Goal: Information Seeking & Learning: Learn about a topic

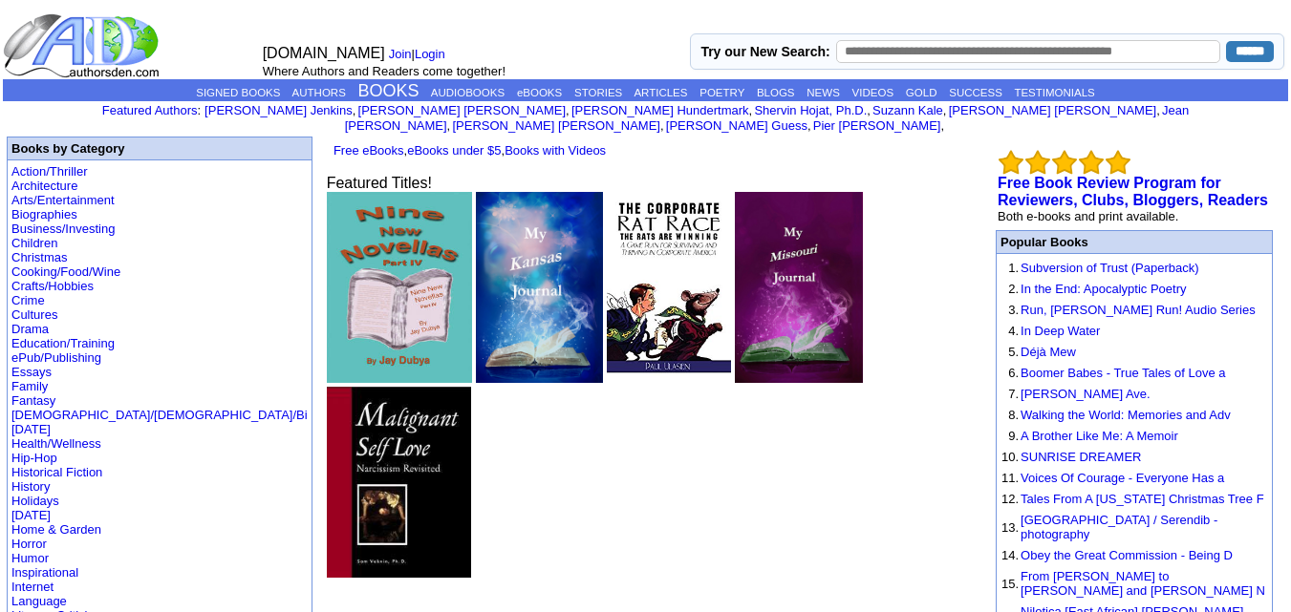
scroll to position [137, 0]
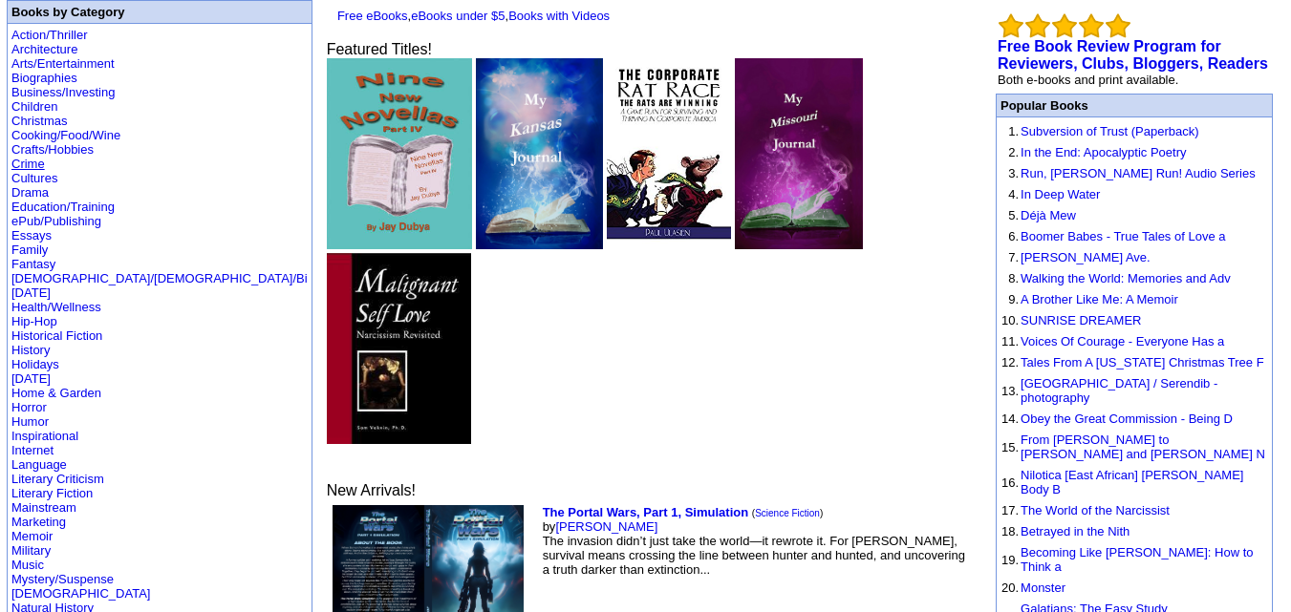
click at [37, 157] on link "Crime" at bounding box center [27, 164] width 33 height 14
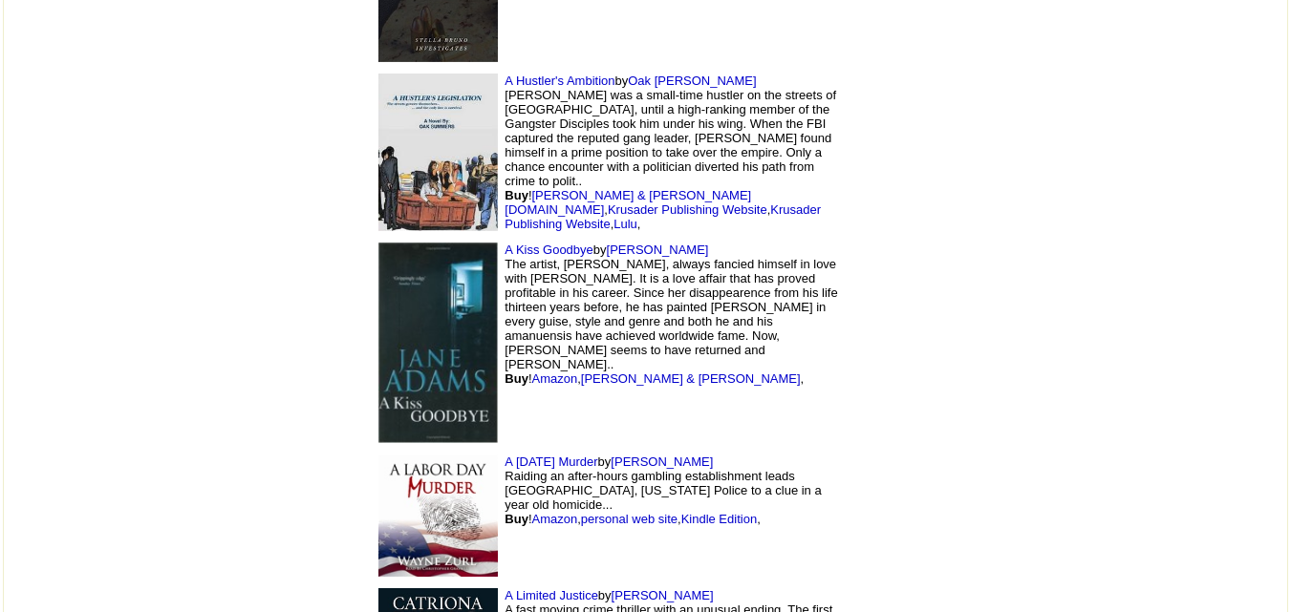
scroll to position [2611, 0]
click at [607, 244] on link "[PERSON_NAME]" at bounding box center [658, 251] width 102 height 14
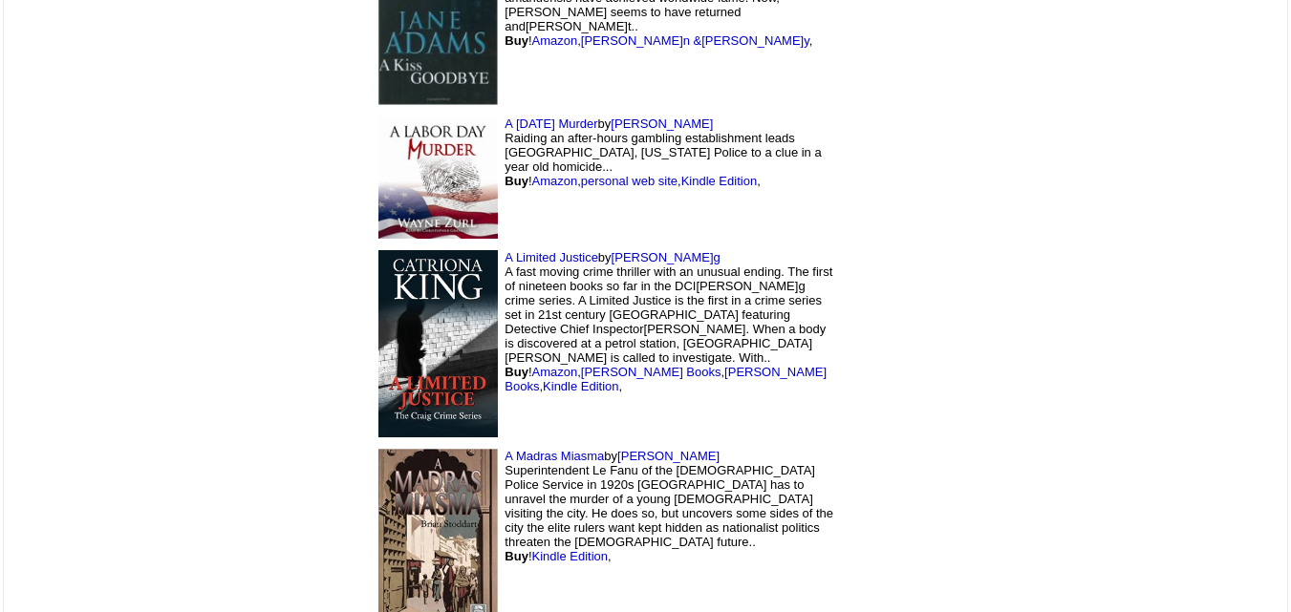
scroll to position [2967, 0]
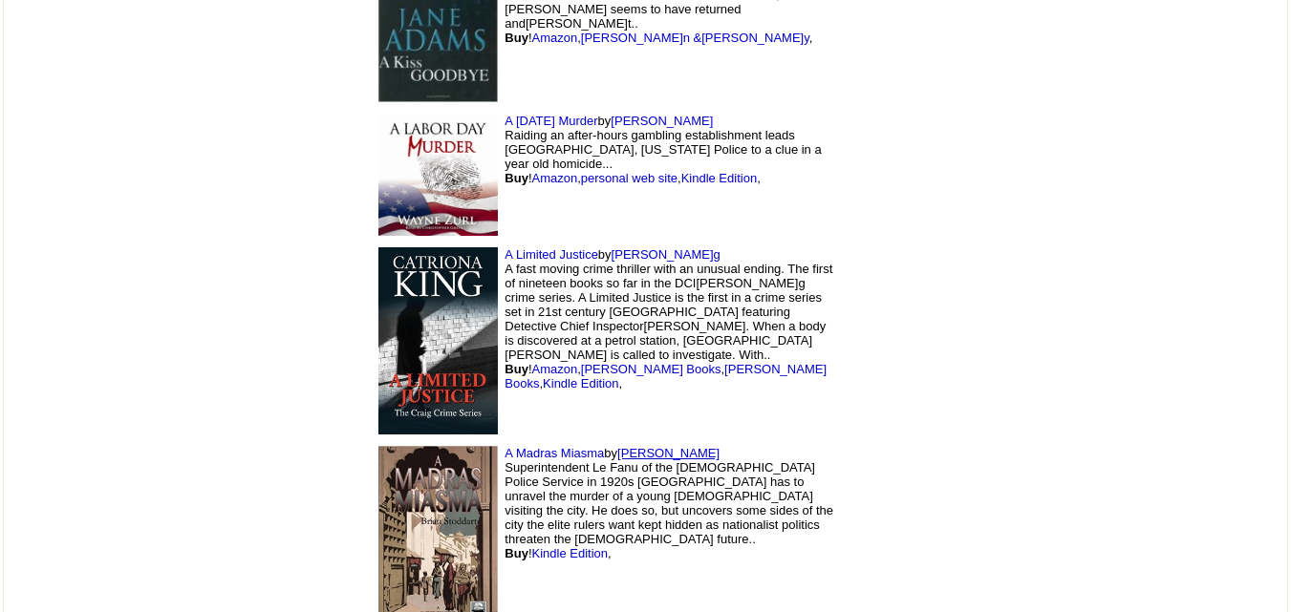
click at [617, 446] on link "[PERSON_NAME]" at bounding box center [668, 453] width 102 height 14
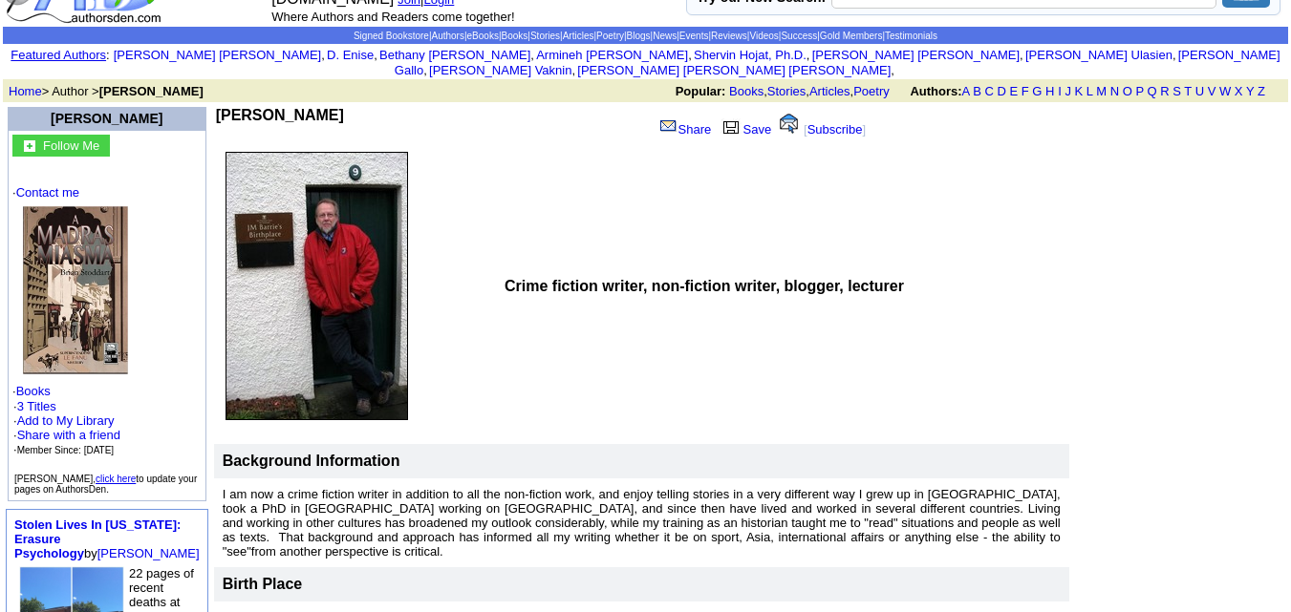
scroll to position [55, 0]
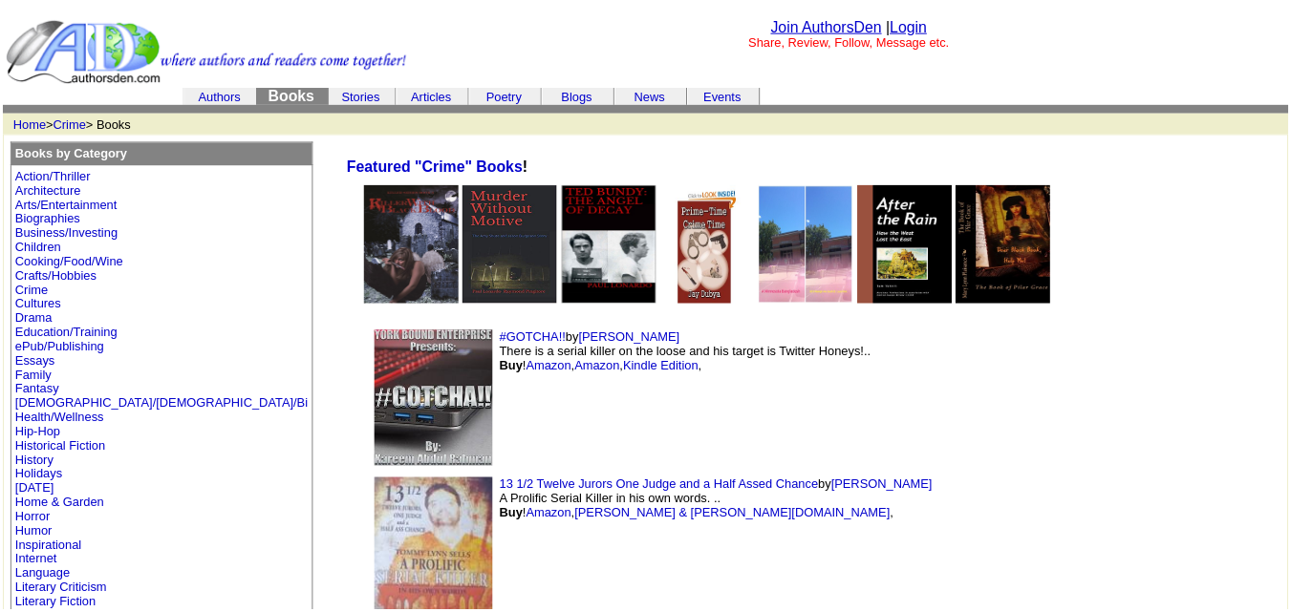
scroll to position [2967, 0]
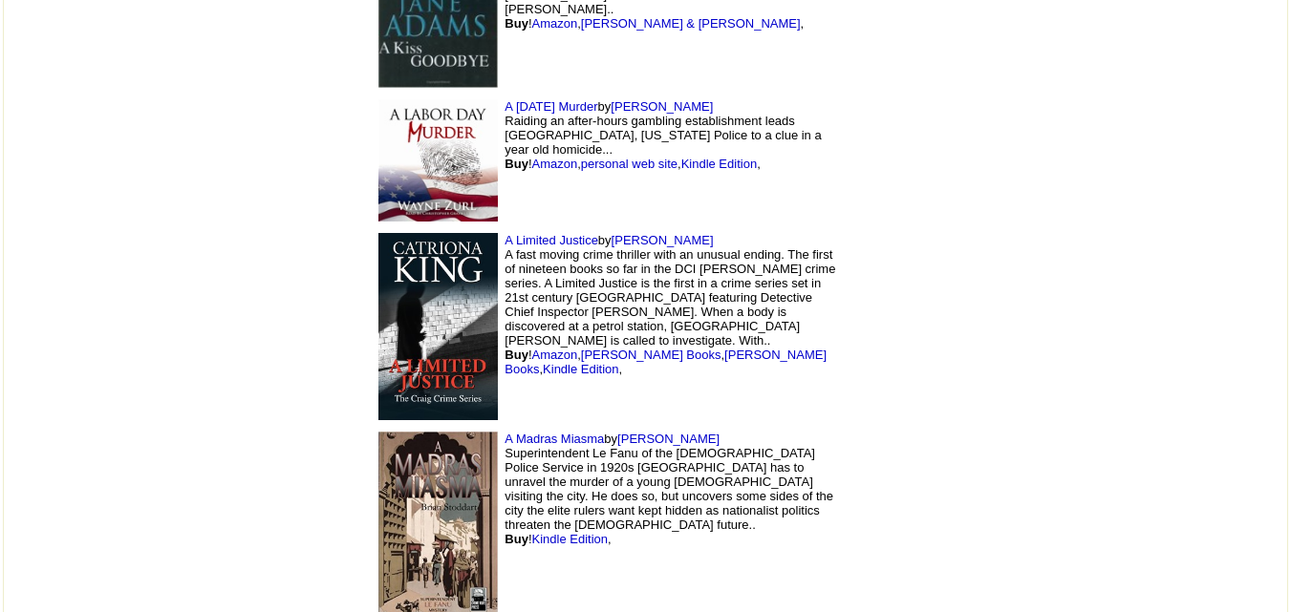
click at [516, 426] on td "A Madras Miasma by Brian Stoddart Superintendent Le Fanu of the Indian Police S…" at bounding box center [605, 527] width 478 height 203
click at [617, 432] on link "[PERSON_NAME]" at bounding box center [668, 439] width 102 height 14
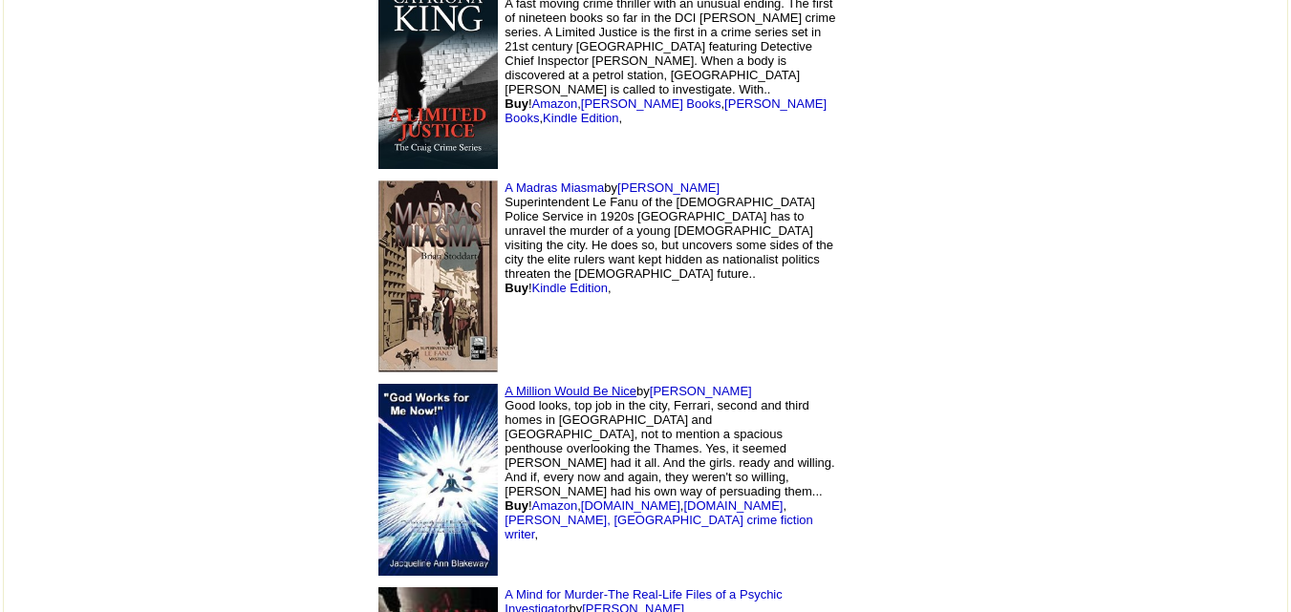
scroll to position [3375, 0]
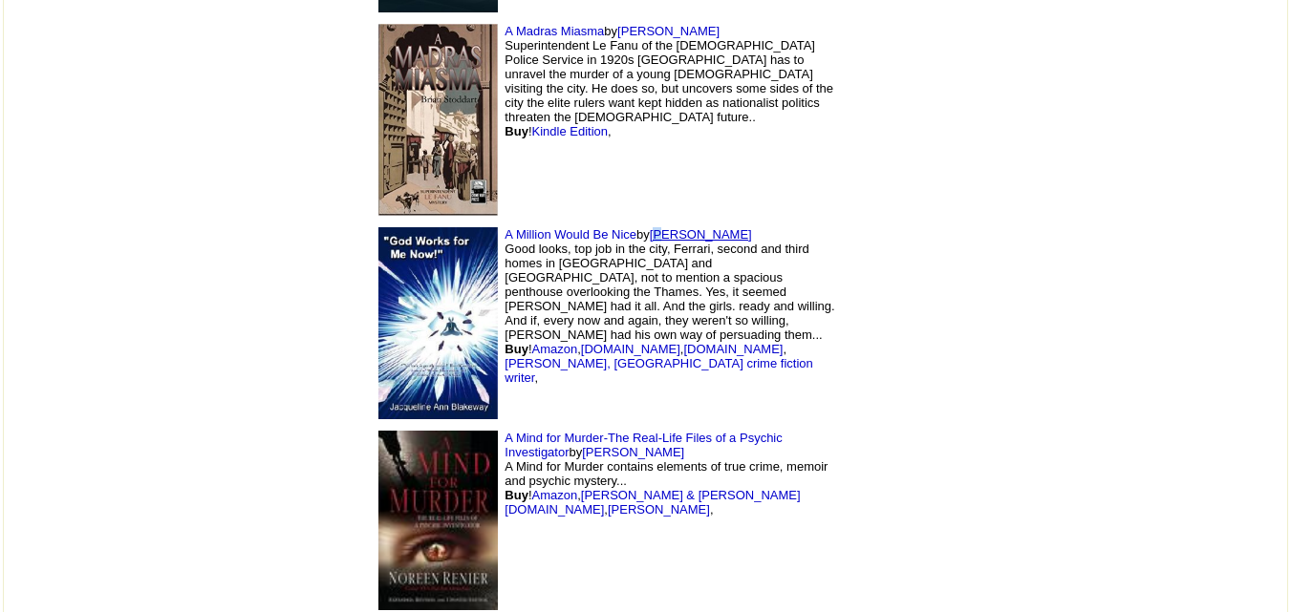
drag, startPoint x: 541, startPoint y: 89, endPoint x: 536, endPoint y: 98, distance: 10.7
click at [536, 222] on td "A Million Would Be Nice by Ken Scott Good looks, top job in the city, Ferrari, …" at bounding box center [605, 324] width 478 height 204
click at [650, 227] on link "Ken Scott" at bounding box center [701, 234] width 102 height 14
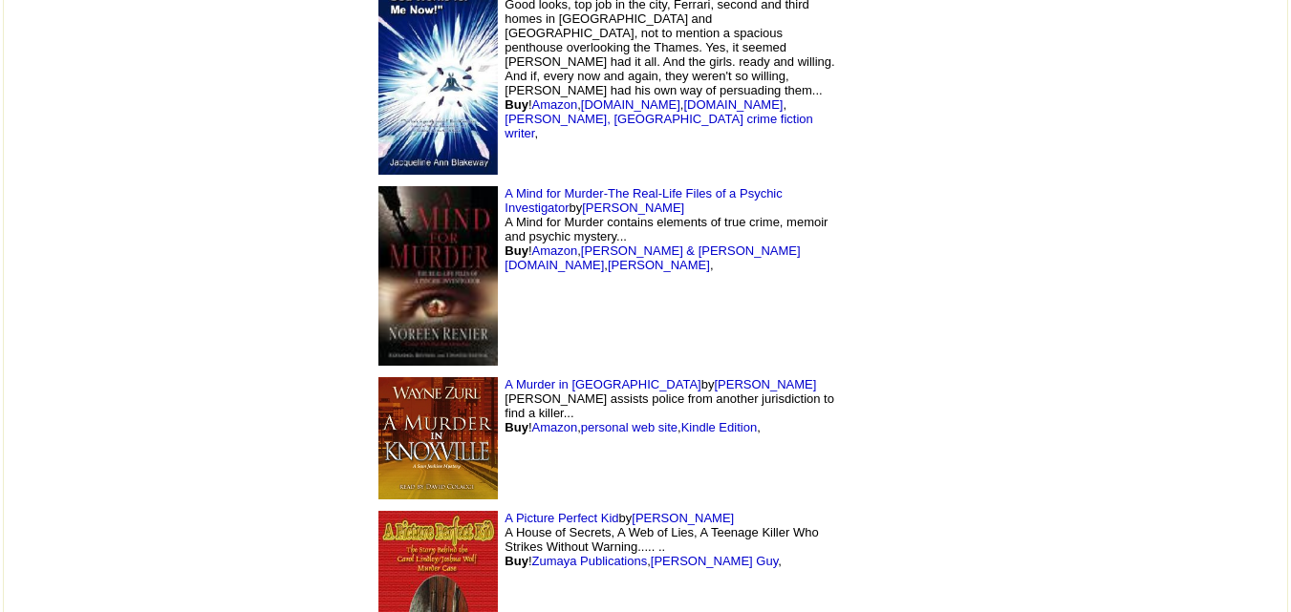
scroll to position [3712, 0]
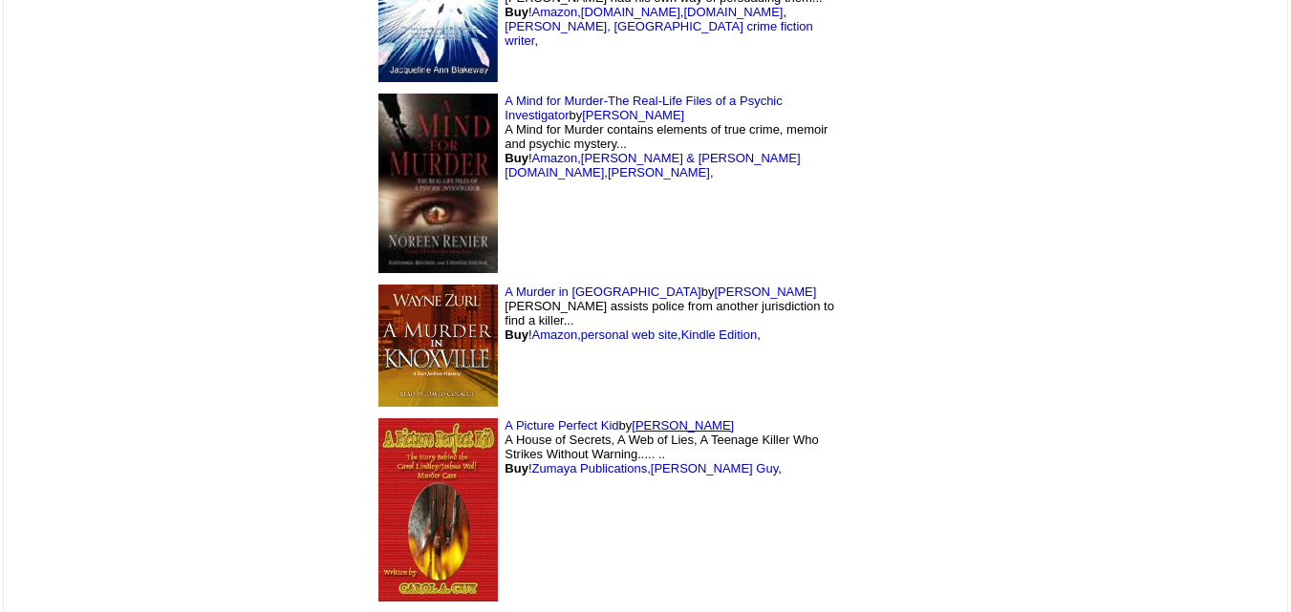
click at [632, 419] on link "[PERSON_NAME]" at bounding box center [683, 426] width 102 height 14
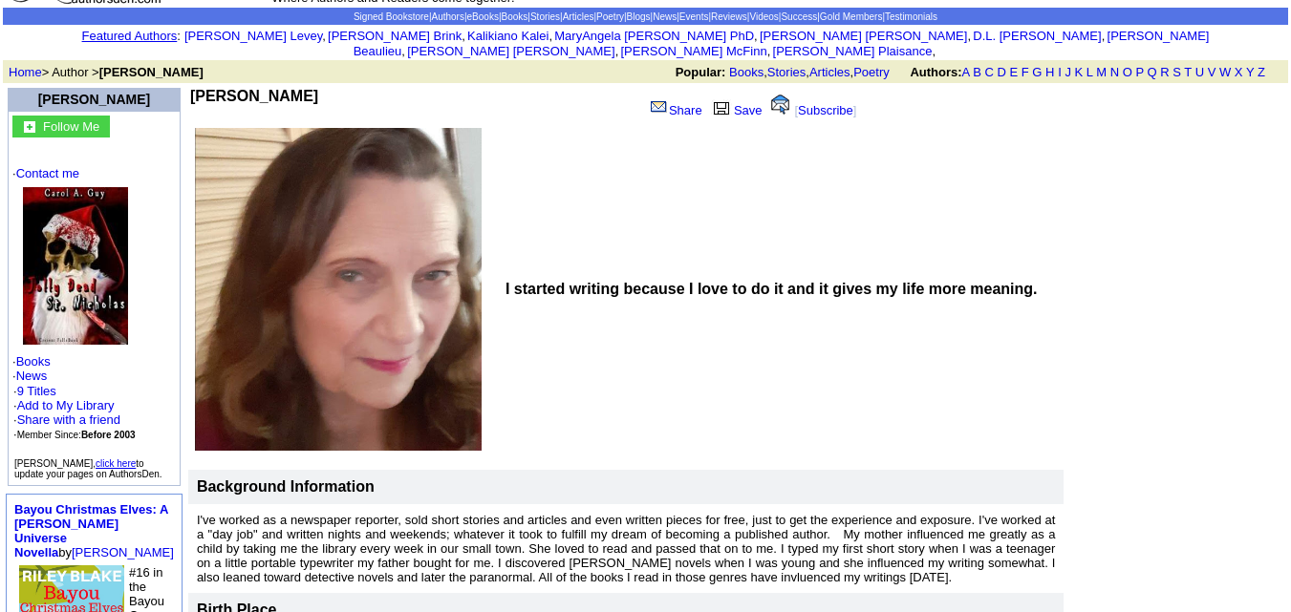
scroll to position [76, 0]
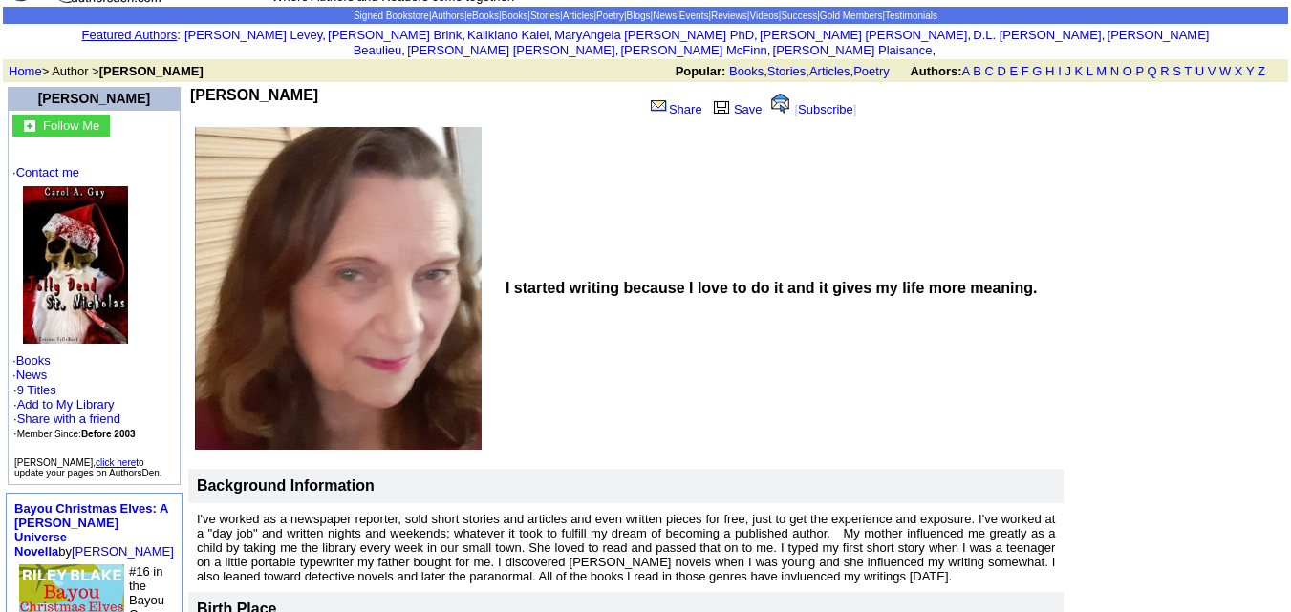
click at [731, 174] on td "I started writing because I love to do it and it gives my life more meaning." at bounding box center [782, 288] width 564 height 327
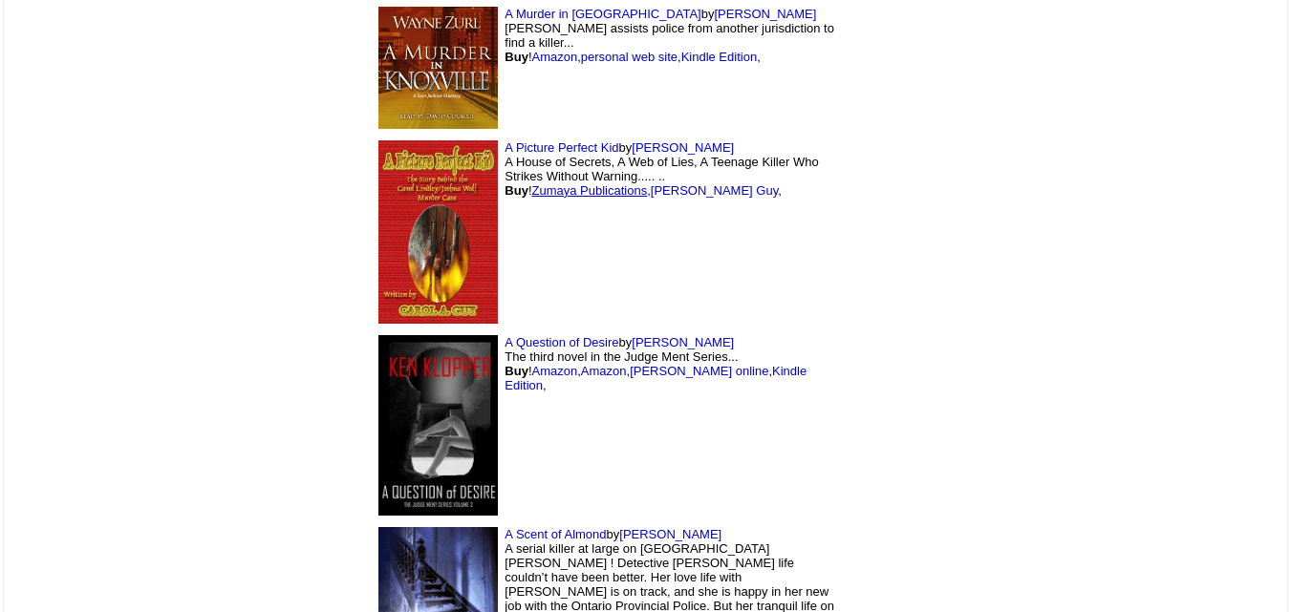
scroll to position [3991, 0]
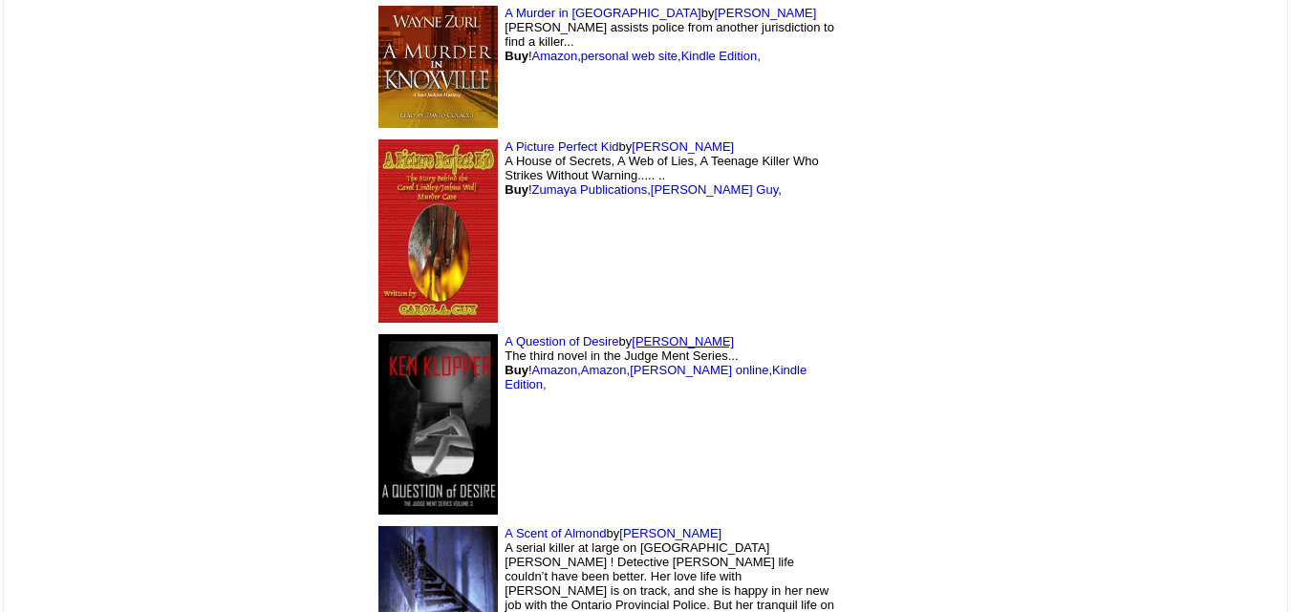
click at [632, 334] on link "Ken Klopper" at bounding box center [683, 341] width 102 height 14
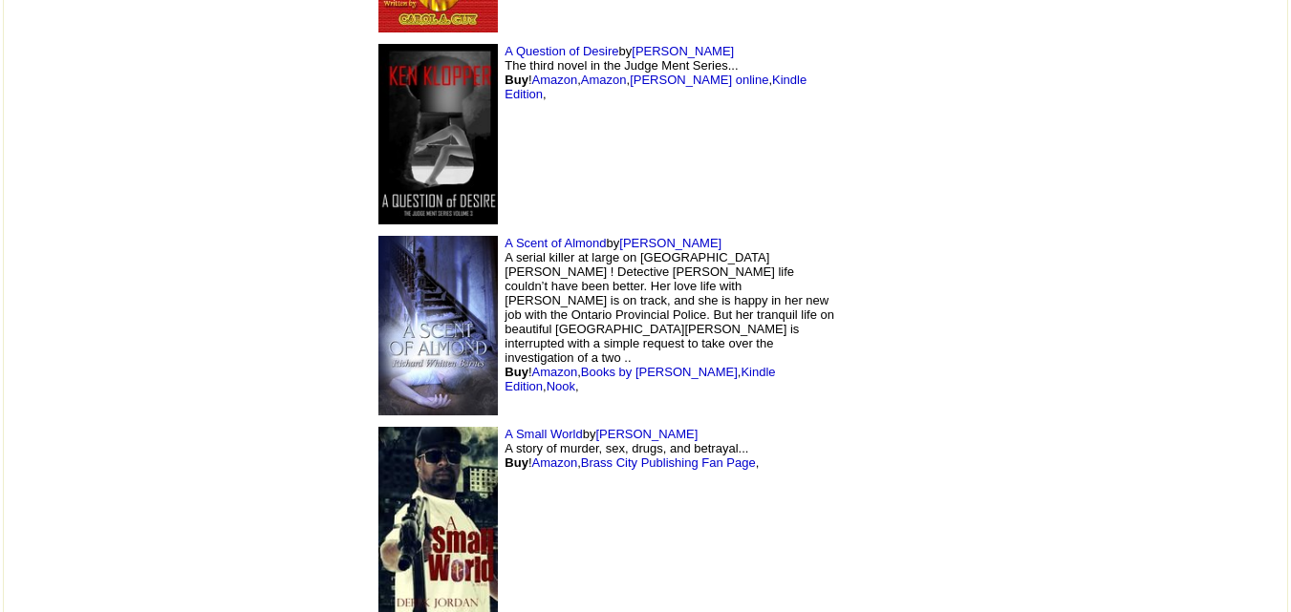
scroll to position [4285, 0]
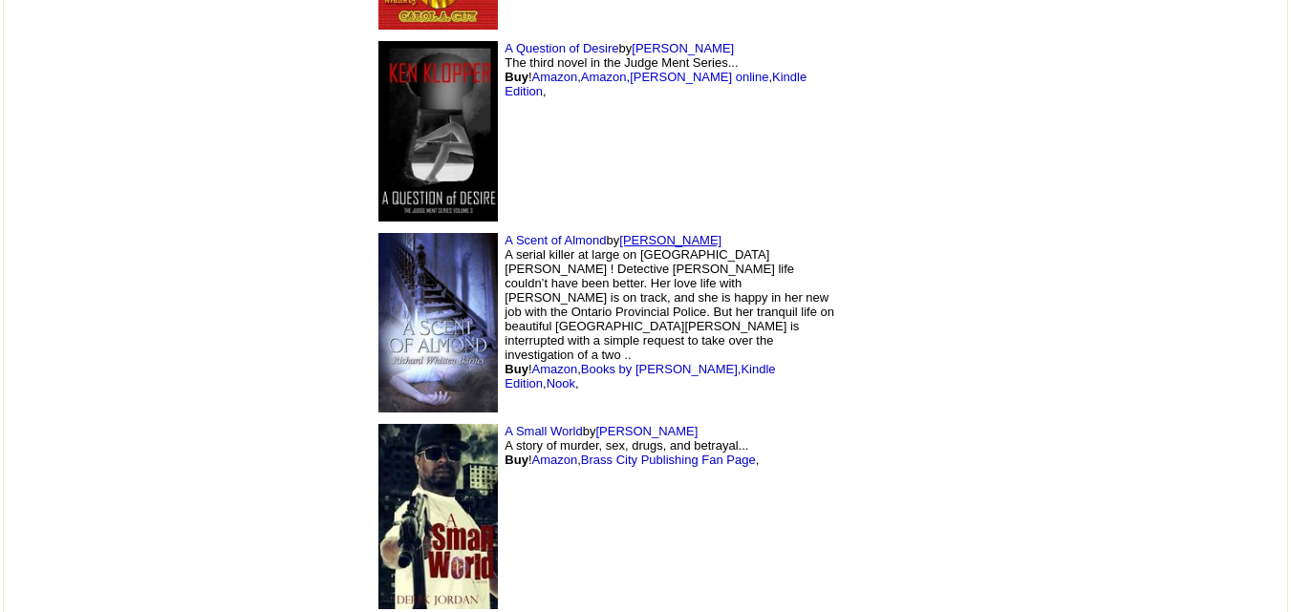
click at [619, 233] on link "Richard Barnes" at bounding box center [670, 240] width 102 height 14
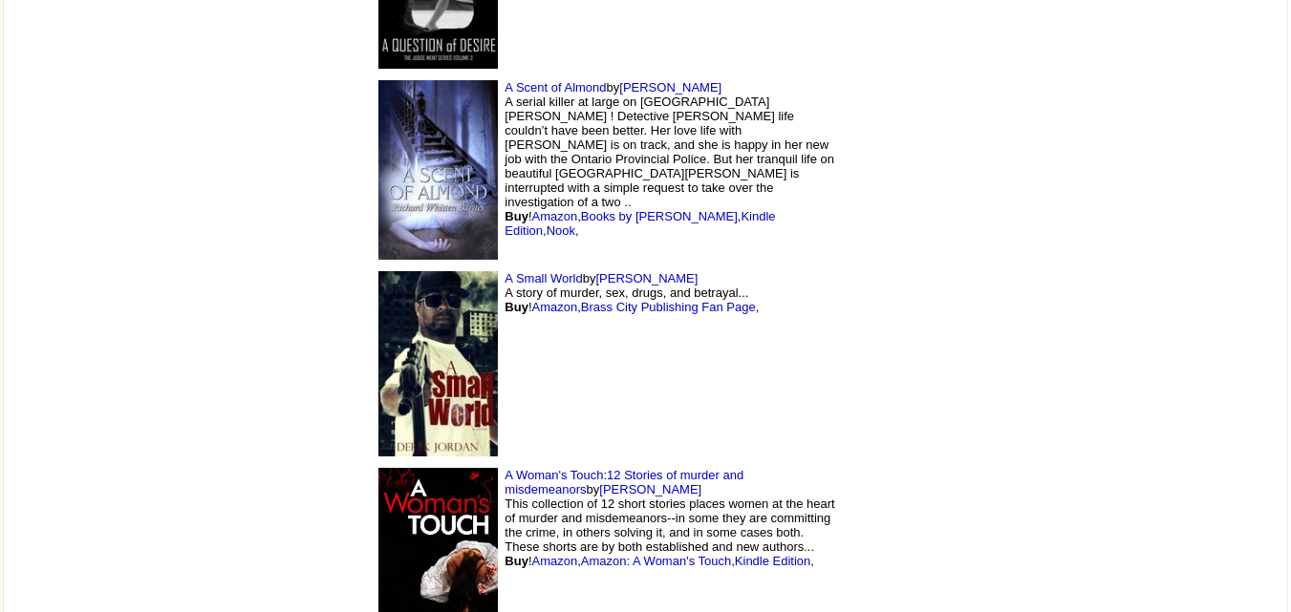
scroll to position [4443, 0]
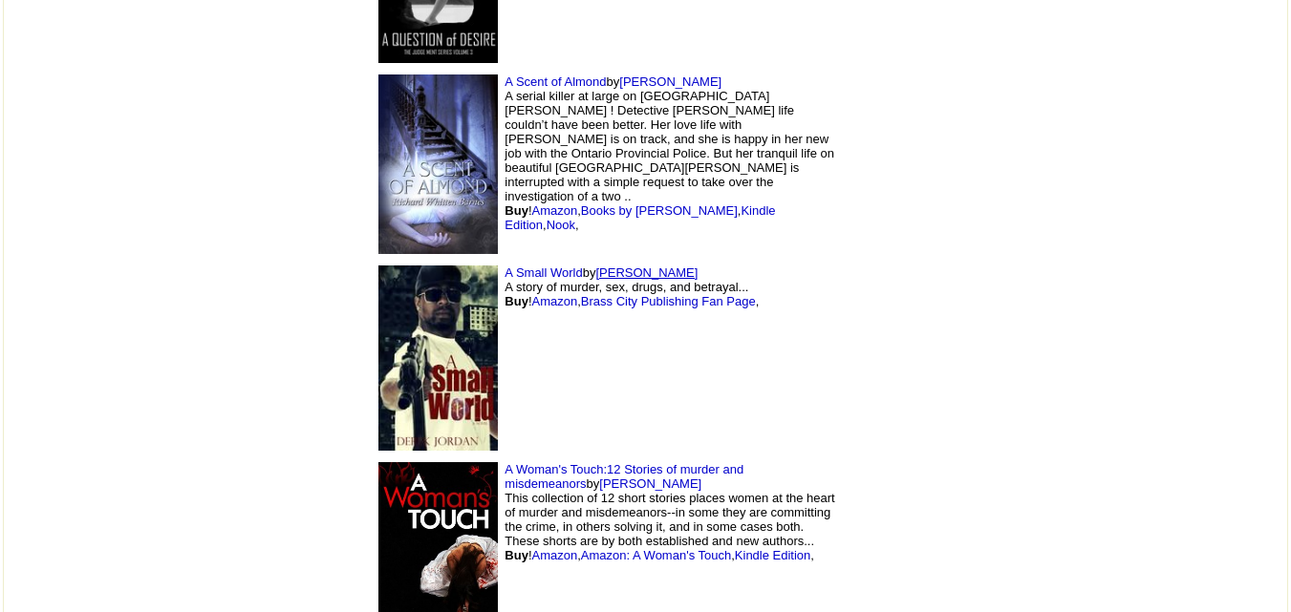
click at [595, 266] on link "Derek Jordan" at bounding box center [646, 273] width 102 height 14
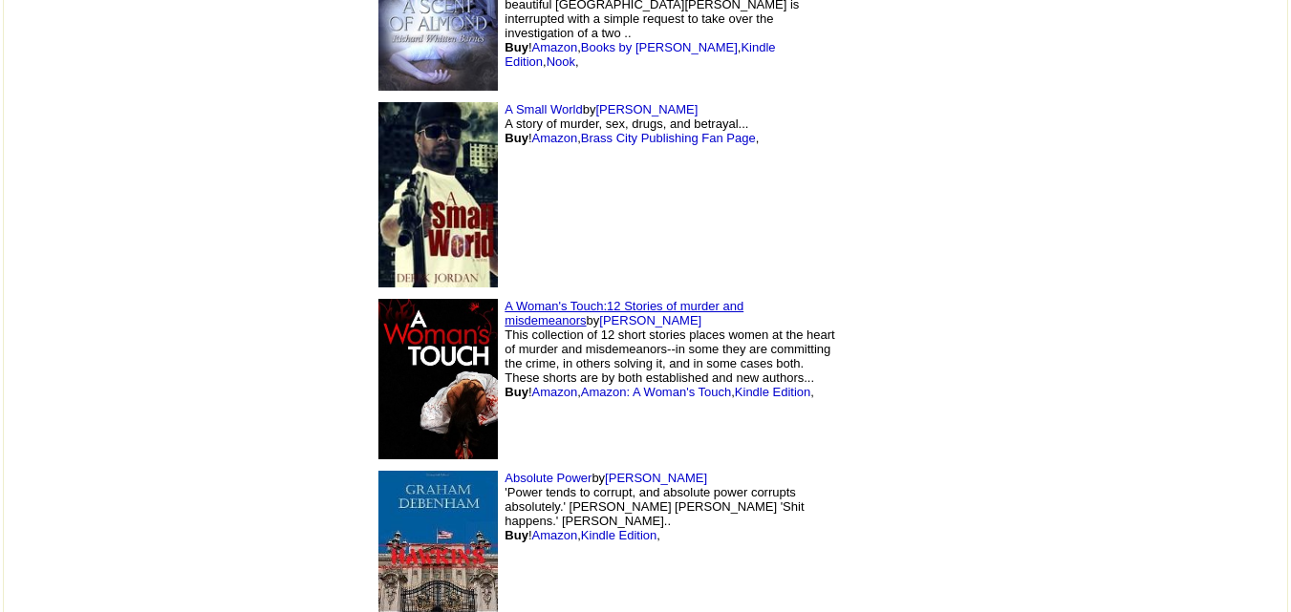
scroll to position [4622, 0]
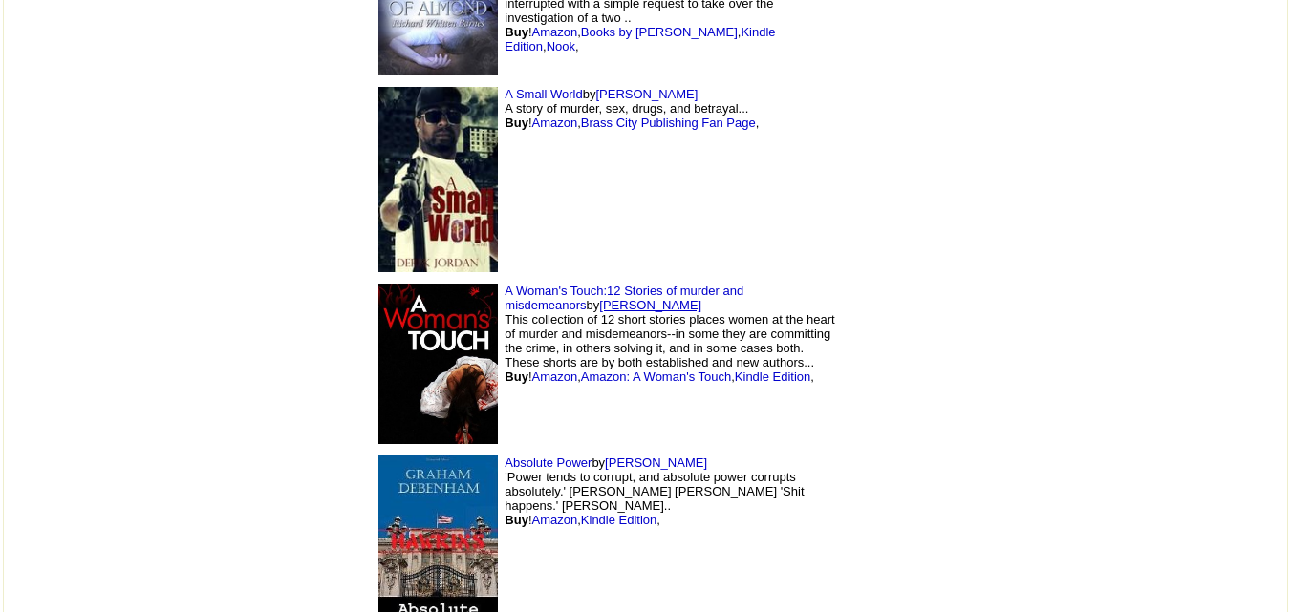
click at [701, 298] on link "[PERSON_NAME]" at bounding box center [650, 305] width 102 height 14
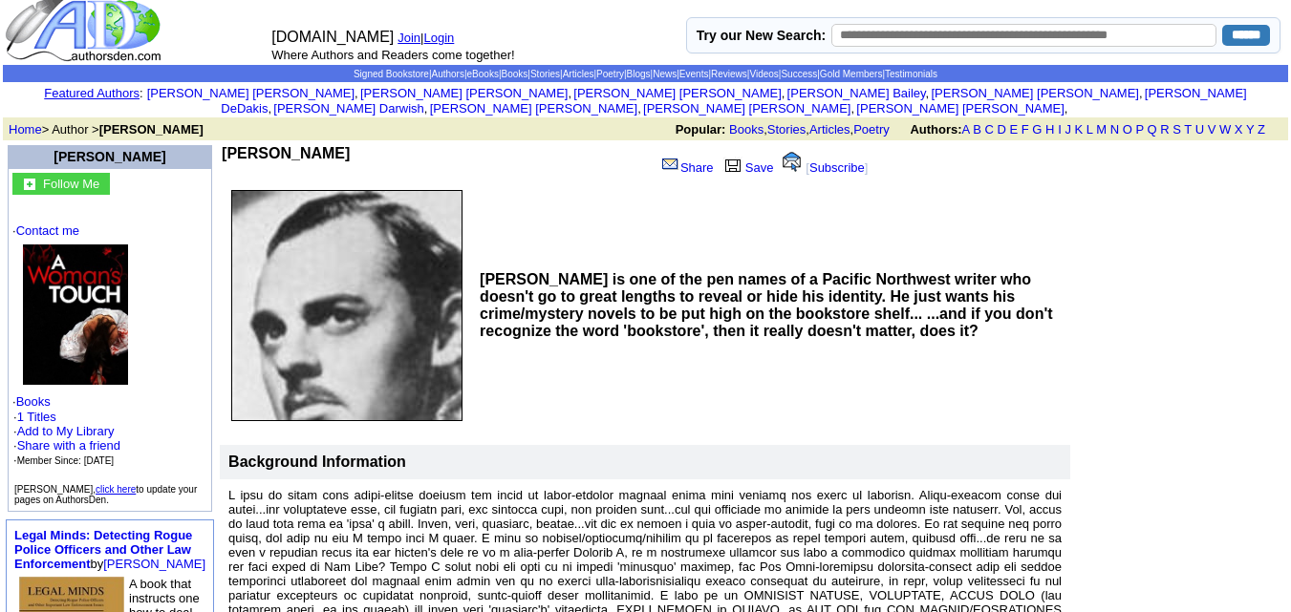
scroll to position [6, 0]
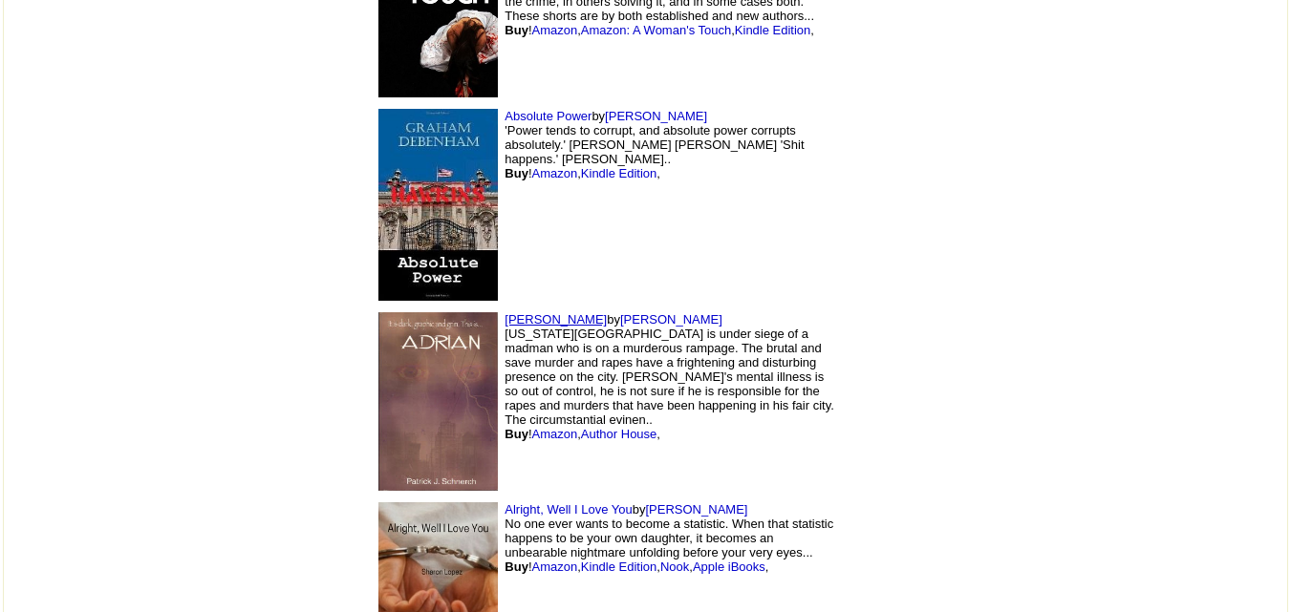
scroll to position [4972, 0]
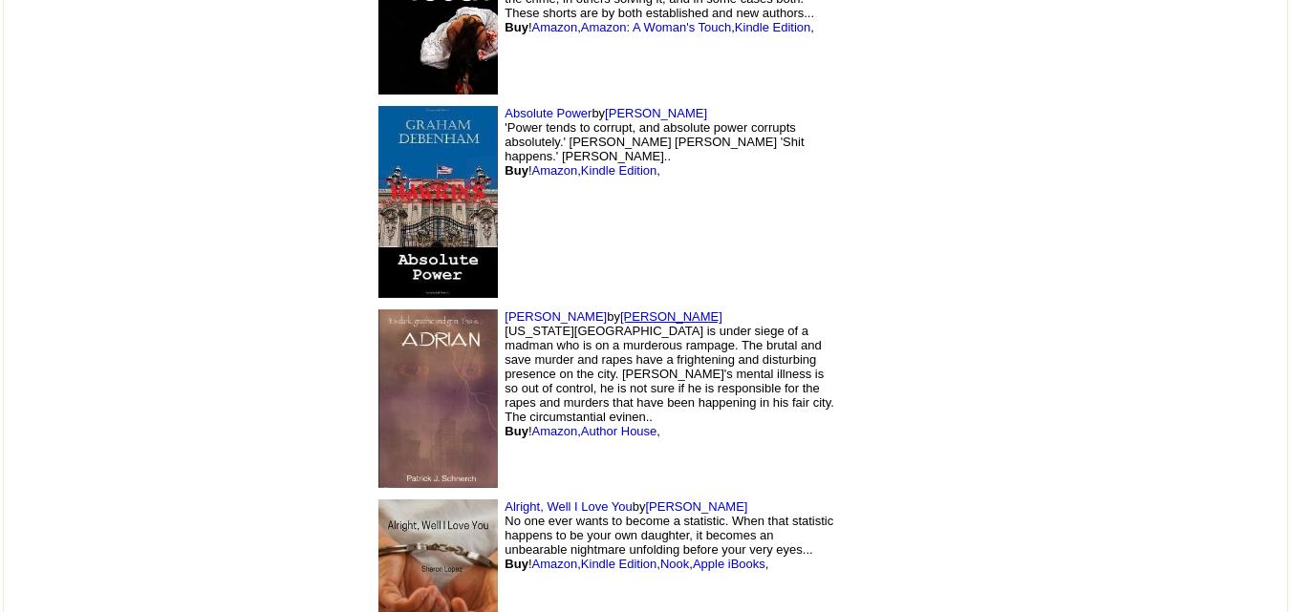
click at [620, 310] on link "Patrick Schnerch" at bounding box center [671, 317] width 102 height 14
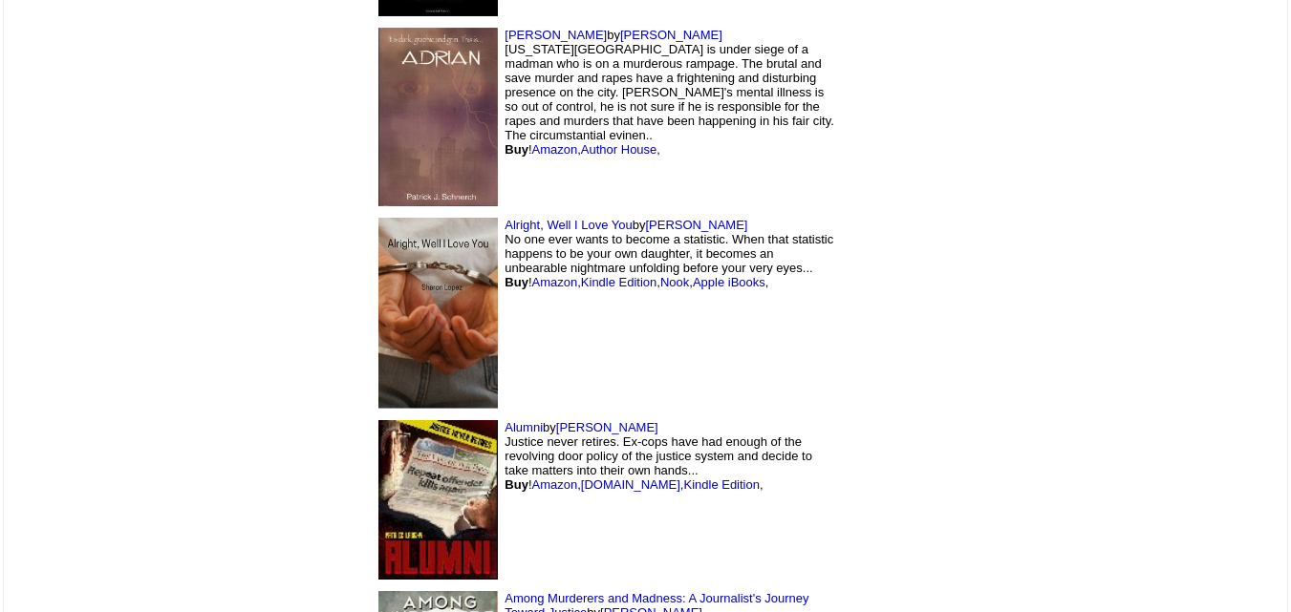
scroll to position [5300, 0]
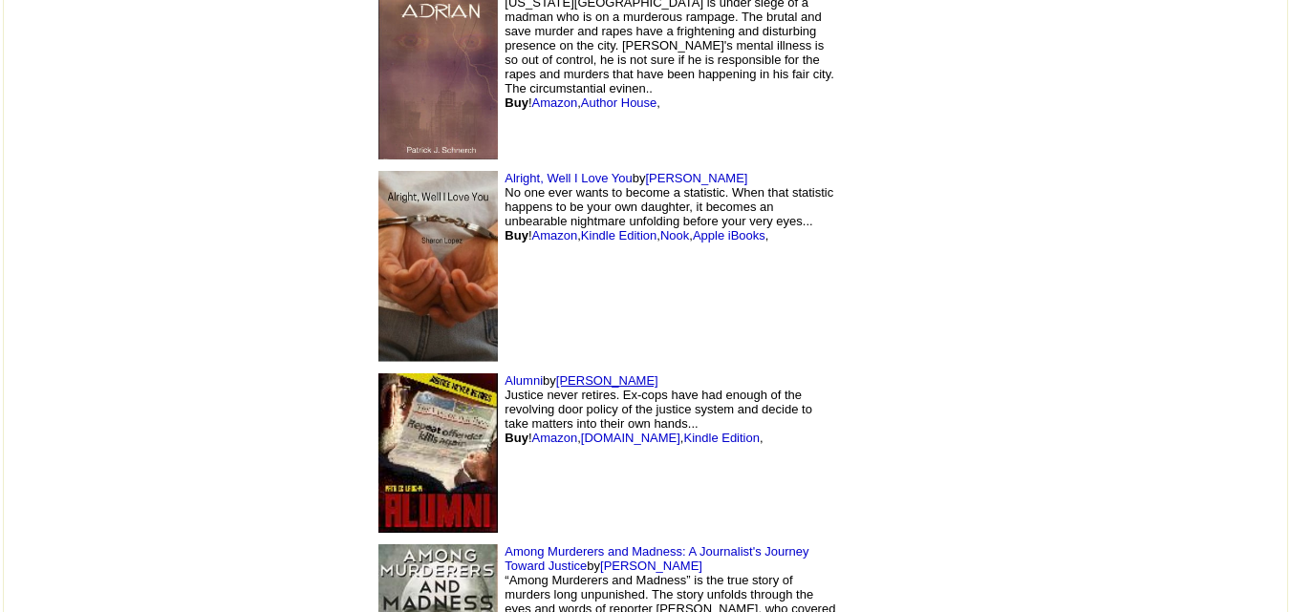
drag, startPoint x: 0, startPoint y: 0, endPoint x: 449, endPoint y: 244, distance: 510.9
click at [556, 374] on link "[PERSON_NAME]" at bounding box center [607, 381] width 102 height 14
click at [556, 374] on link "Patrick Laughy" at bounding box center [607, 381] width 102 height 14
click at [600, 559] on link "[PERSON_NAME]" at bounding box center [651, 566] width 102 height 14
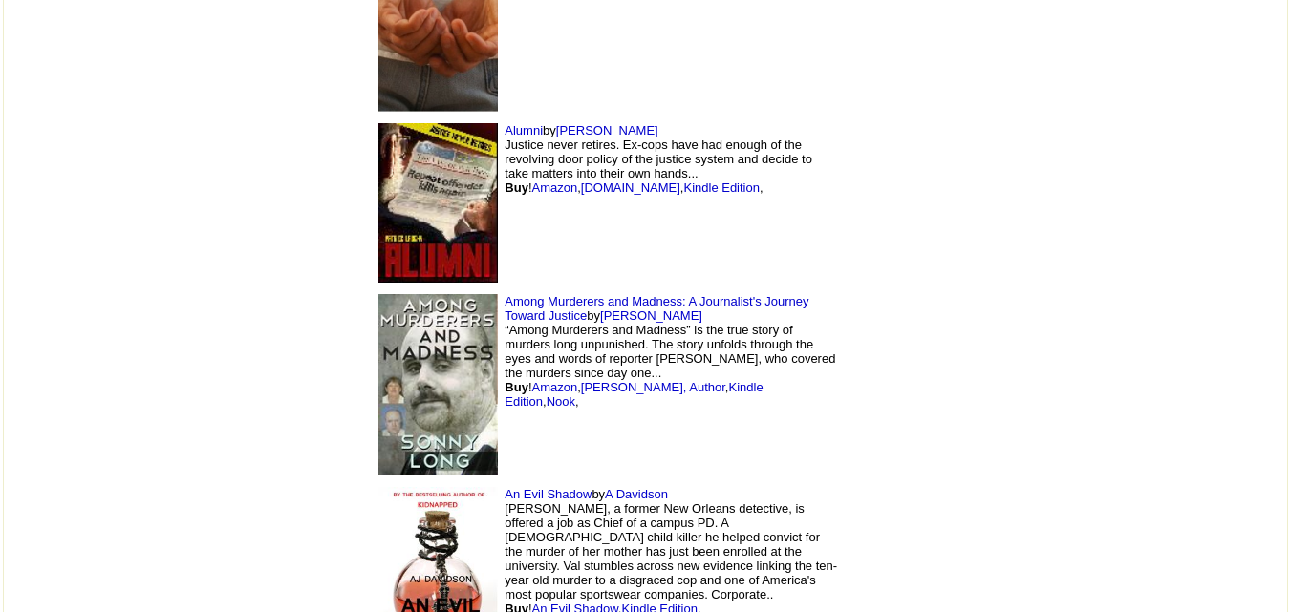
scroll to position [5555, 0]
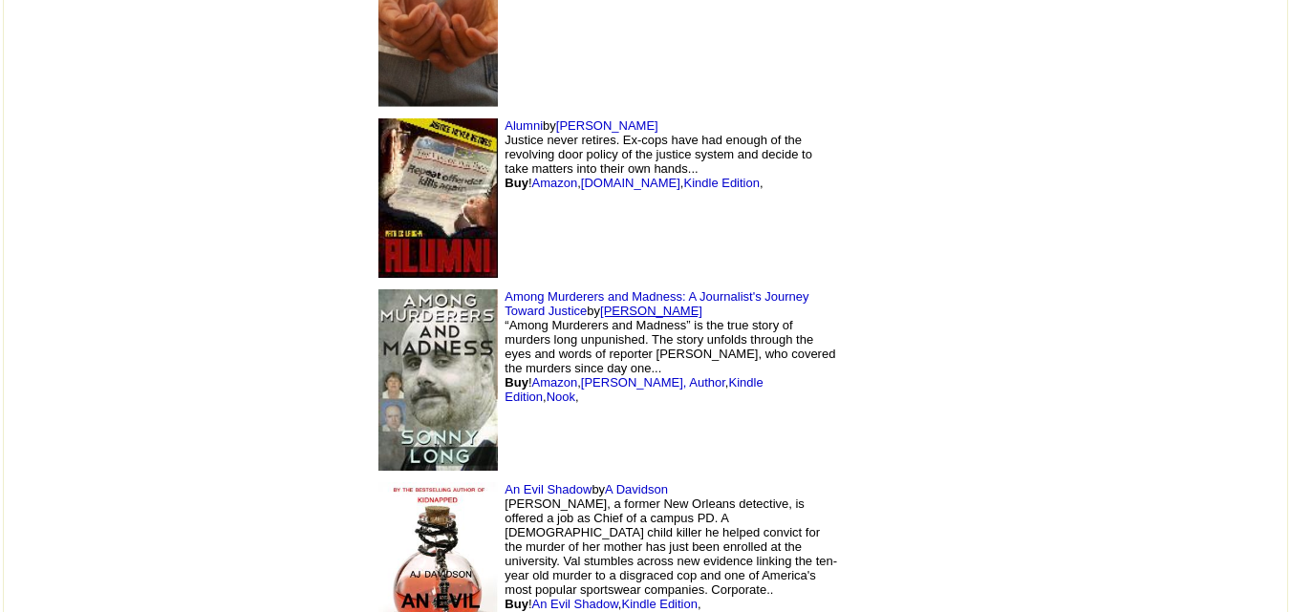
click at [600, 304] on link "[PERSON_NAME]" at bounding box center [651, 311] width 102 height 14
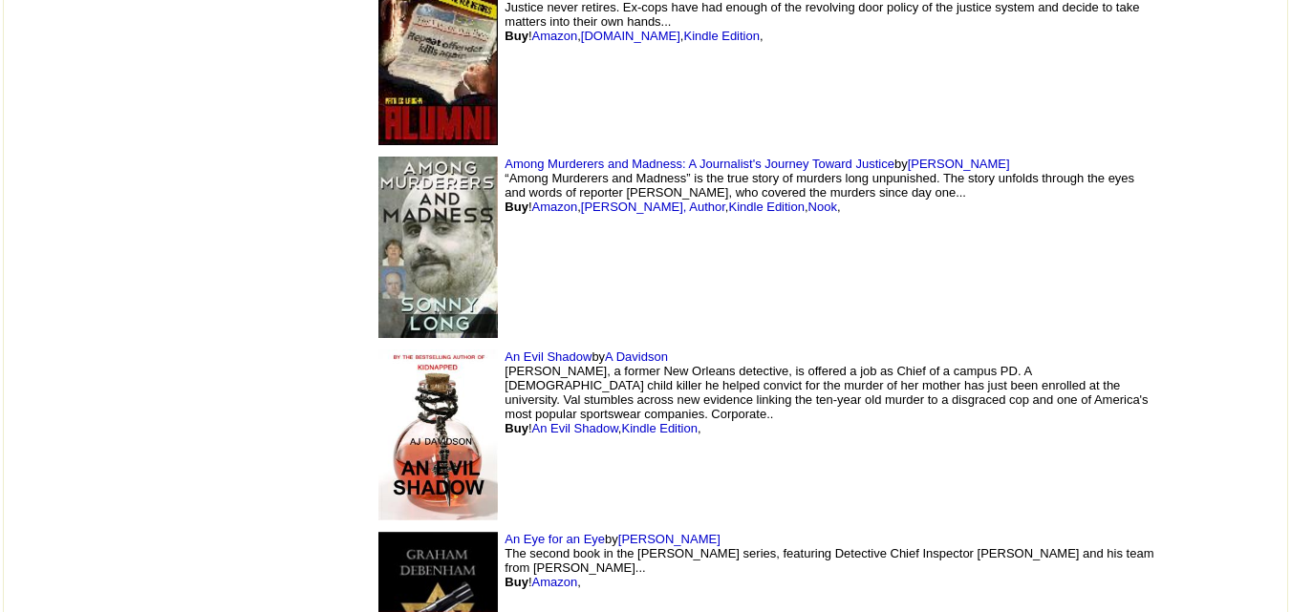
scroll to position [5555, 0]
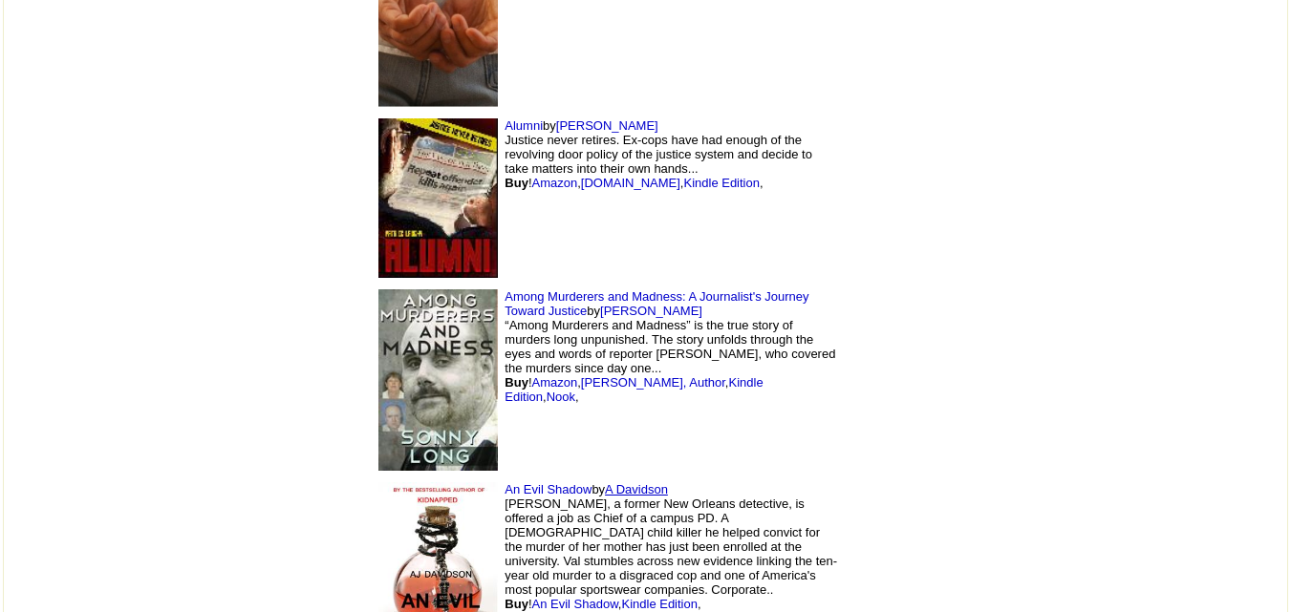
click at [605, 483] on link "A Davidson" at bounding box center [636, 490] width 63 height 14
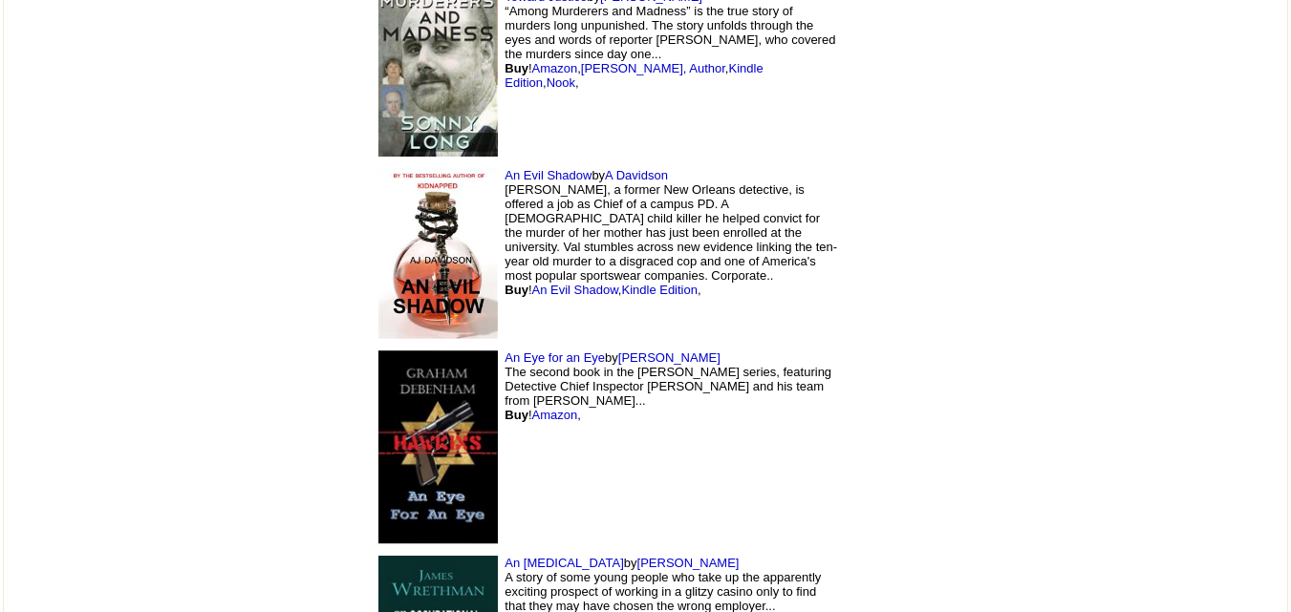
scroll to position [5873, 0]
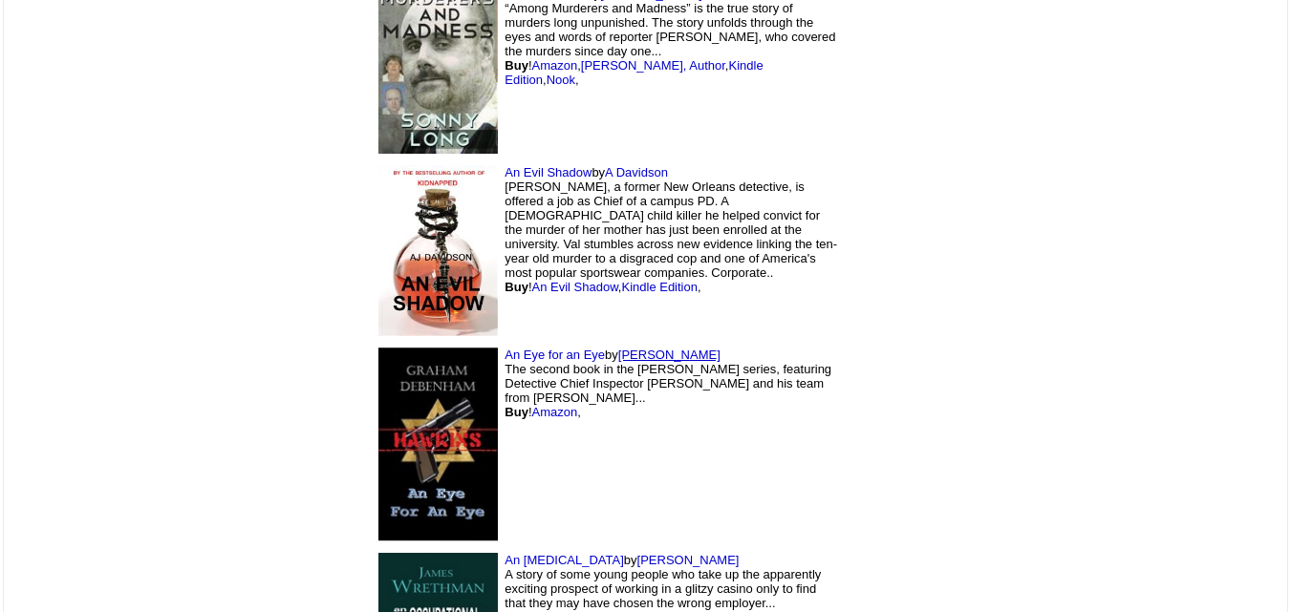
click at [618, 348] on link "Graham Debenham" at bounding box center [669, 355] width 102 height 14
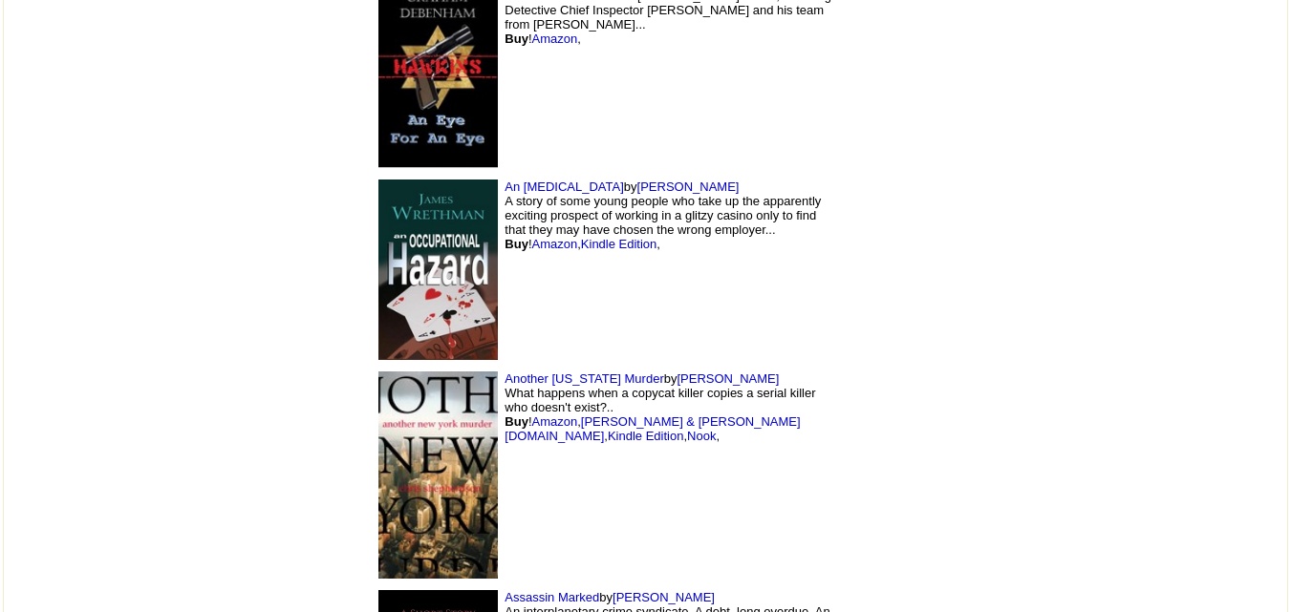
scroll to position [6254, 0]
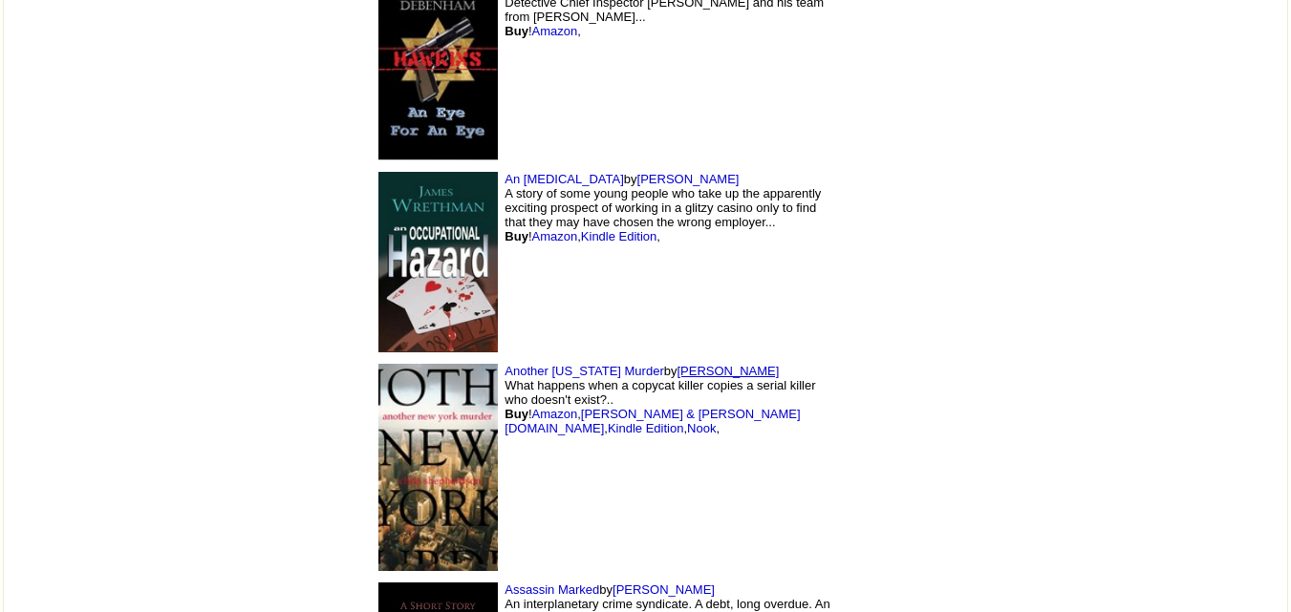
click at [677, 364] on link "Chris Shepherdson" at bounding box center [728, 371] width 102 height 14
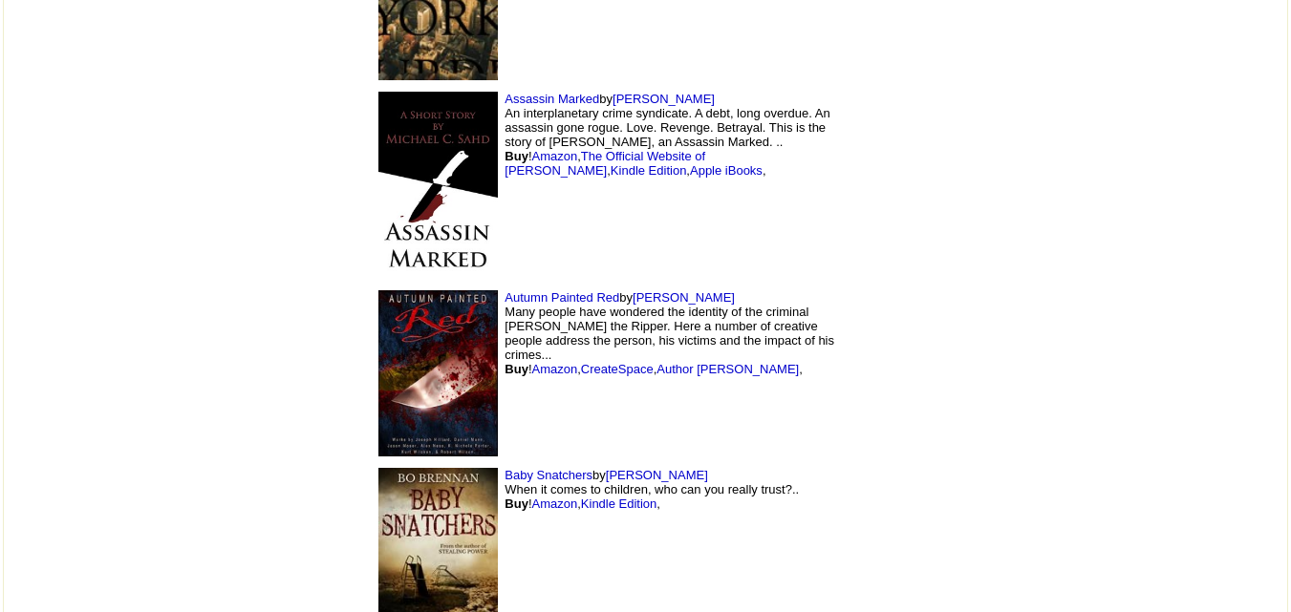
scroll to position [6747, 0]
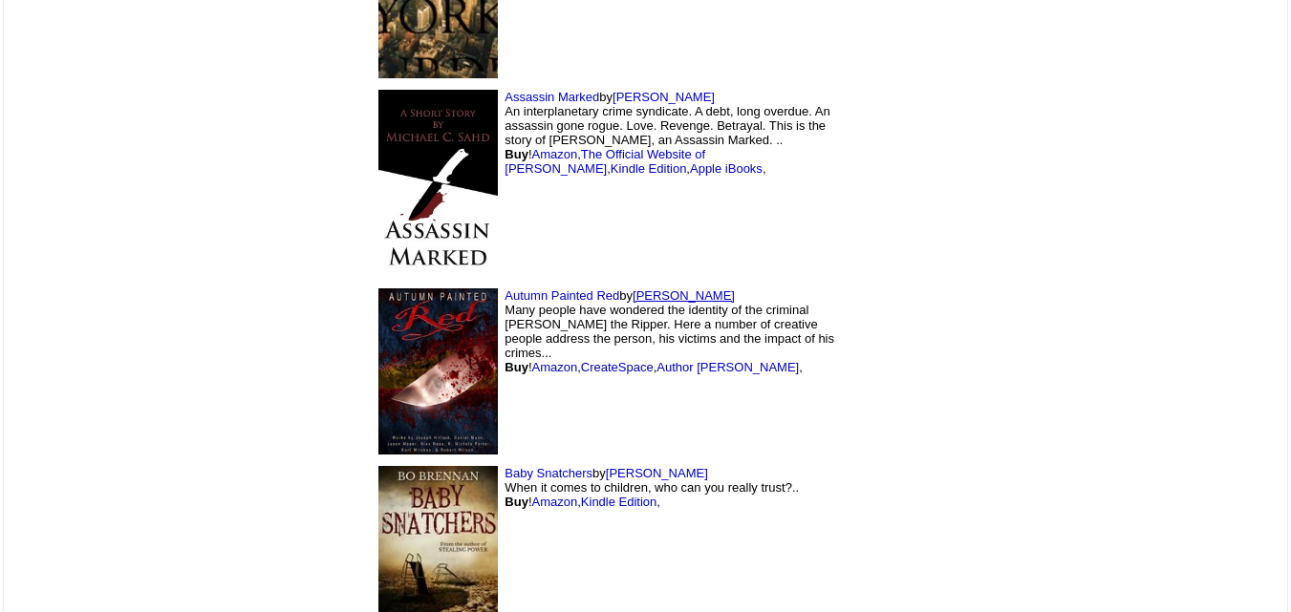
click at [633, 289] on link "[PERSON_NAME]" at bounding box center [684, 296] width 102 height 14
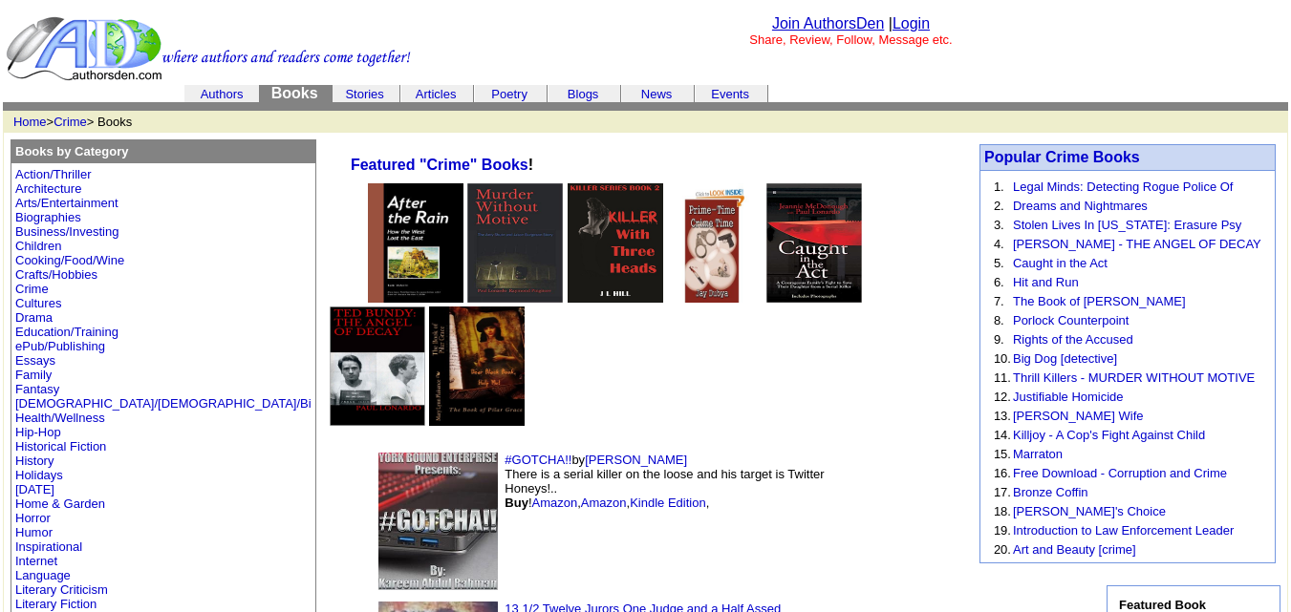
scroll to position [6747, 0]
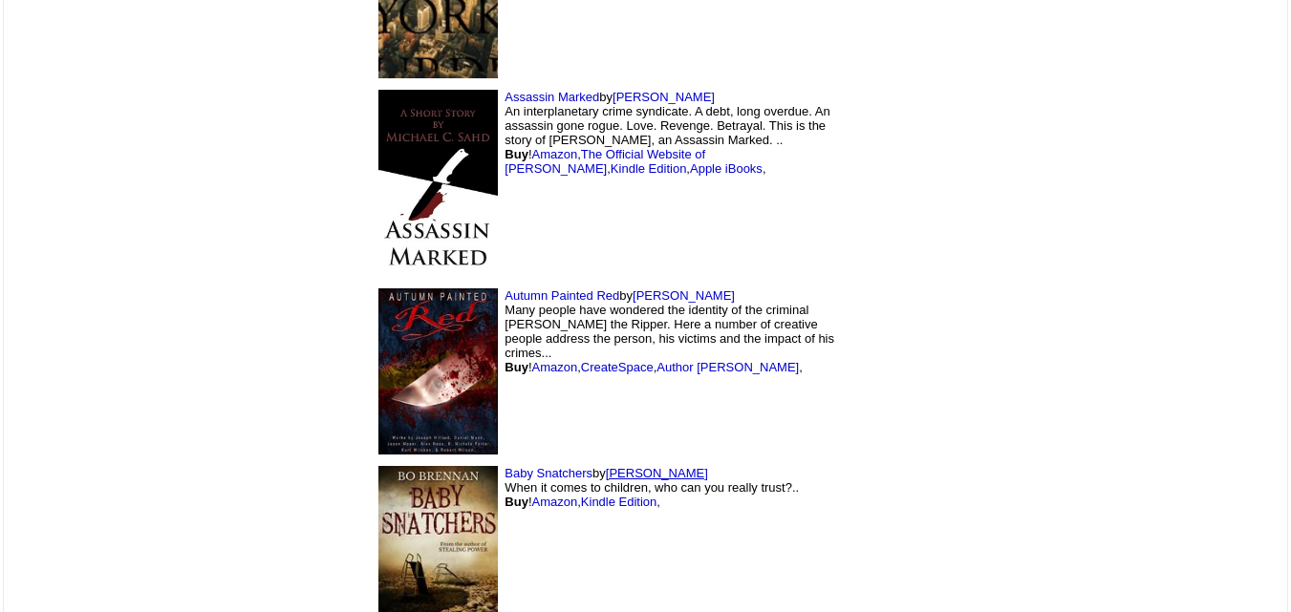
click at [606, 466] on link "Bo Brennan" at bounding box center [657, 473] width 102 height 14
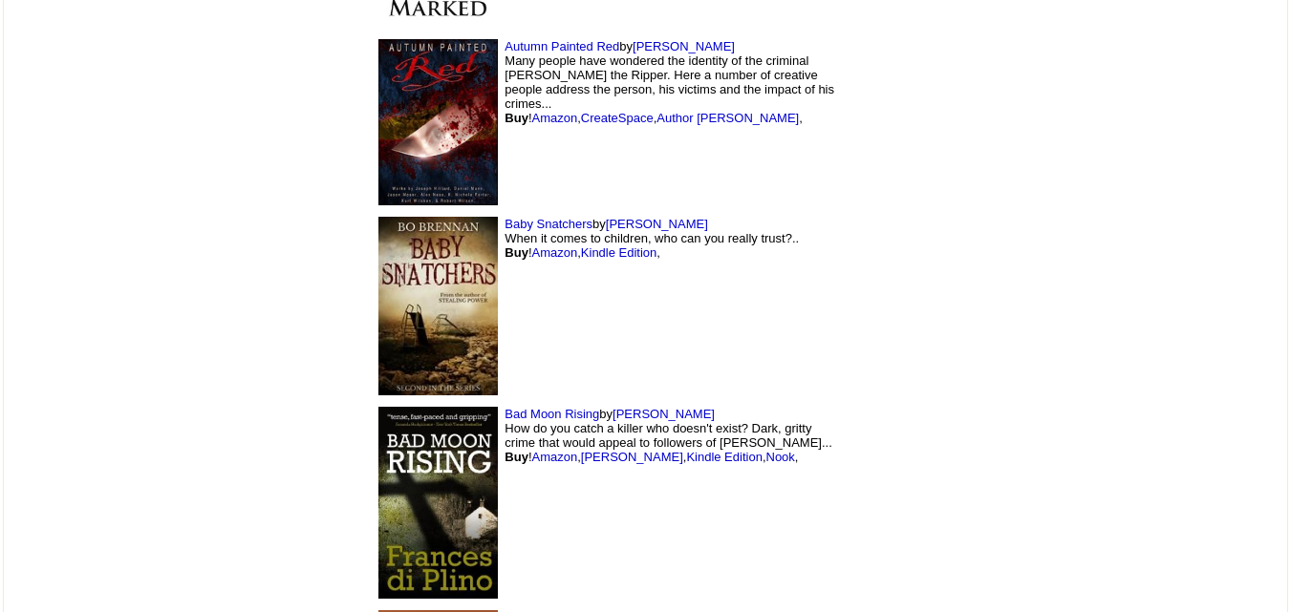
scroll to position [6997, 0]
click at [612, 406] on link "[PERSON_NAME]" at bounding box center [663, 413] width 102 height 14
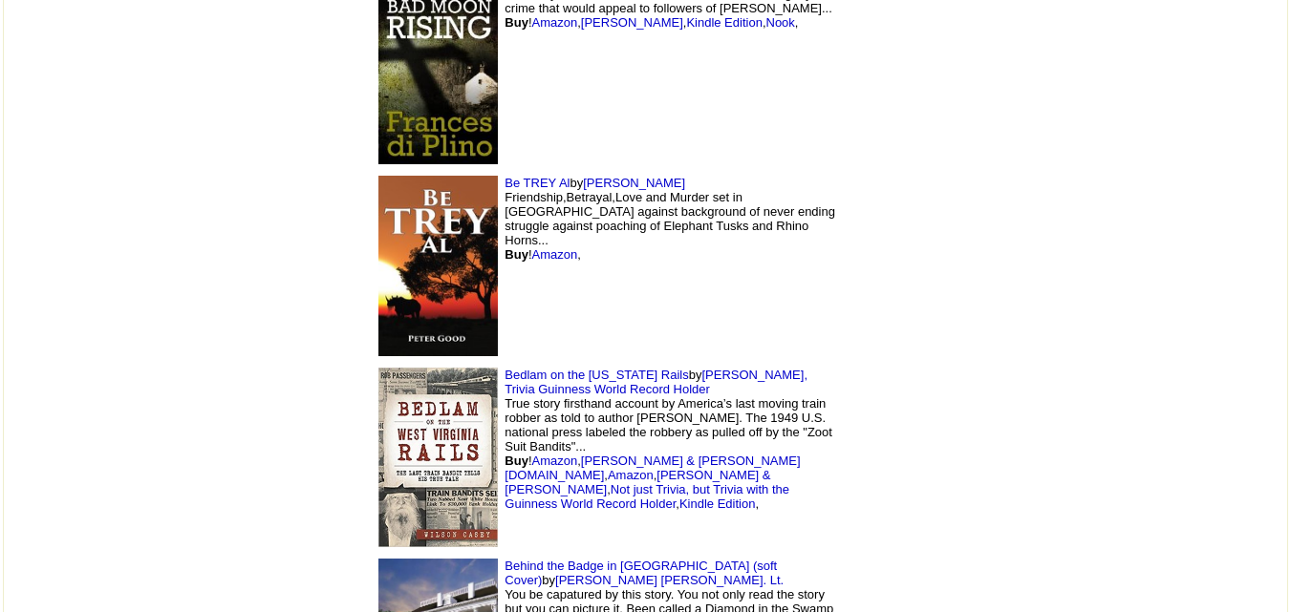
scroll to position [7441, 0]
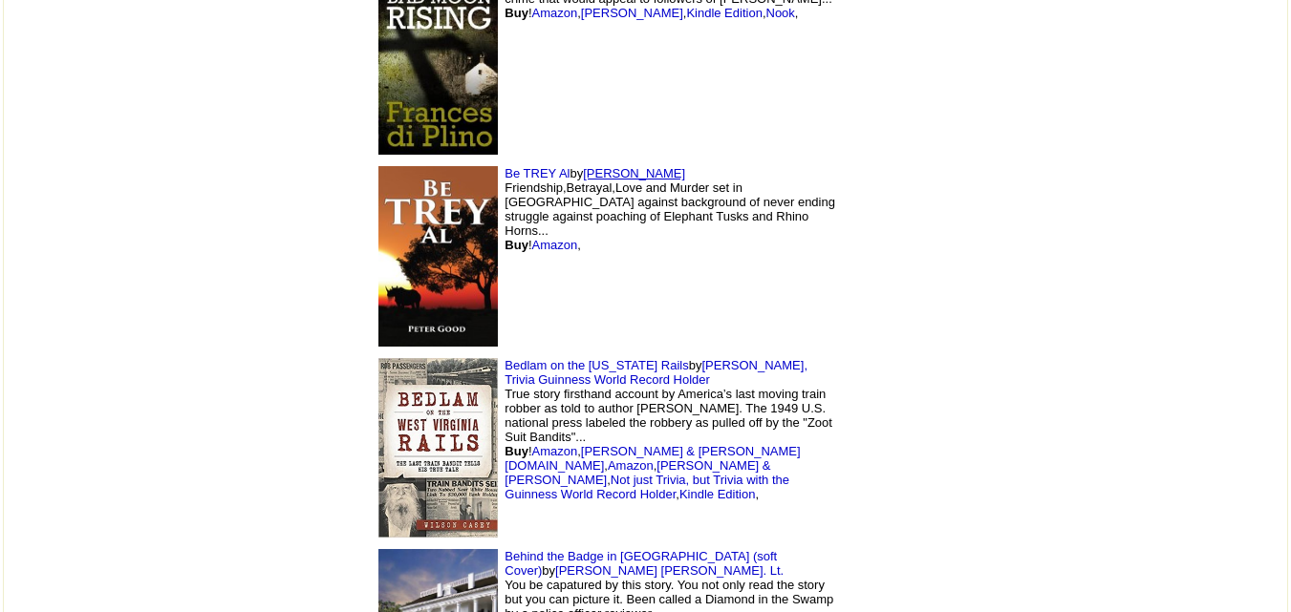
click at [583, 166] on link "[PERSON_NAME]" at bounding box center [634, 173] width 102 height 14
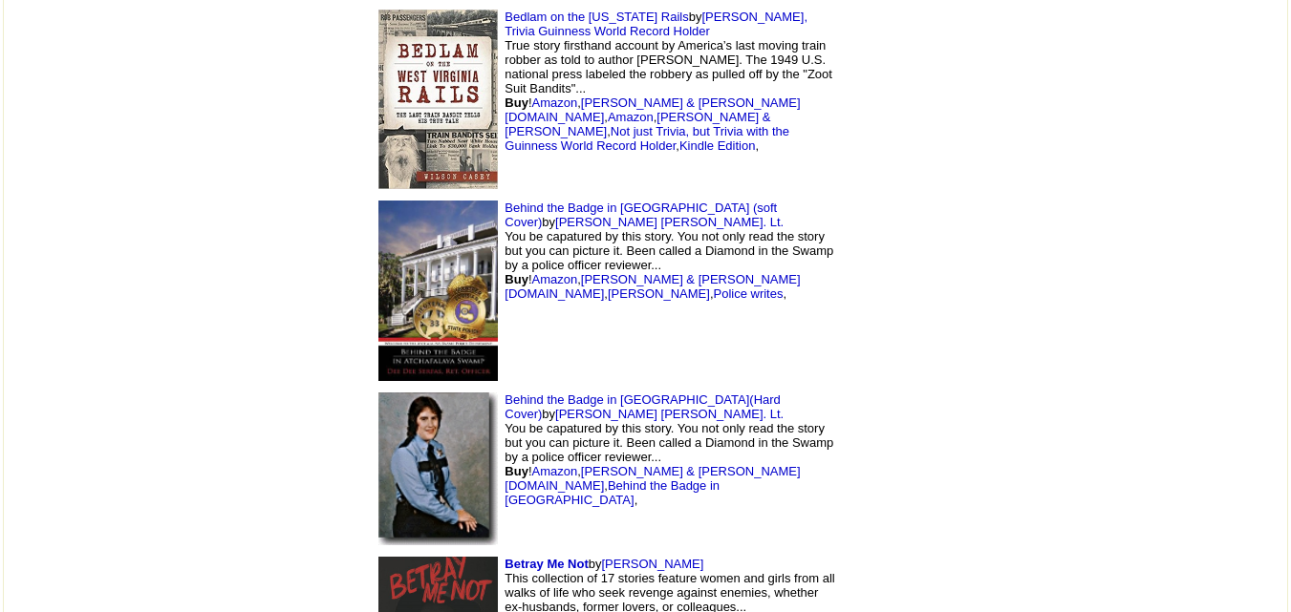
scroll to position [7799, 0]
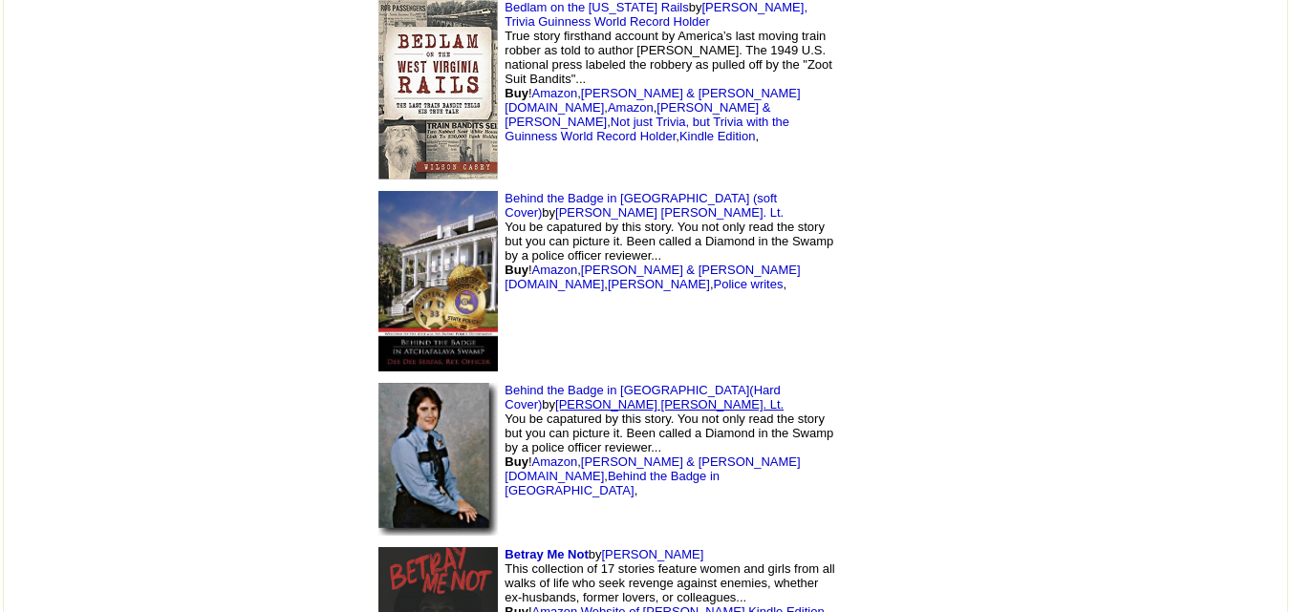
drag, startPoint x: 711, startPoint y: 247, endPoint x: 709, endPoint y: 259, distance: 11.6
click at [709, 377] on td "Behind the Badge in Atchafalaya Swamp(Hard Cover) by Dee Dee Serpas, Ret. Lt. Y…" at bounding box center [605, 459] width 478 height 164
click at [709, 398] on link "Dee Dee Serpas, Ret. Lt." at bounding box center [669, 405] width 228 height 14
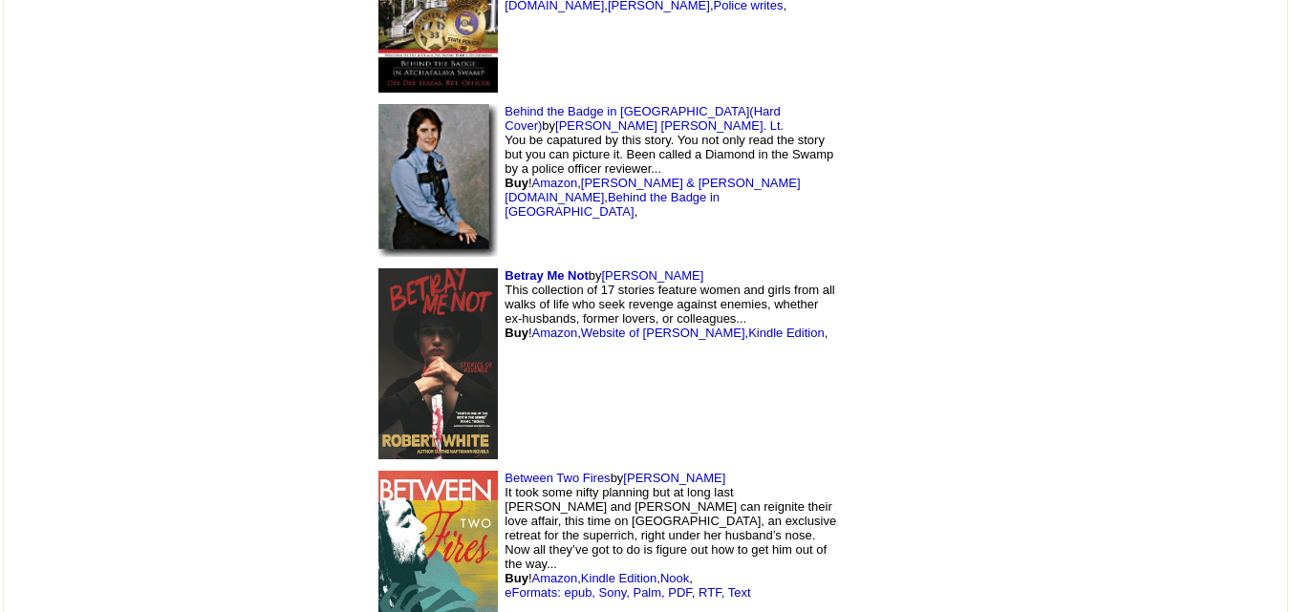
scroll to position [8089, 0]
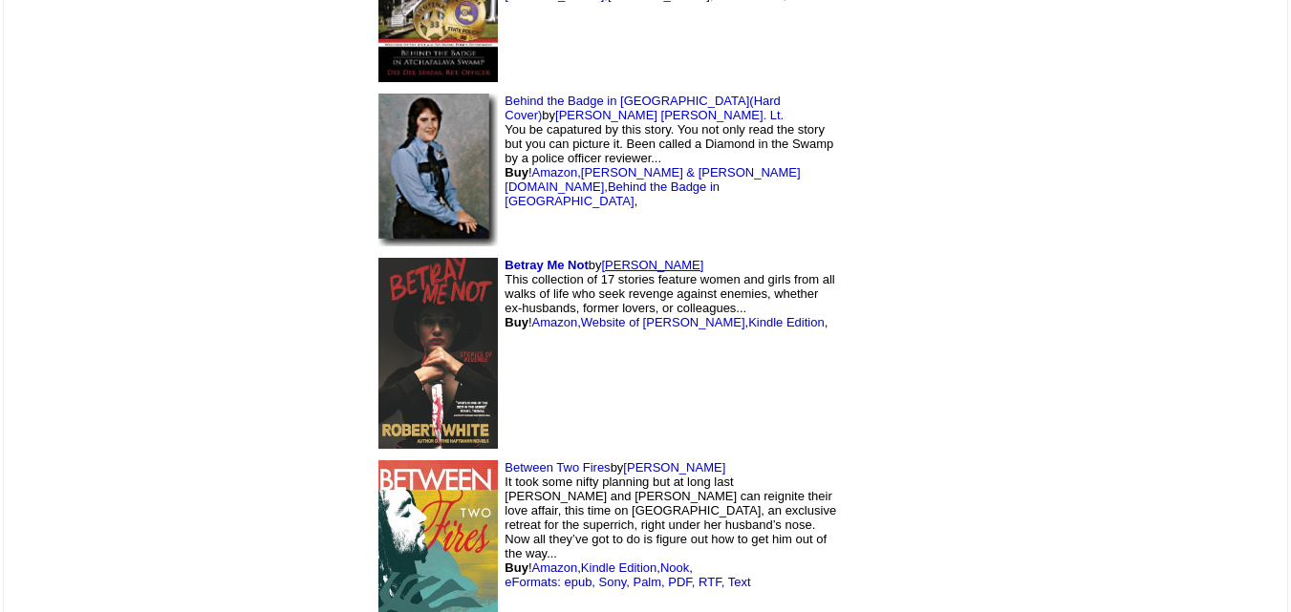
click at [601, 258] on link "[PERSON_NAME]" at bounding box center [652, 265] width 102 height 14
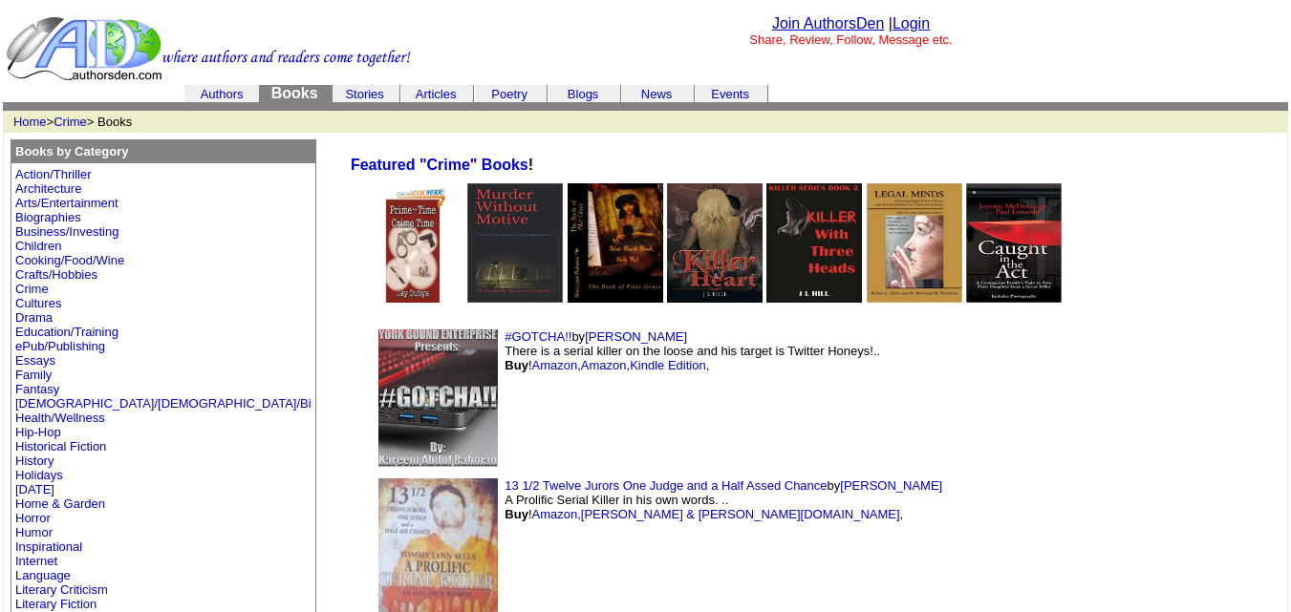
scroll to position [8089, 0]
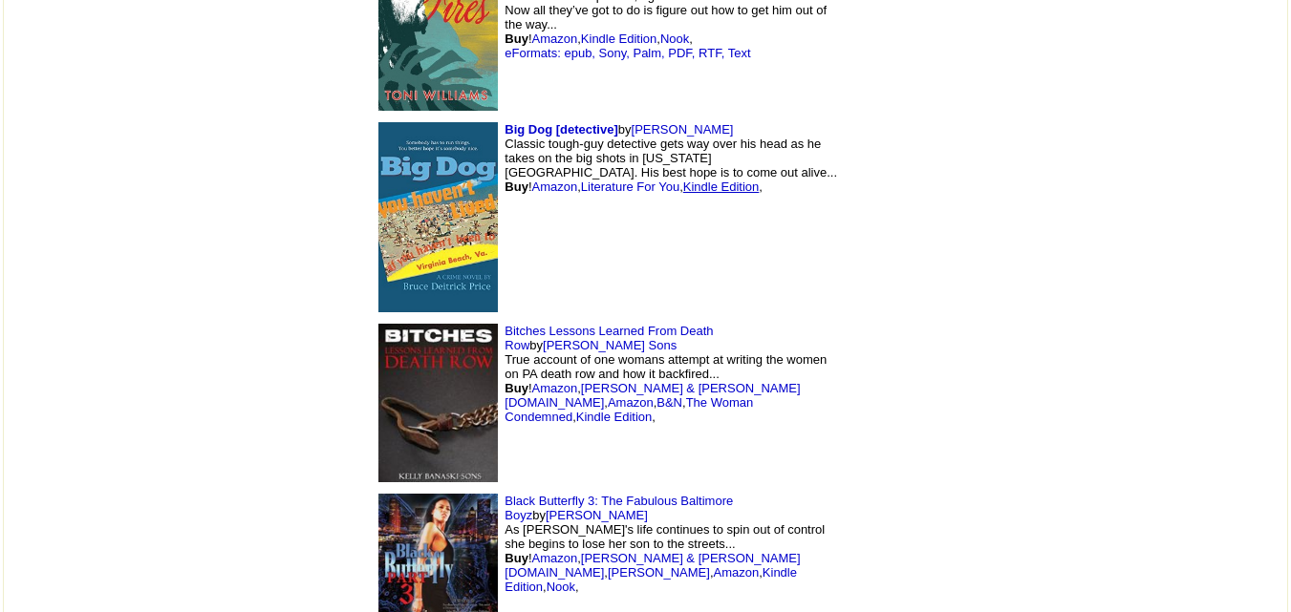
scroll to position [8621, 0]
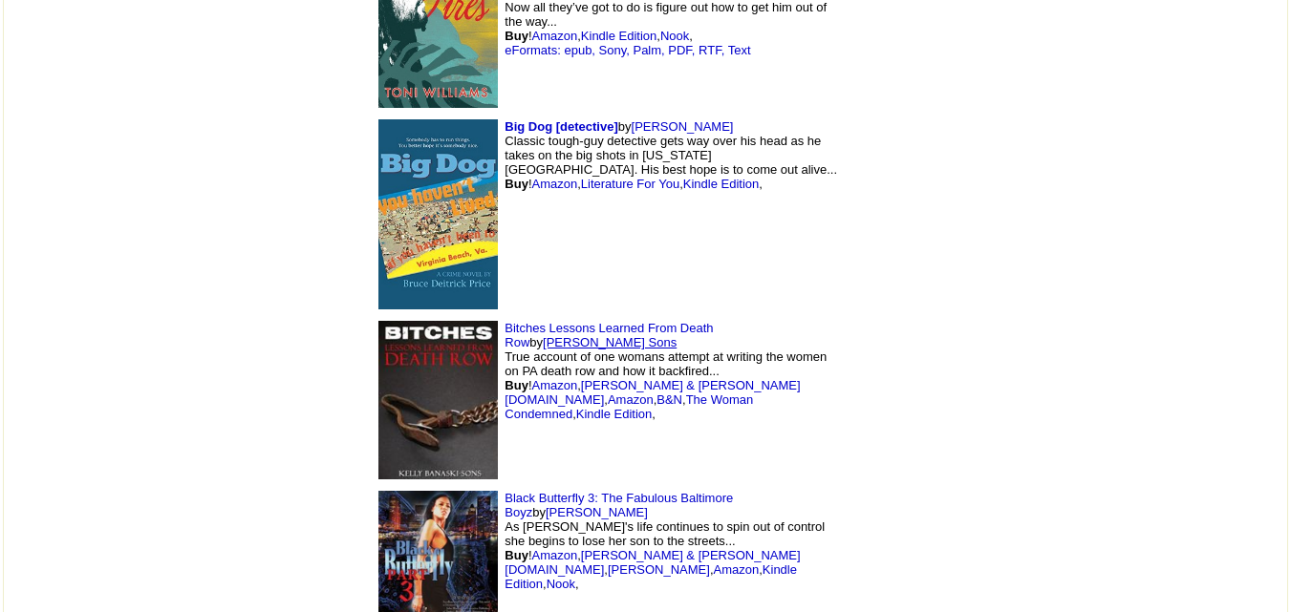
click at [652, 335] on link "[PERSON_NAME] Sons" at bounding box center [610, 342] width 134 height 14
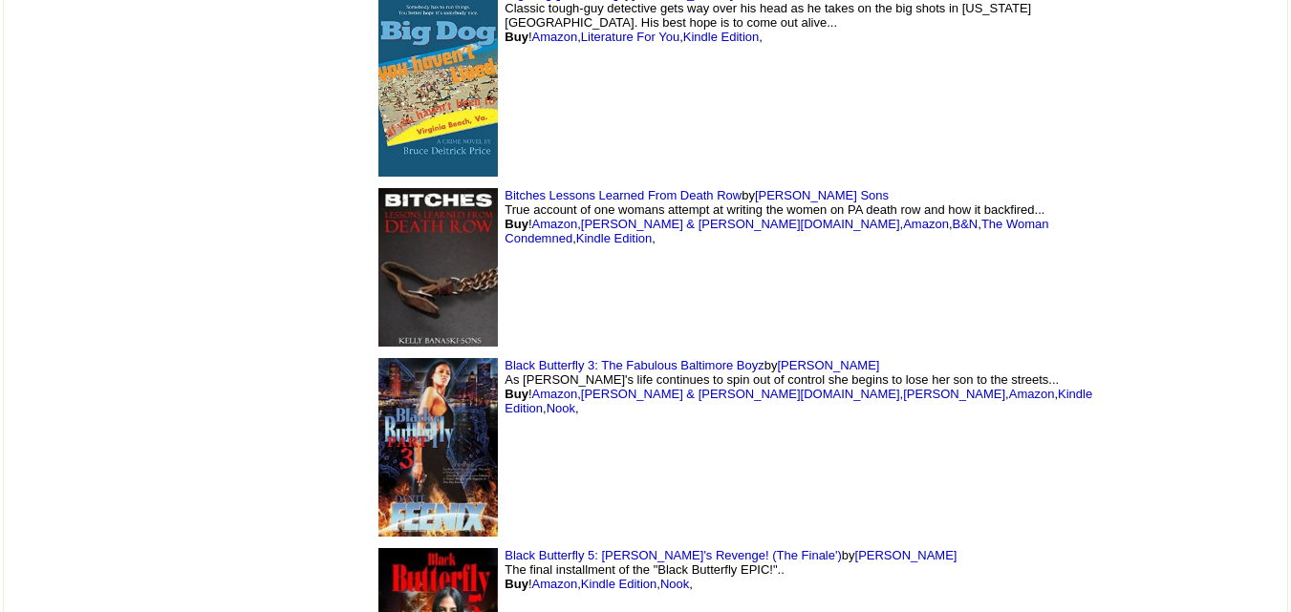
scroll to position [8621, 0]
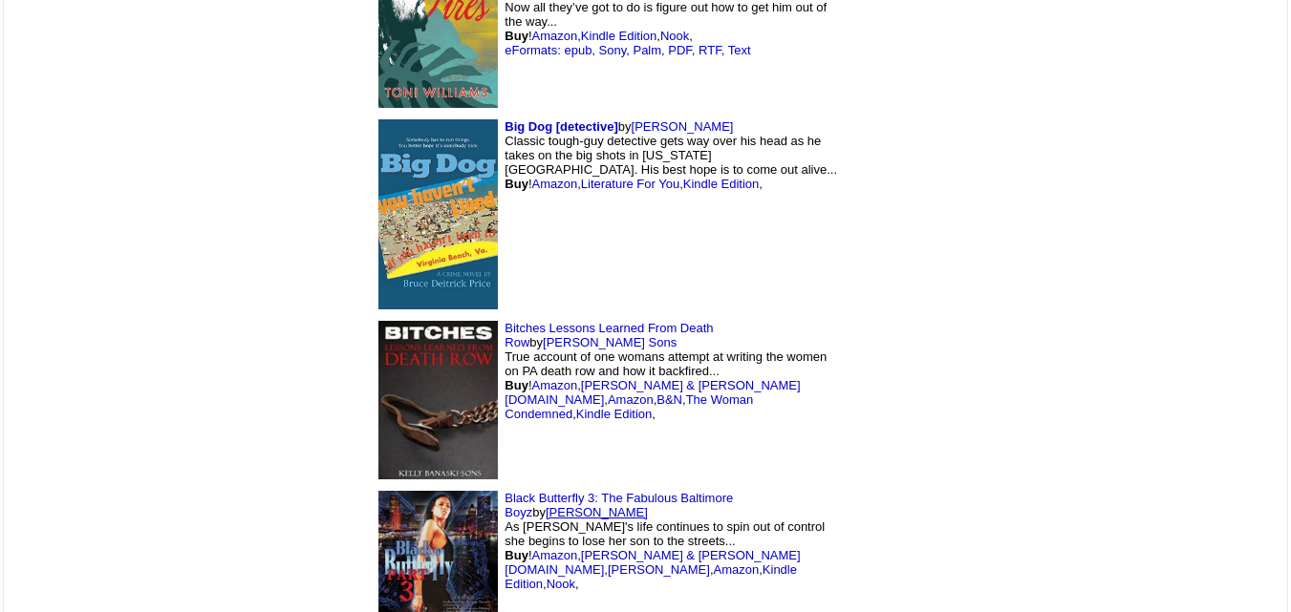
click at [648, 505] on link "Dante Feenix" at bounding box center [597, 512] width 102 height 14
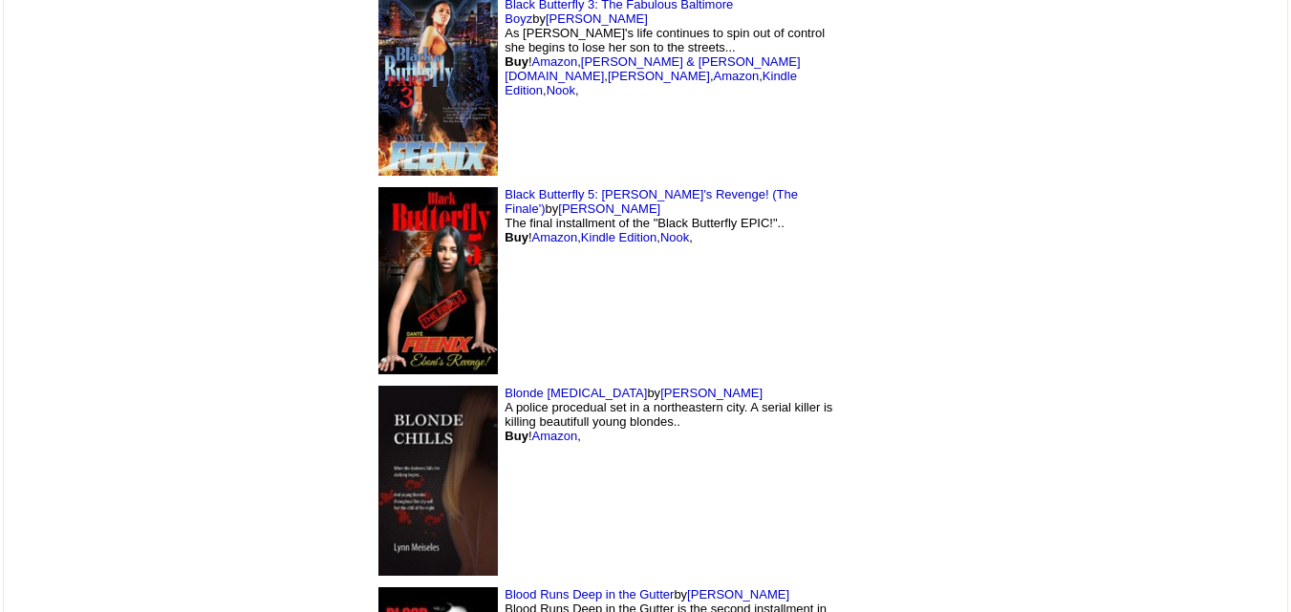
scroll to position [9118, 0]
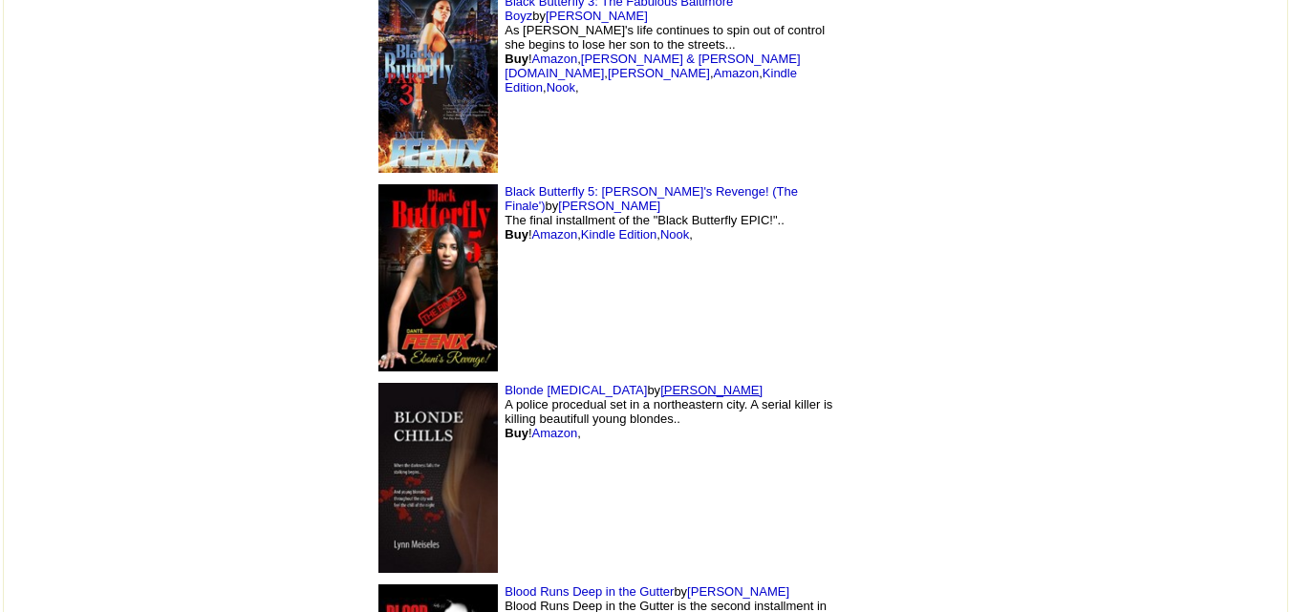
click at [660, 383] on link "Lynn Meiseles" at bounding box center [711, 390] width 102 height 14
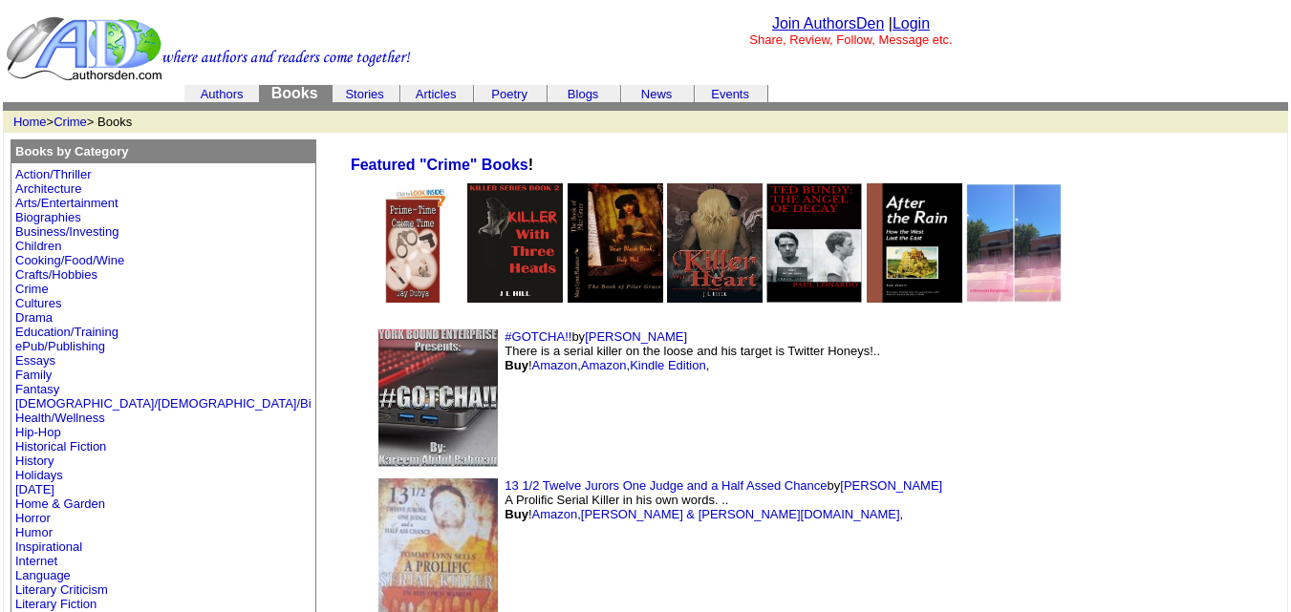
scroll to position [9118, 0]
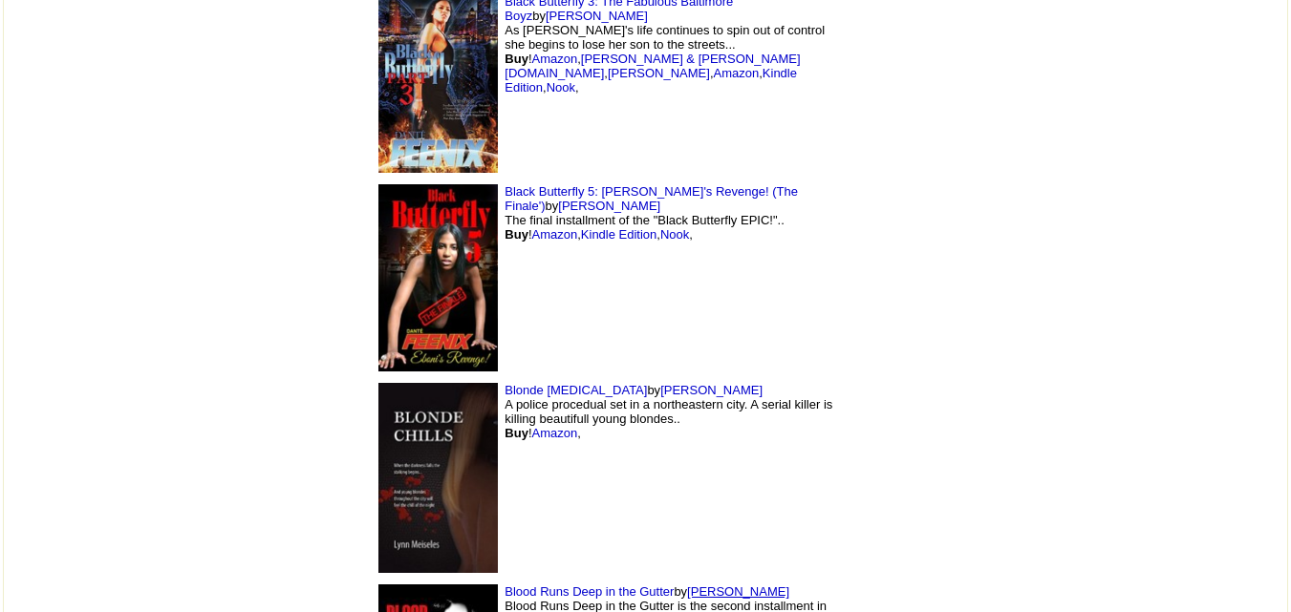
click at [687, 585] on link "[PERSON_NAME]" at bounding box center [738, 592] width 102 height 14
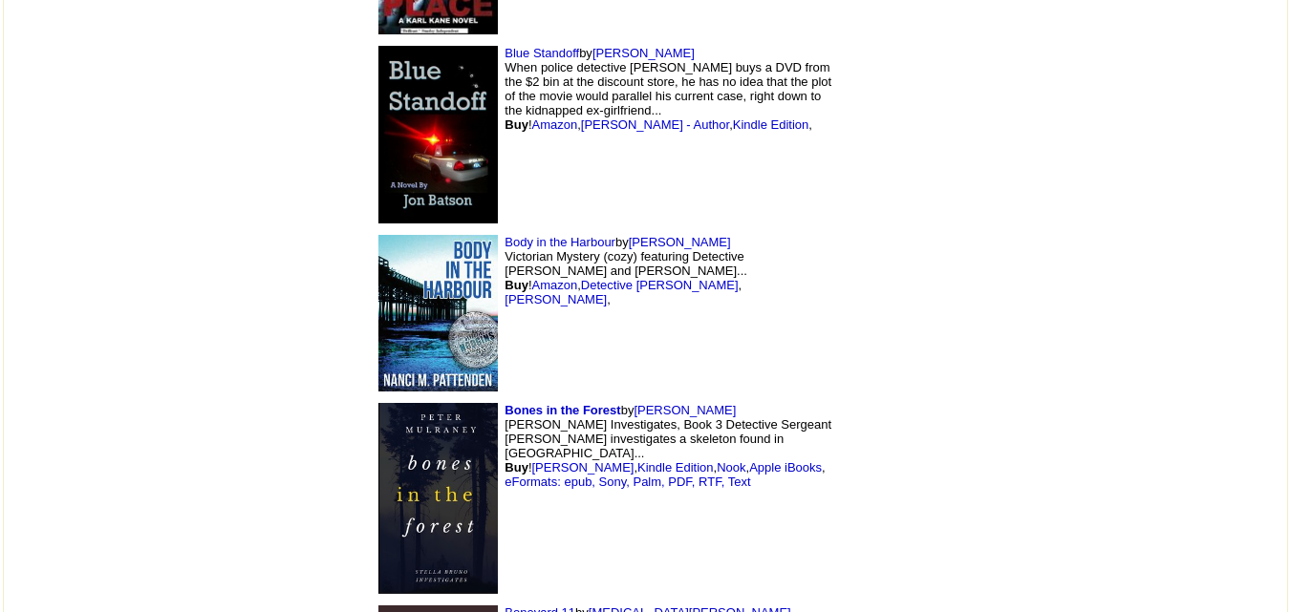
scroll to position [10039, 0]
click at [571, 402] on font "by [PERSON_NAME] [PERSON_NAME] Investigates, Book 3 Detective Sergeant [PERSON_…" at bounding box center [668, 445] width 327 height 86
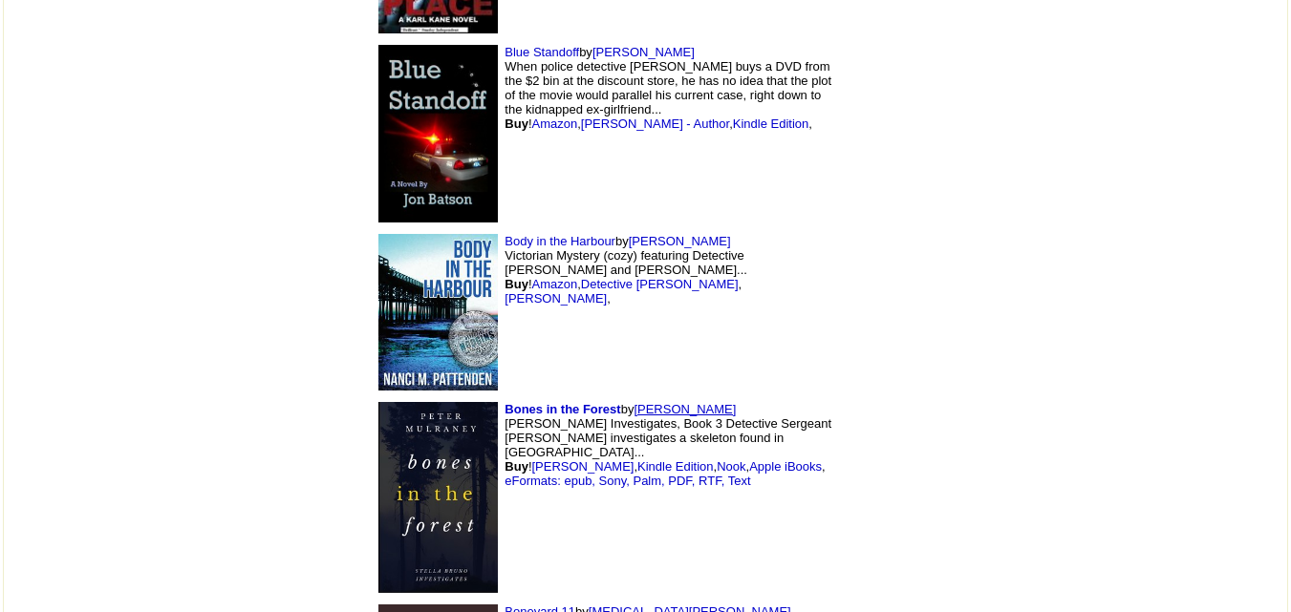
click at [634, 402] on link "[PERSON_NAME]" at bounding box center [685, 409] width 102 height 14
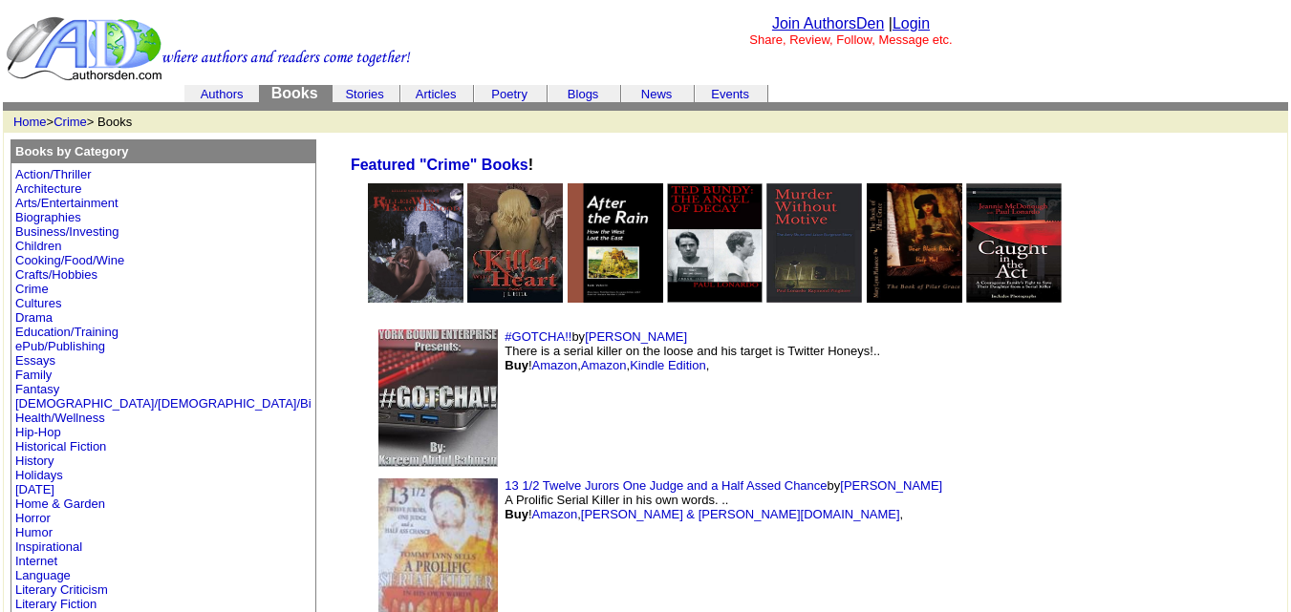
scroll to position [10039, 0]
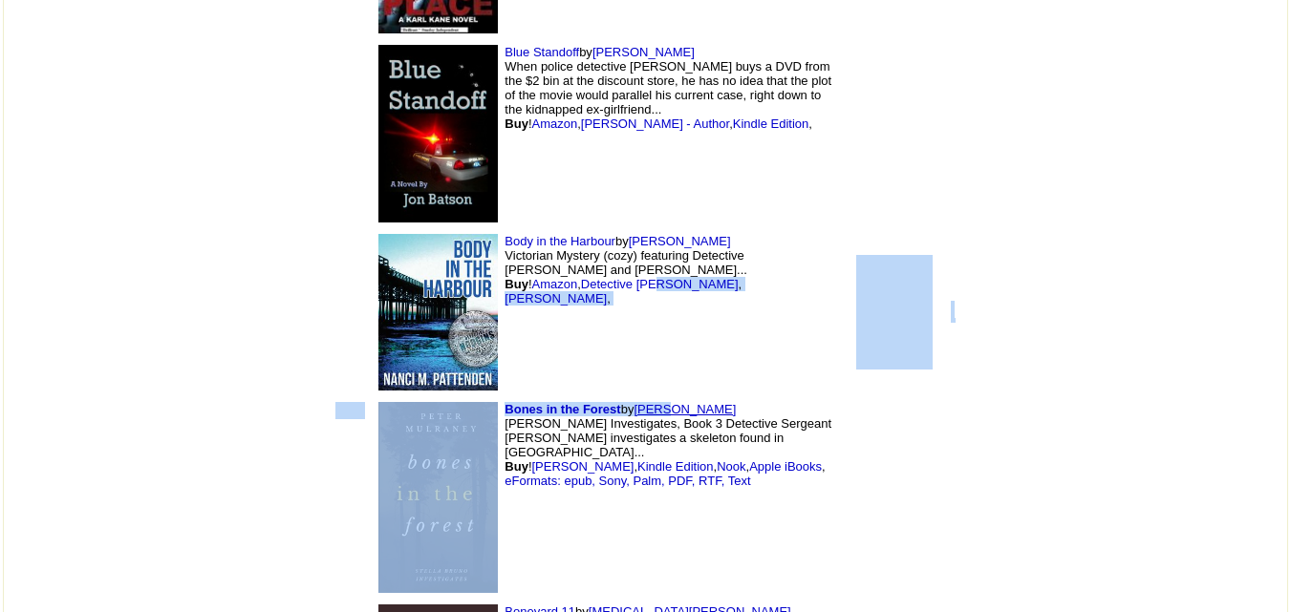
drag, startPoint x: 533, startPoint y: 256, endPoint x: 538, endPoint y: 273, distance: 17.9
click at [634, 402] on link "Peter Mulraney" at bounding box center [685, 409] width 102 height 14
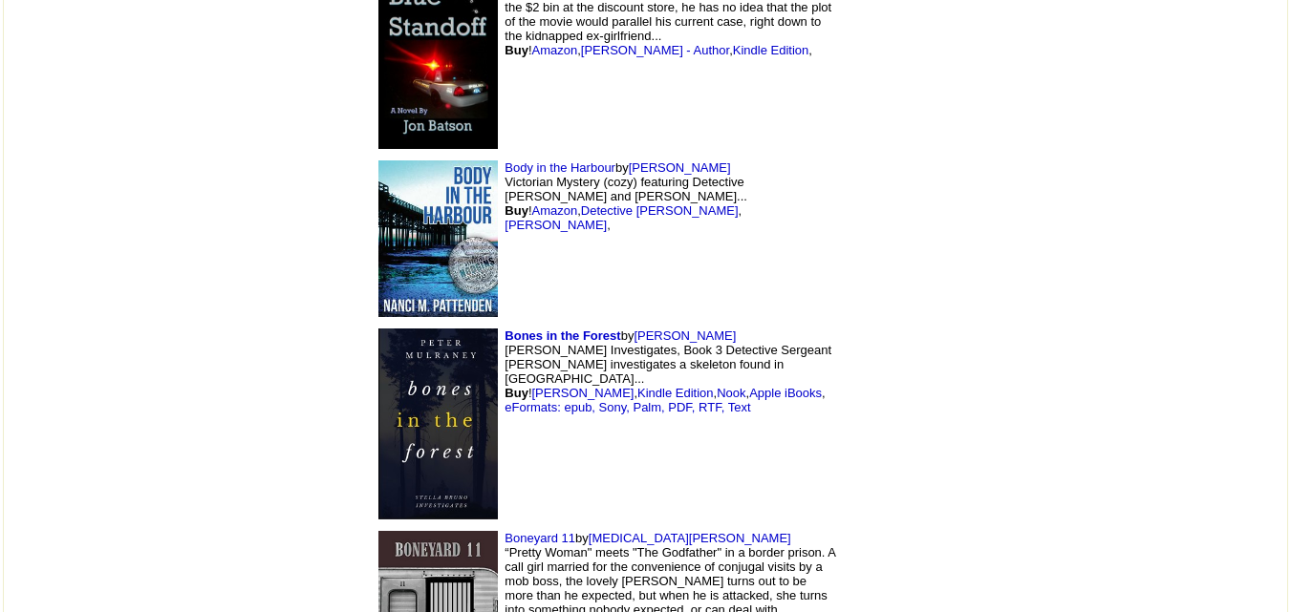
scroll to position [10139, 0]
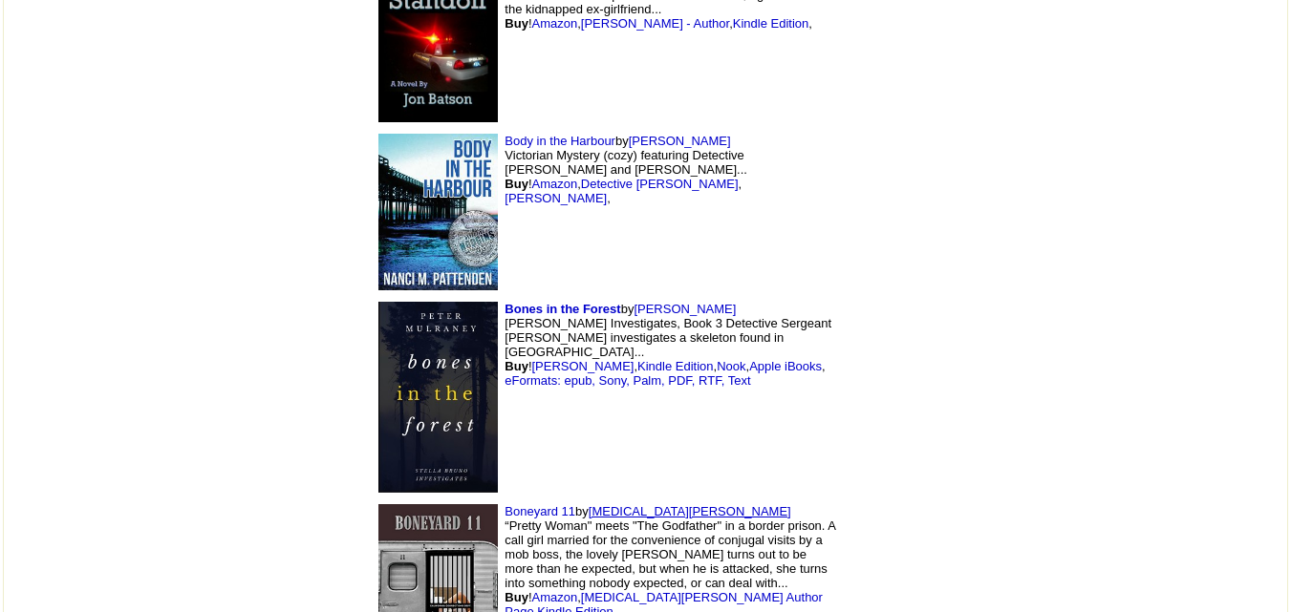
click at [589, 505] on link "Linton Robinson" at bounding box center [690, 512] width 203 height 14
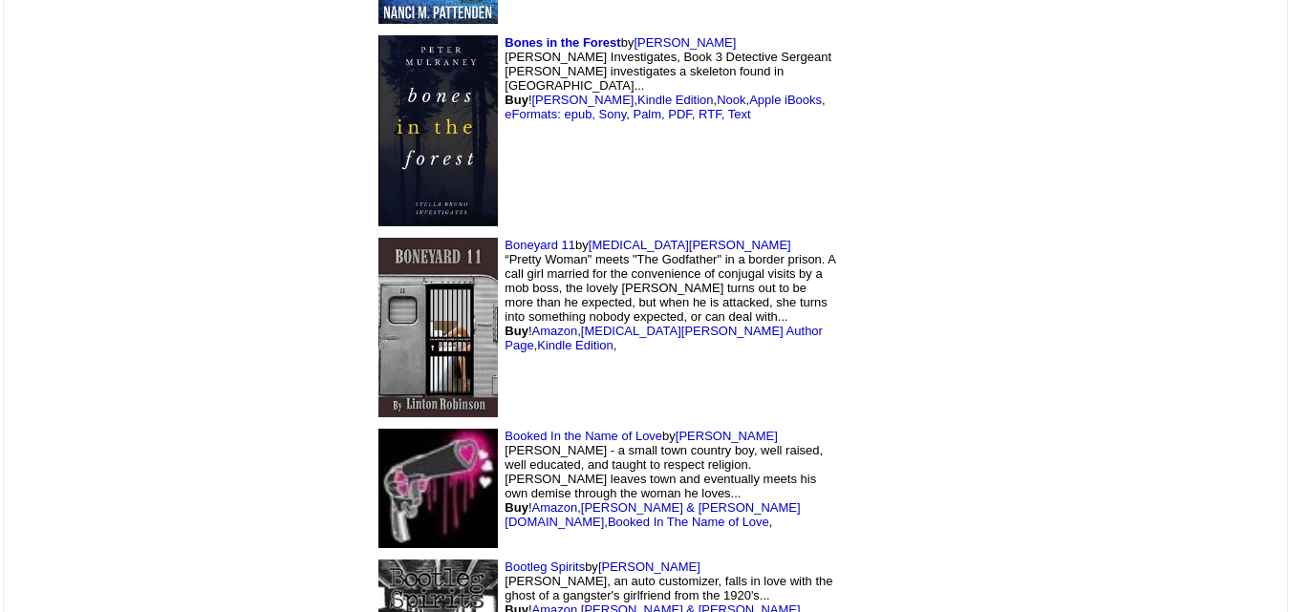
scroll to position [10407, 0]
click at [676, 428] on link "Anthony Craft" at bounding box center [727, 435] width 102 height 14
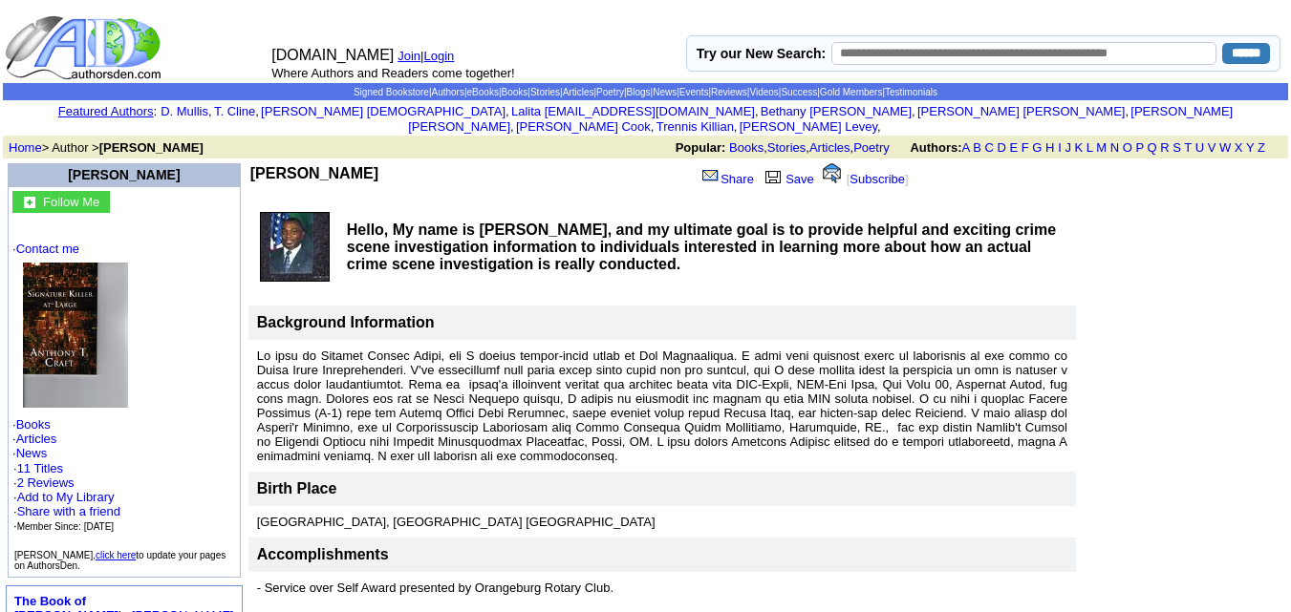
click at [1215, 229] on td at bounding box center [1182, 463] width 207 height 604
click at [74, 345] on img at bounding box center [75, 335] width 105 height 145
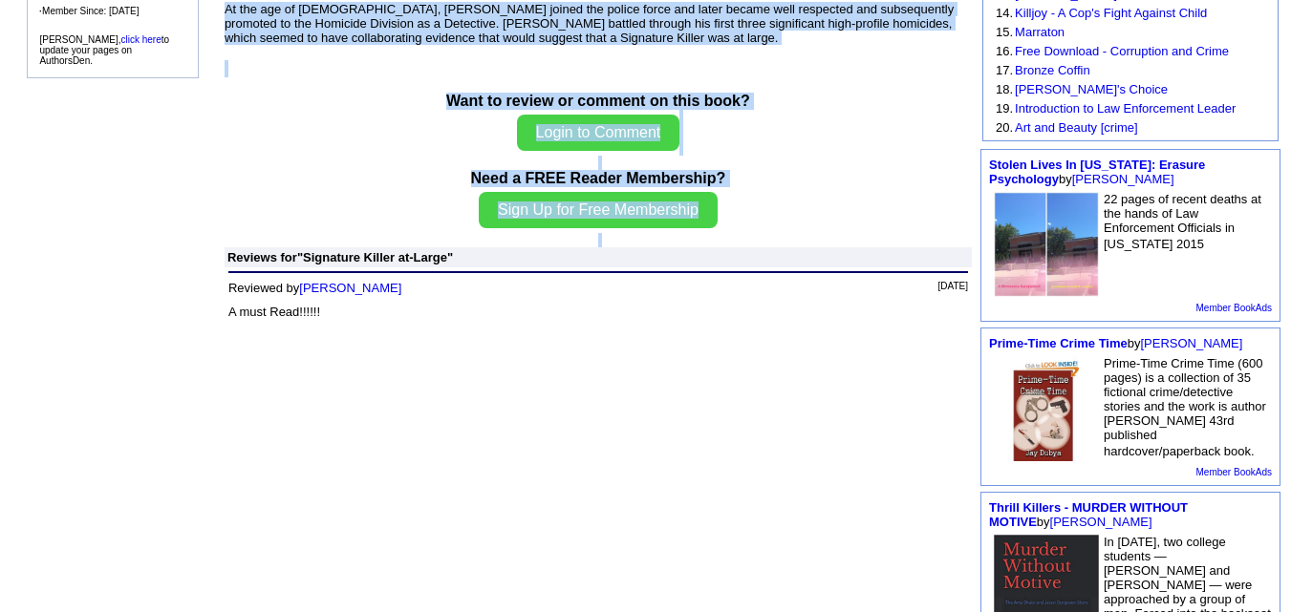
scroll to position [540, 0]
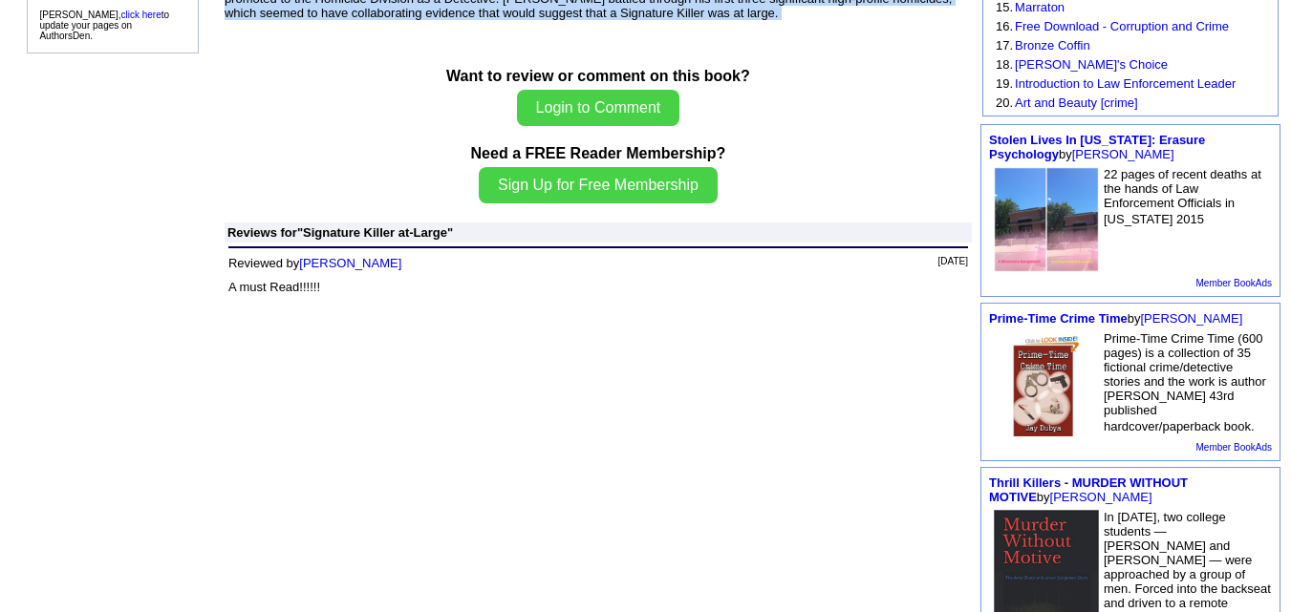
drag, startPoint x: 408, startPoint y: 381, endPoint x: 393, endPoint y: 14, distance: 367.2
click at [393, 14] on td "Signature Killer at-Large by [PERSON_NAME] Books by [PERSON_NAME] · Booked In t…" at bounding box center [598, 160] width 753 height 1084
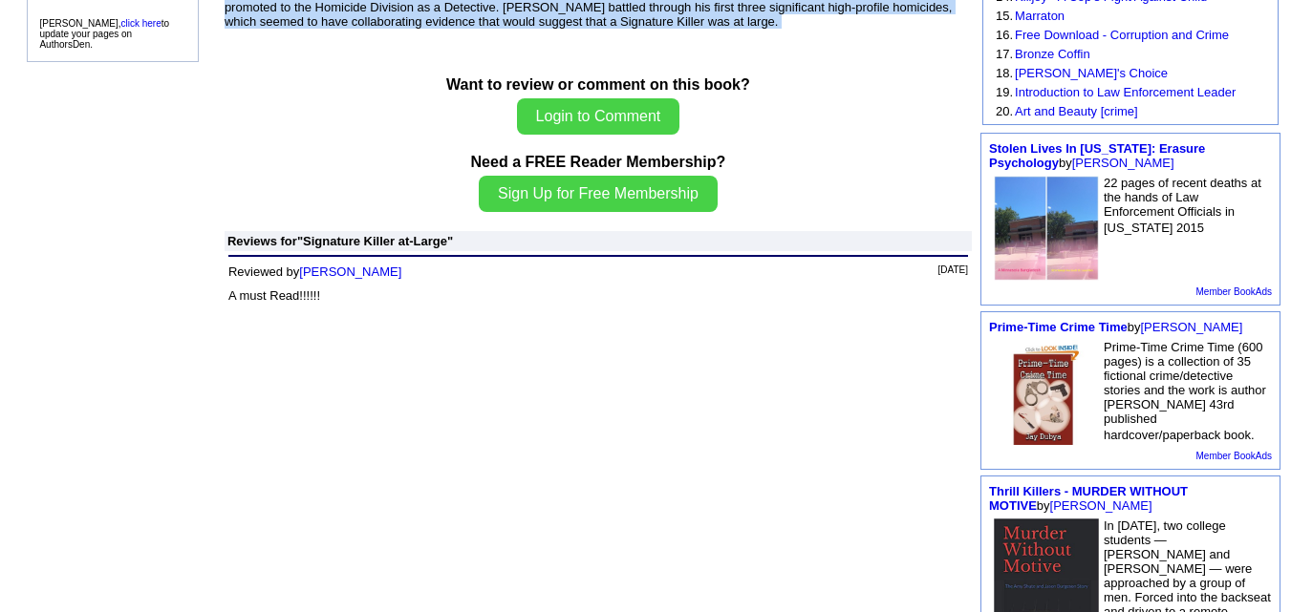
copy td "Signature Killer at-Large is the first crime/mystery novel that simply explains…"
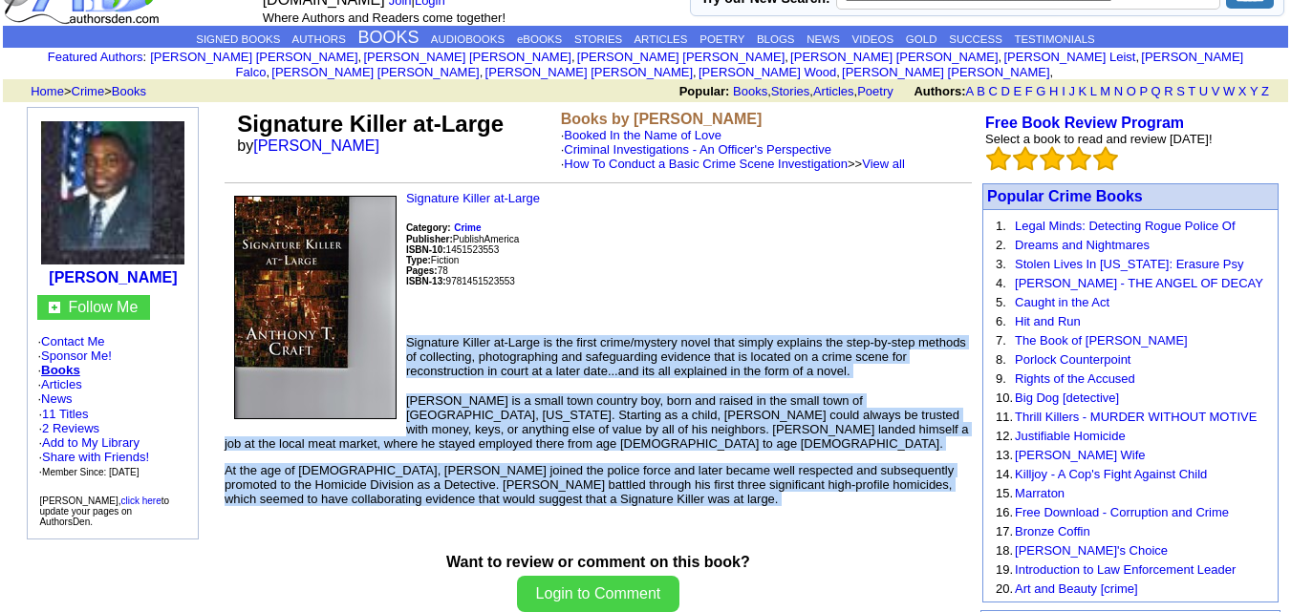
scroll to position [0, 0]
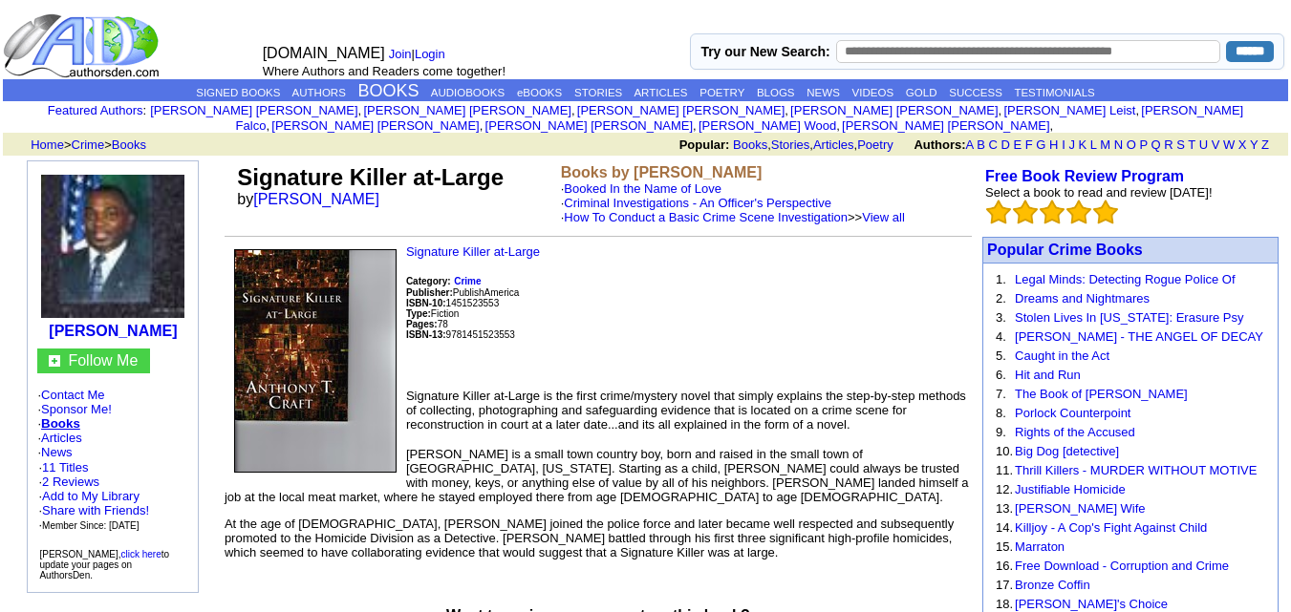
click at [611, 245] on p "Signature Killer at-Large Category: Crime Publisher: PublishAmerica ISBN-10: 14…" at bounding box center [598, 309] width 747 height 129
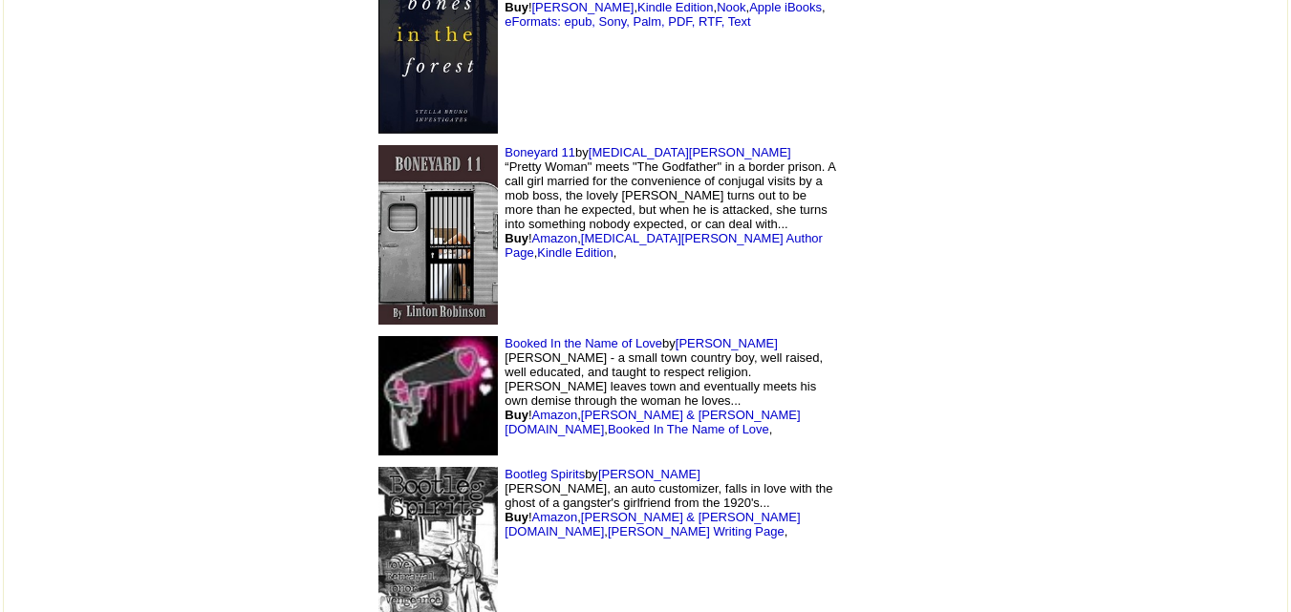
scroll to position [10515, 0]
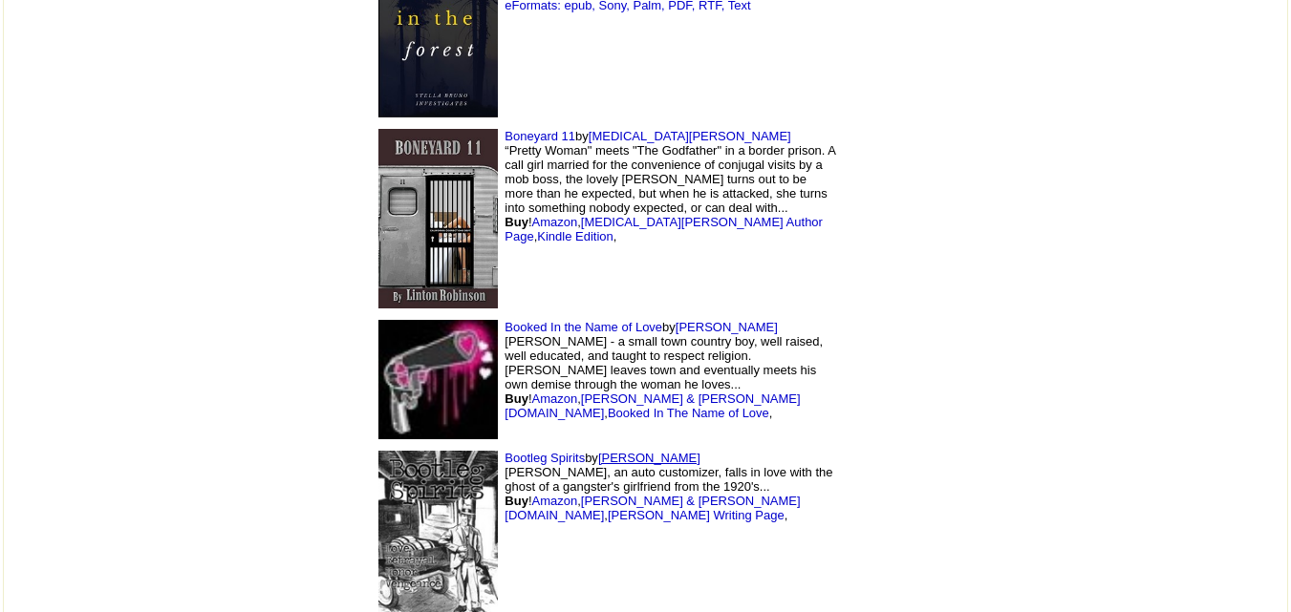
click at [598, 451] on link "[PERSON_NAME]" at bounding box center [649, 458] width 102 height 14
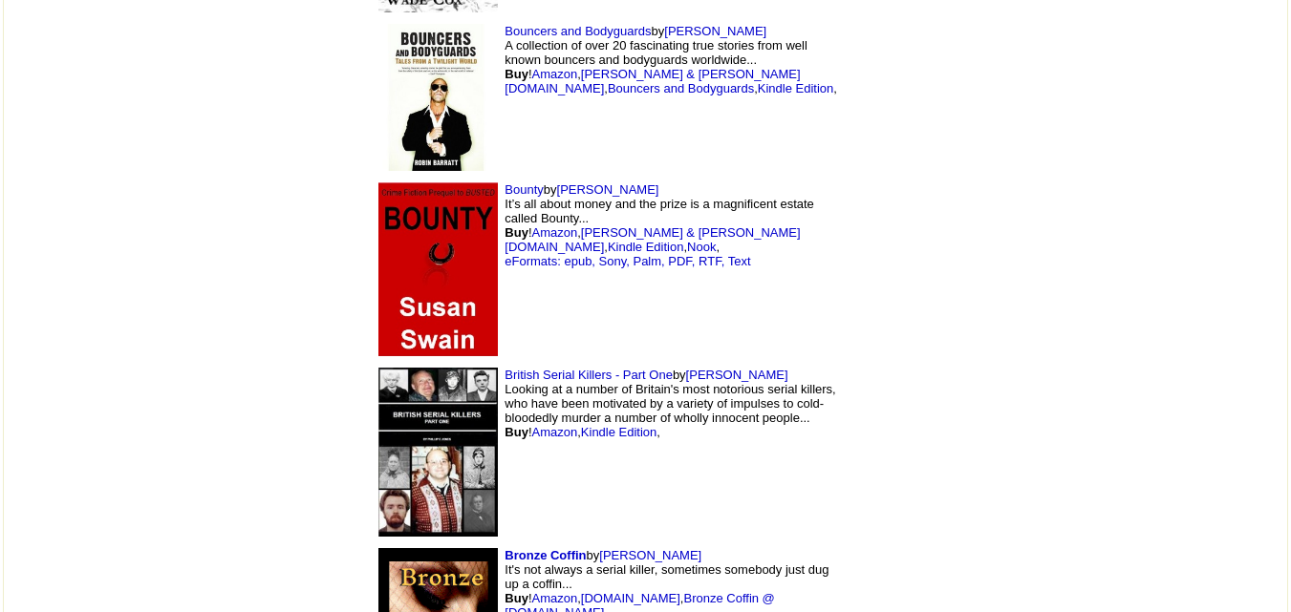
scroll to position [11142, 0]
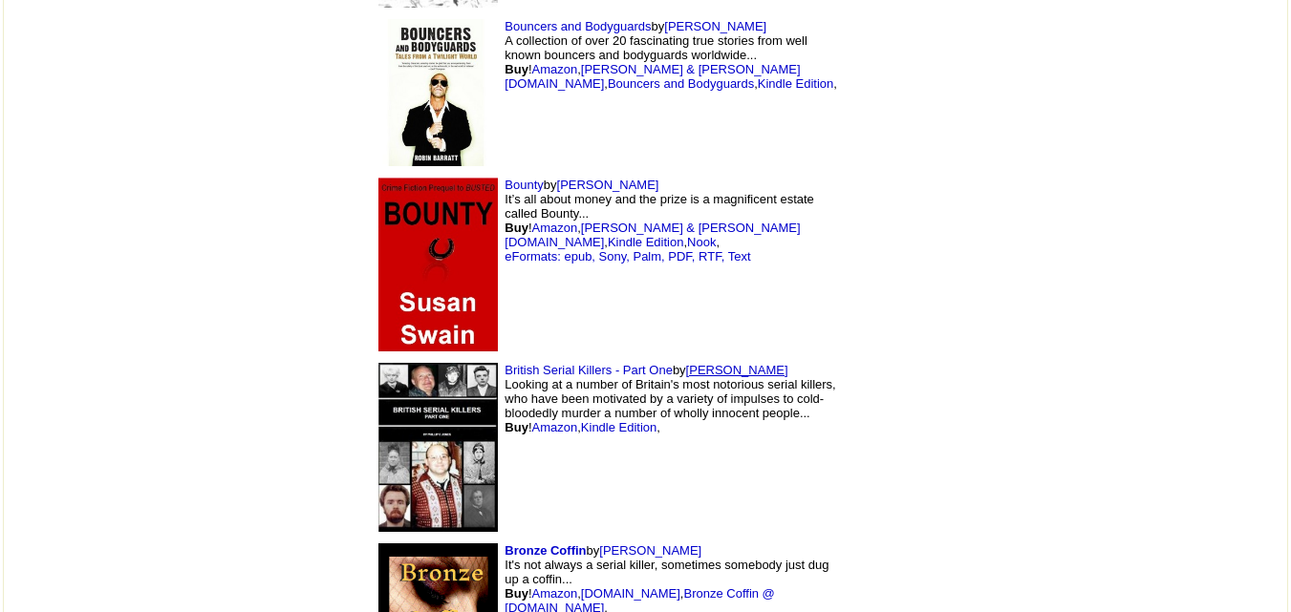
click at [686, 363] on link "Phillip Jones" at bounding box center [737, 370] width 102 height 14
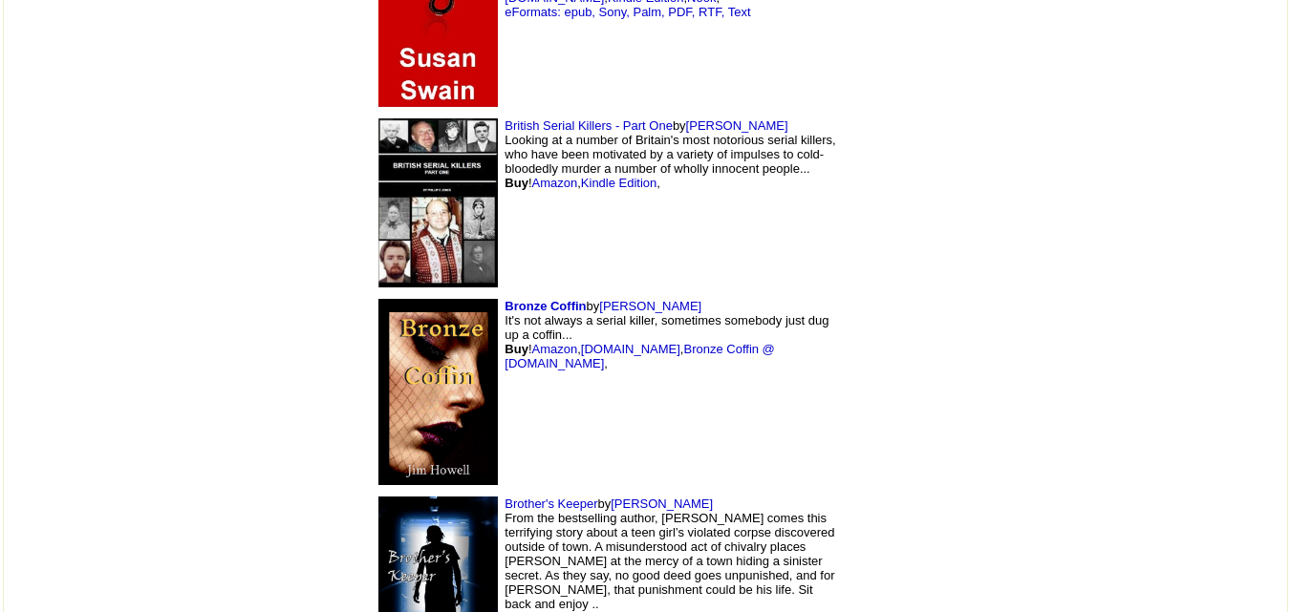
scroll to position [11387, 0]
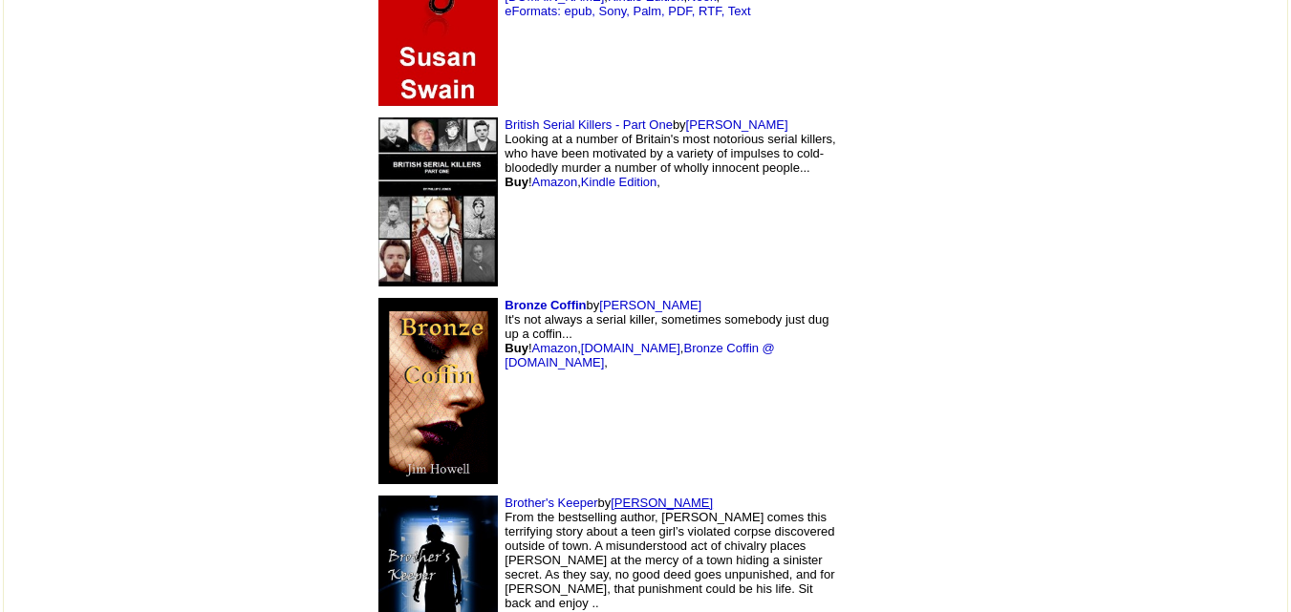
click at [611, 496] on link "[PERSON_NAME]" at bounding box center [662, 503] width 102 height 14
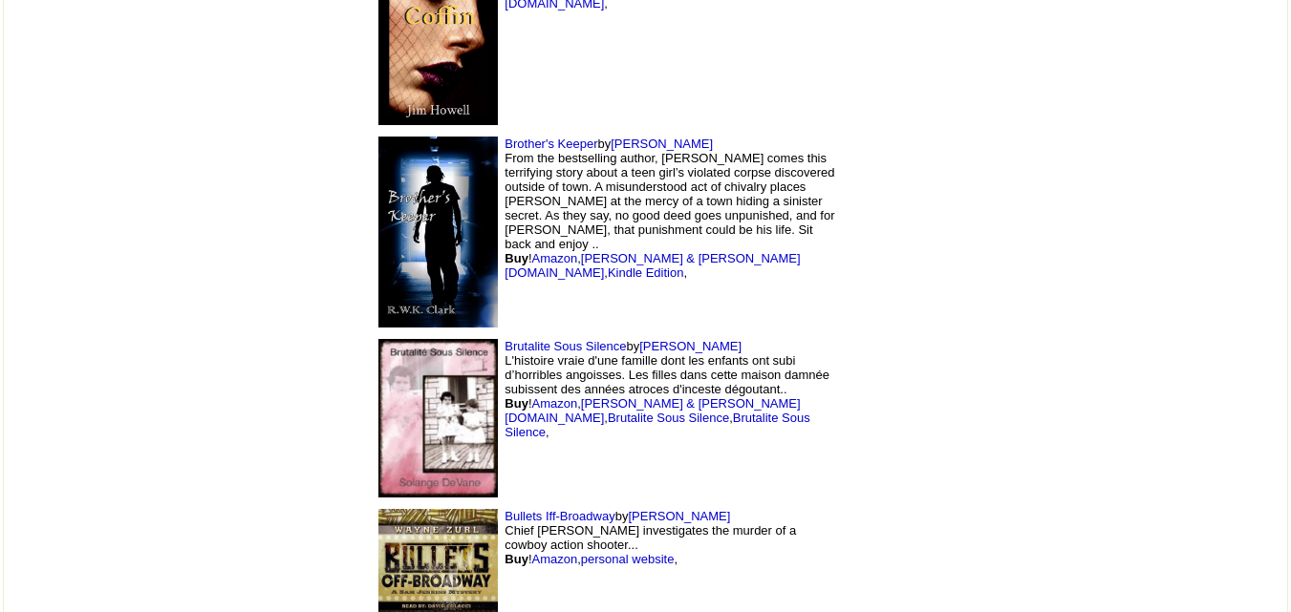
scroll to position [11747, 0]
click at [639, 338] on link "Solange DeVane" at bounding box center [690, 345] width 102 height 14
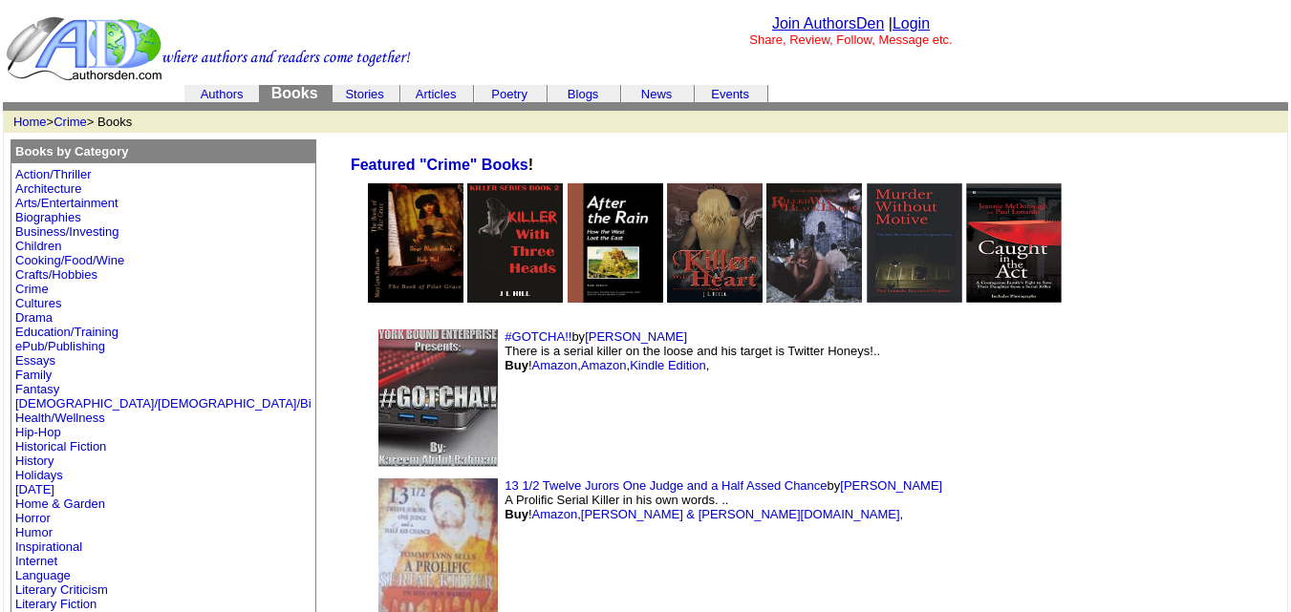
scroll to position [11747, 0]
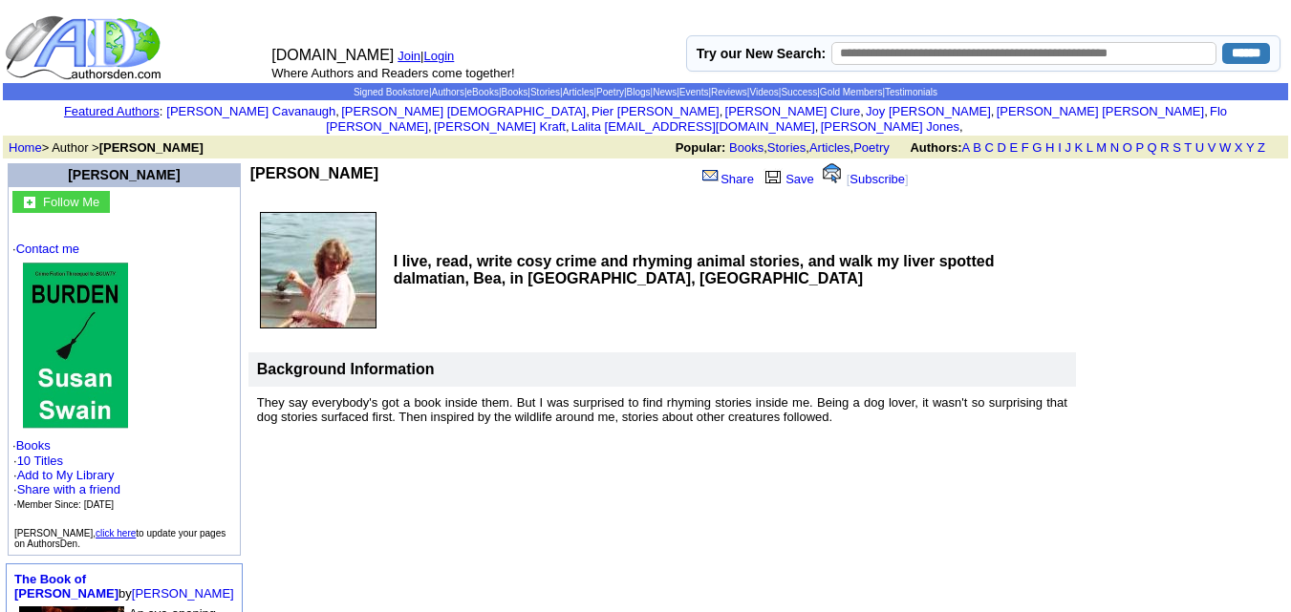
click at [1142, 203] on td at bounding box center [1182, 297] width 207 height 273
click at [110, 352] on img at bounding box center [75, 346] width 105 height 166
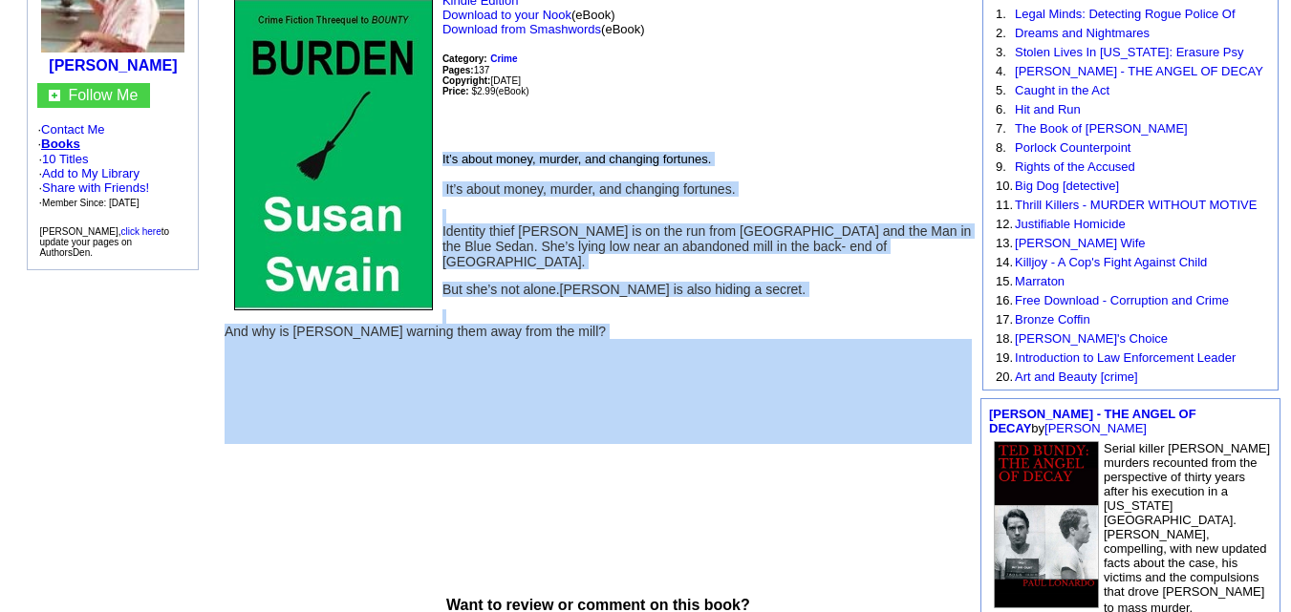
scroll to position [267, 0]
copy td "It’s about money, murder, and changing fortunes. It’s about money, murder, and …"
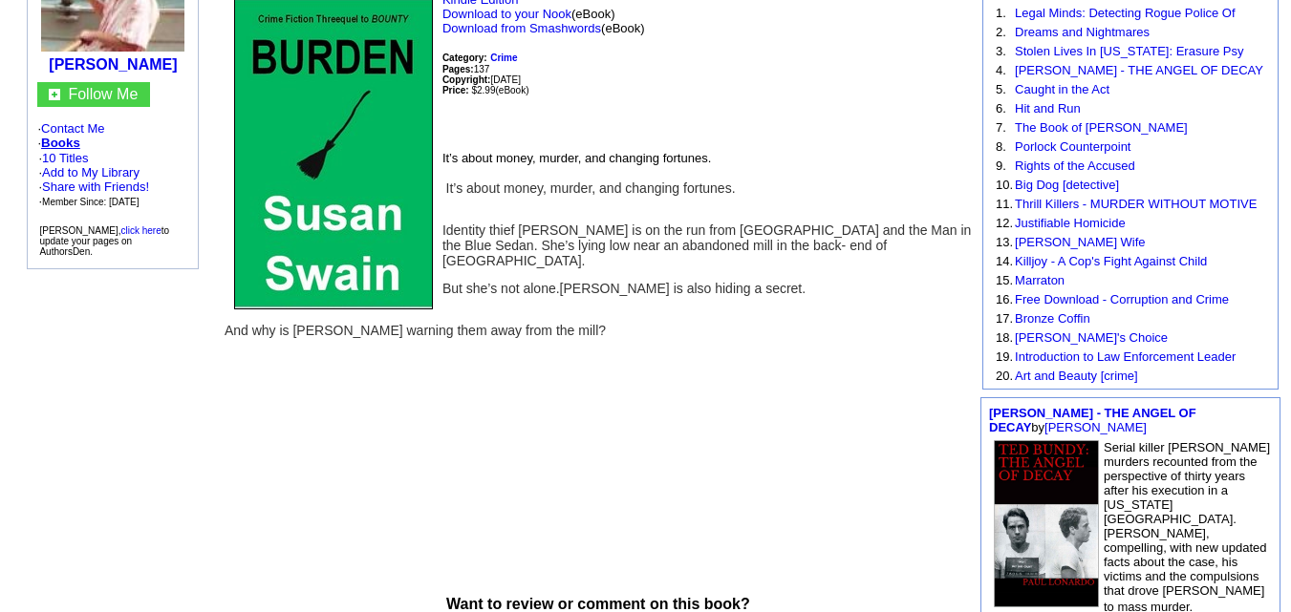
click at [553, 38] on p "Kindle Edition Download to your Nook (eBook) Download from Smashwords (eBook) C…" at bounding box center [598, 63] width 747 height 143
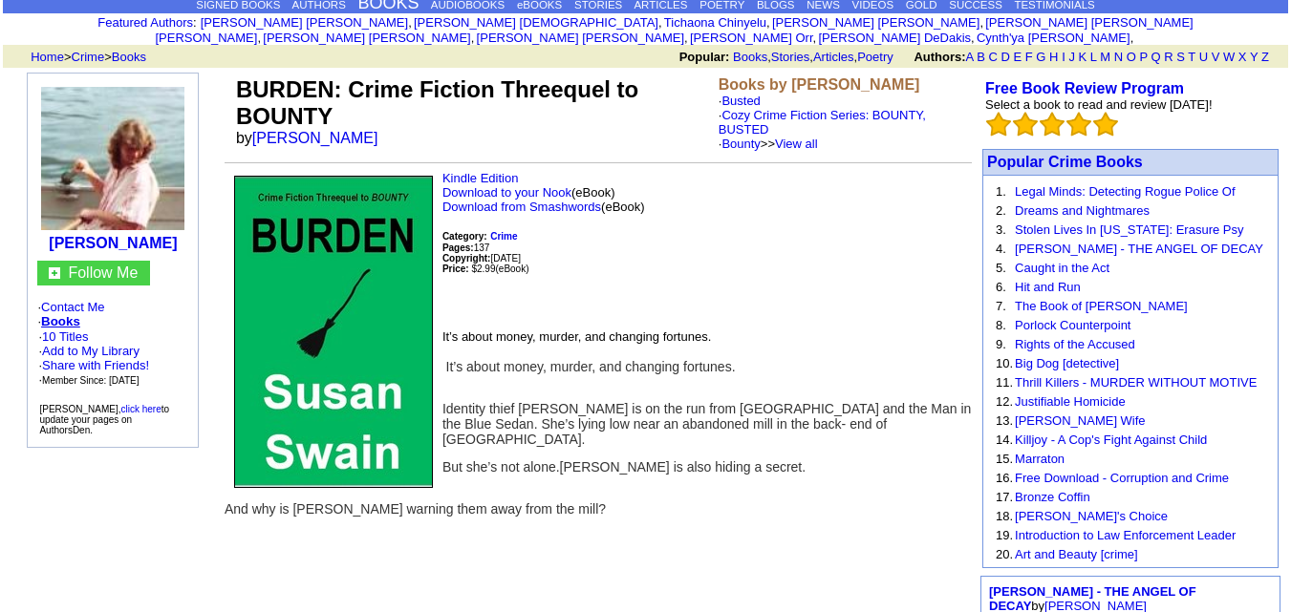
scroll to position [0, 0]
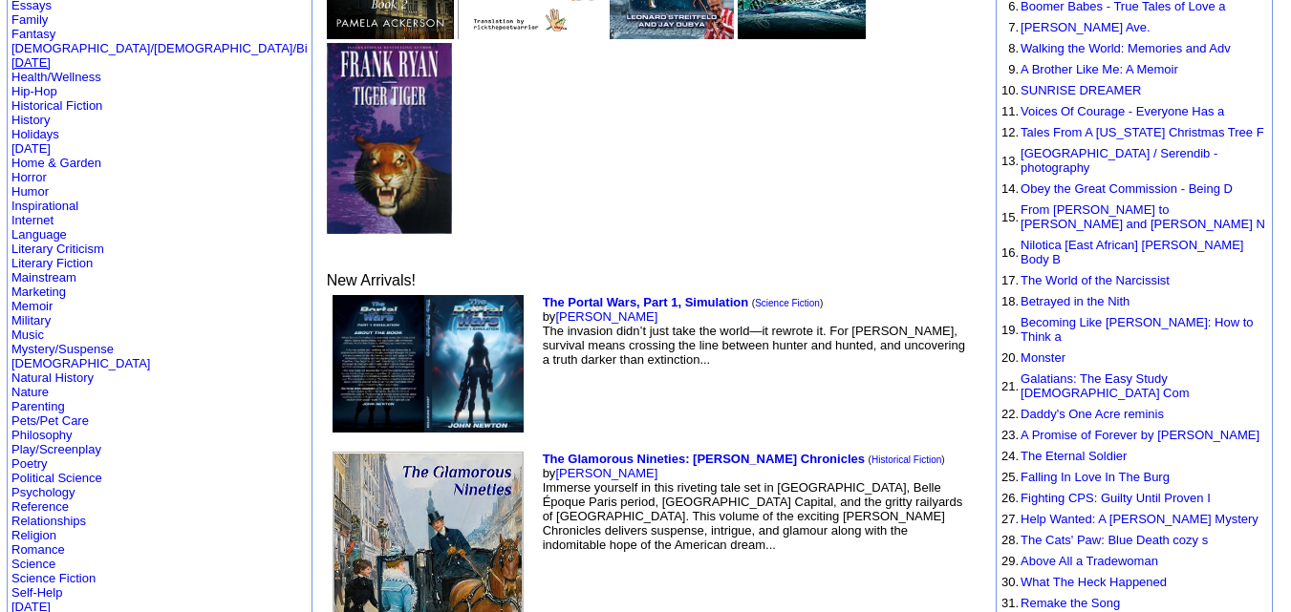
scroll to position [368, 0]
click at [555, 465] on link "Gregory Kopp" at bounding box center [606, 472] width 102 height 14
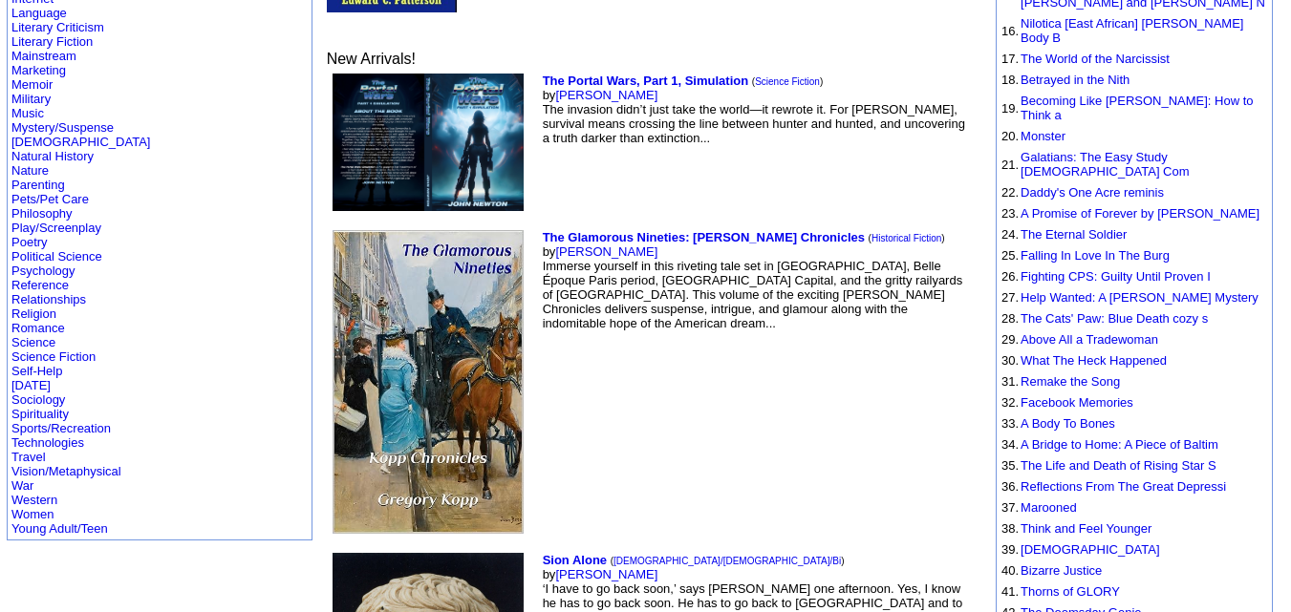
scroll to position [593, 0]
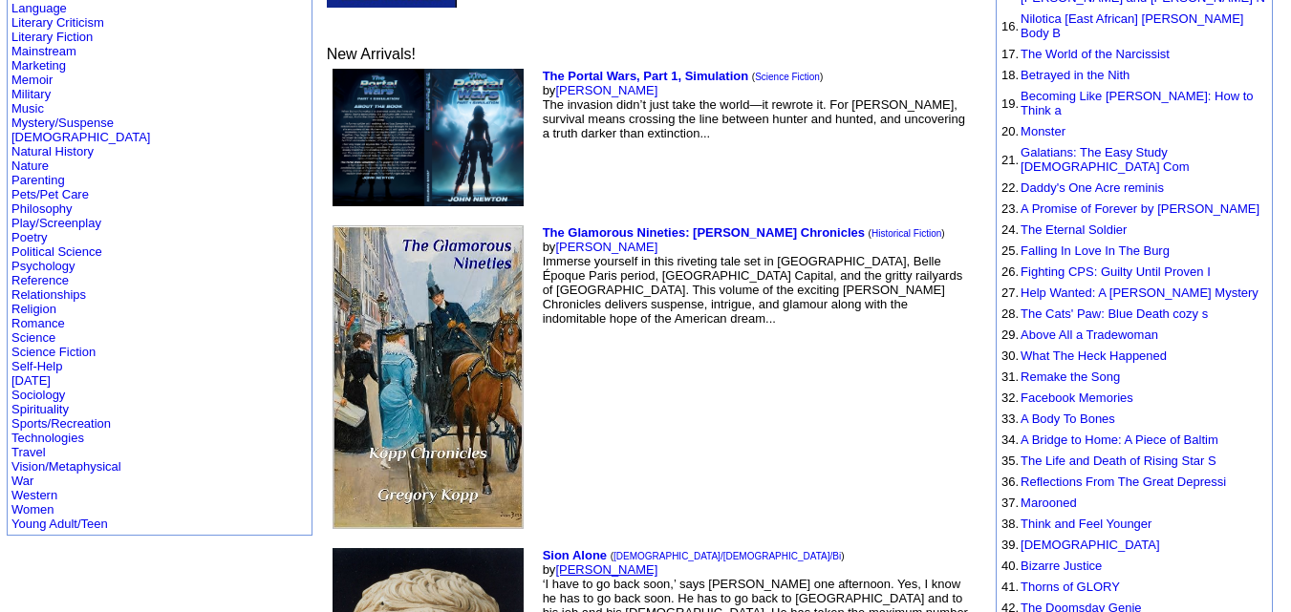
click at [555, 563] on link "[PERSON_NAME]" at bounding box center [606, 570] width 102 height 14
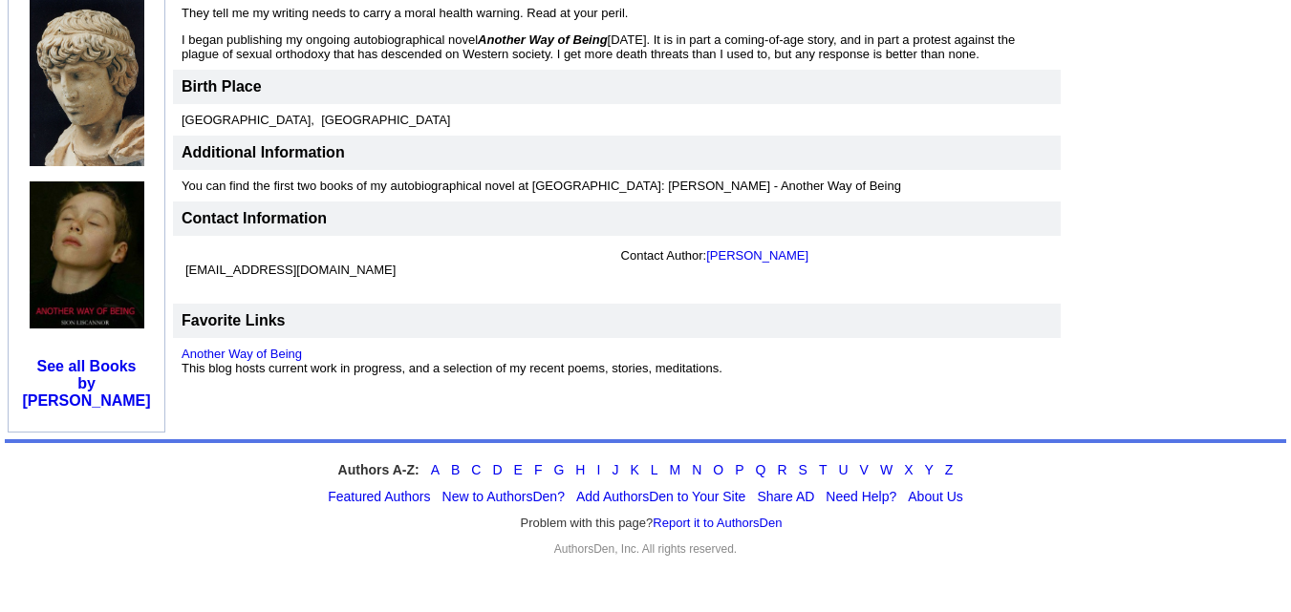
scroll to position [676, 0]
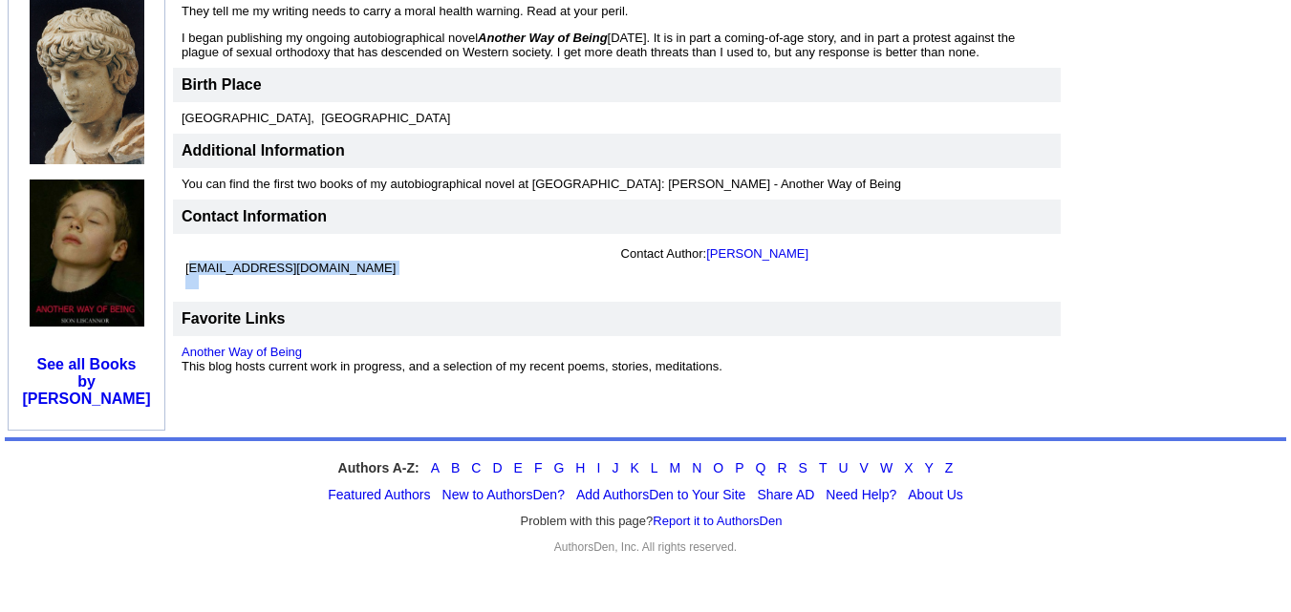
drag, startPoint x: 186, startPoint y: 318, endPoint x: 373, endPoint y: 330, distance: 186.7
click at [373, 293] on td "anotherwayofbeing@gmail.com" at bounding box center [400, 268] width 436 height 51
copy font "anotherwayofbeing@gmail.com"
click at [401, 293] on td "anotherwayofbeing@gmail.com" at bounding box center [400, 268] width 436 height 51
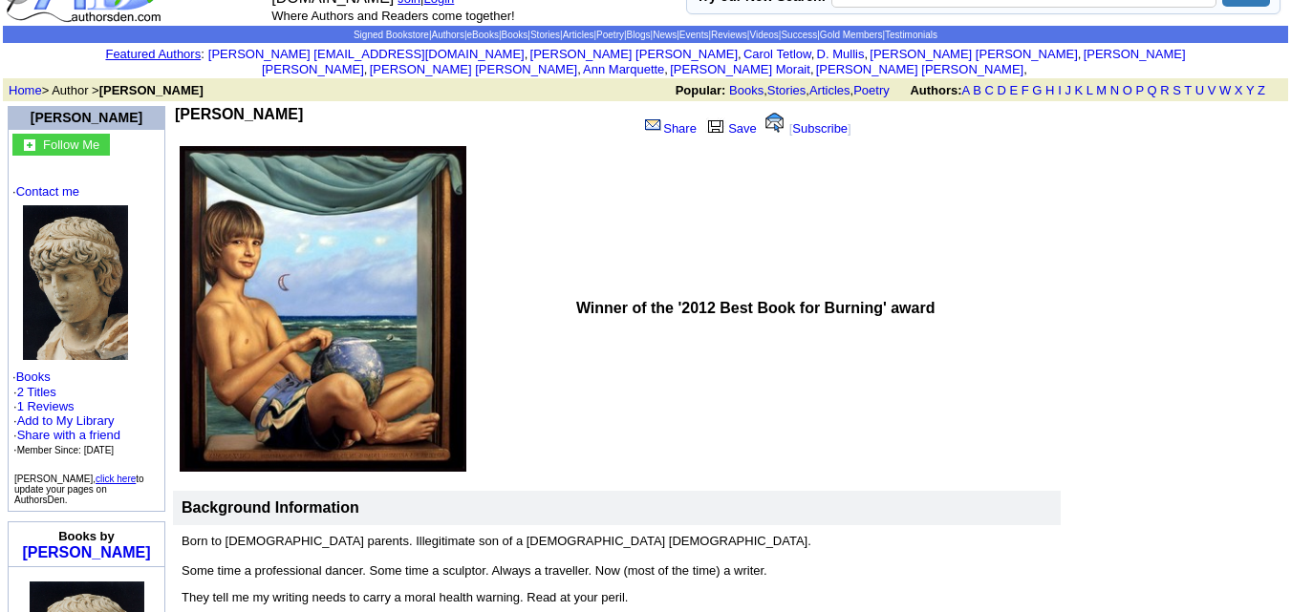
scroll to position [38, 0]
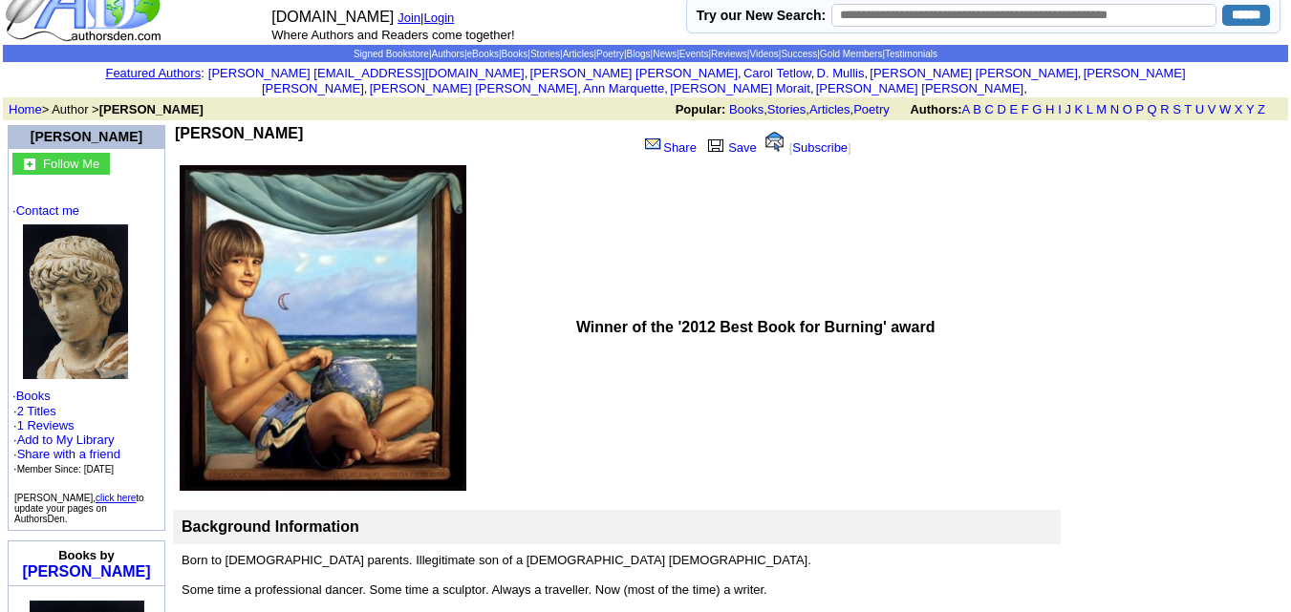
click at [86, 353] on img at bounding box center [75, 302] width 105 height 155
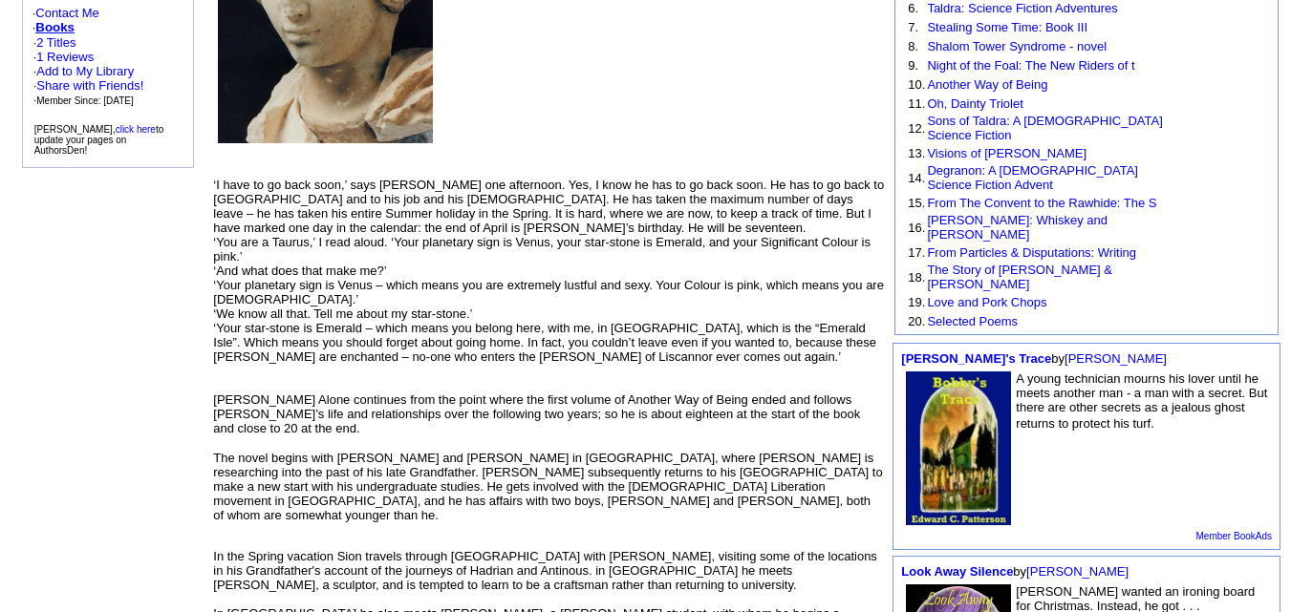
scroll to position [387, 0]
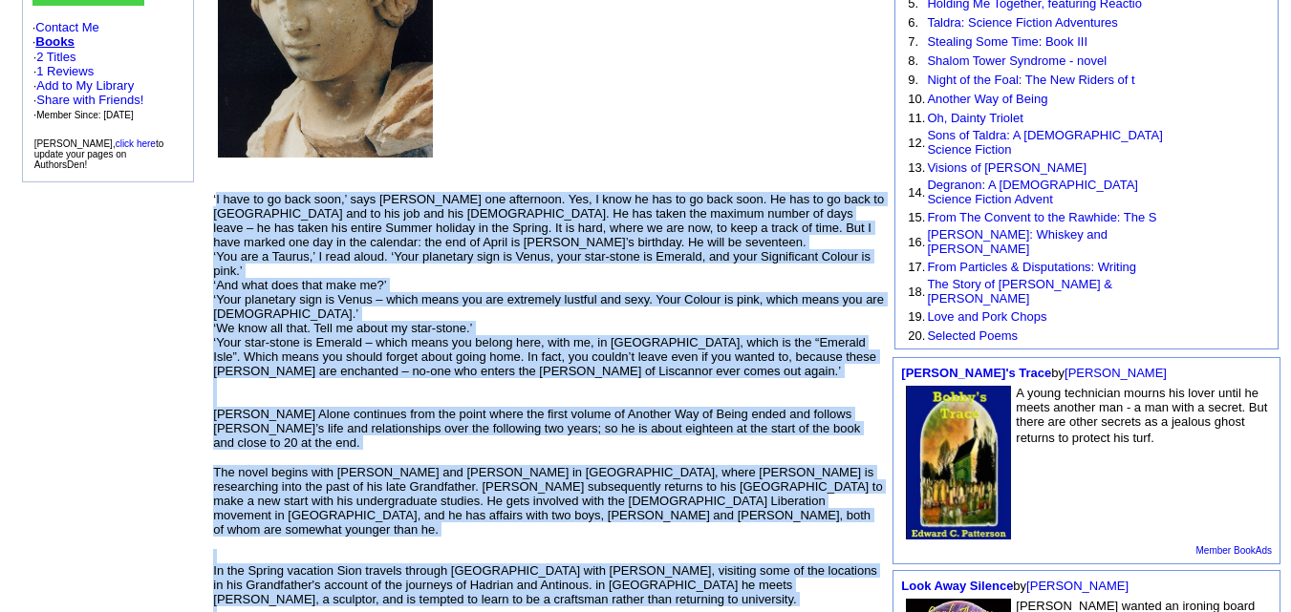
drag, startPoint x: 451, startPoint y: 40, endPoint x: 575, endPoint y: 510, distance: 486.3
copy td "L ipsu do si amet cons,’ adip Elit sed doeiusmod. Tem, I utla et dol ma al enim…"
click at [650, 210] on p "‘I have to go back soon,’ says [PERSON_NAME] one afternoon. Yes, I know he has …" at bounding box center [548, 321] width 671 height 258
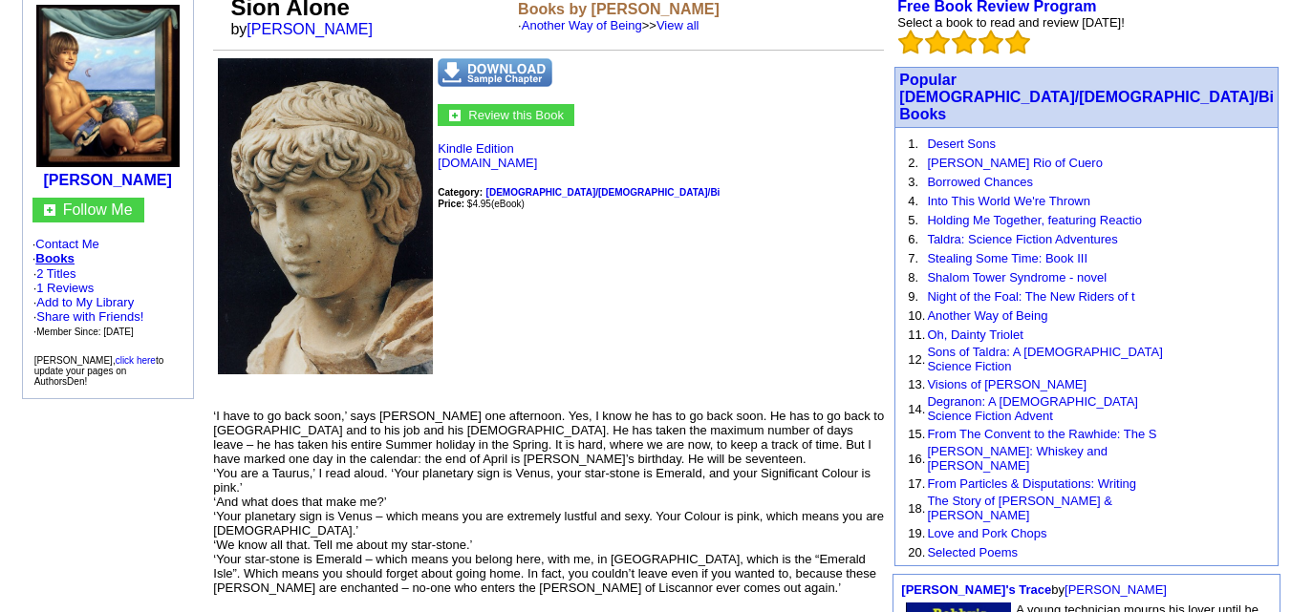
scroll to position [0, 0]
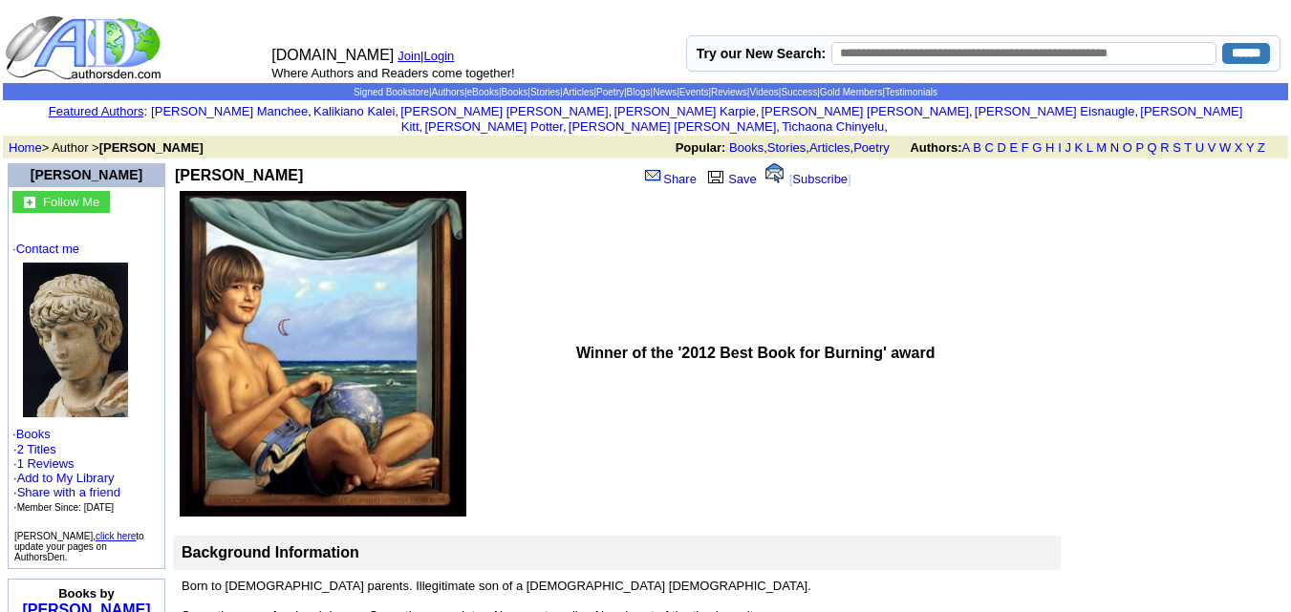
scroll to position [38, 0]
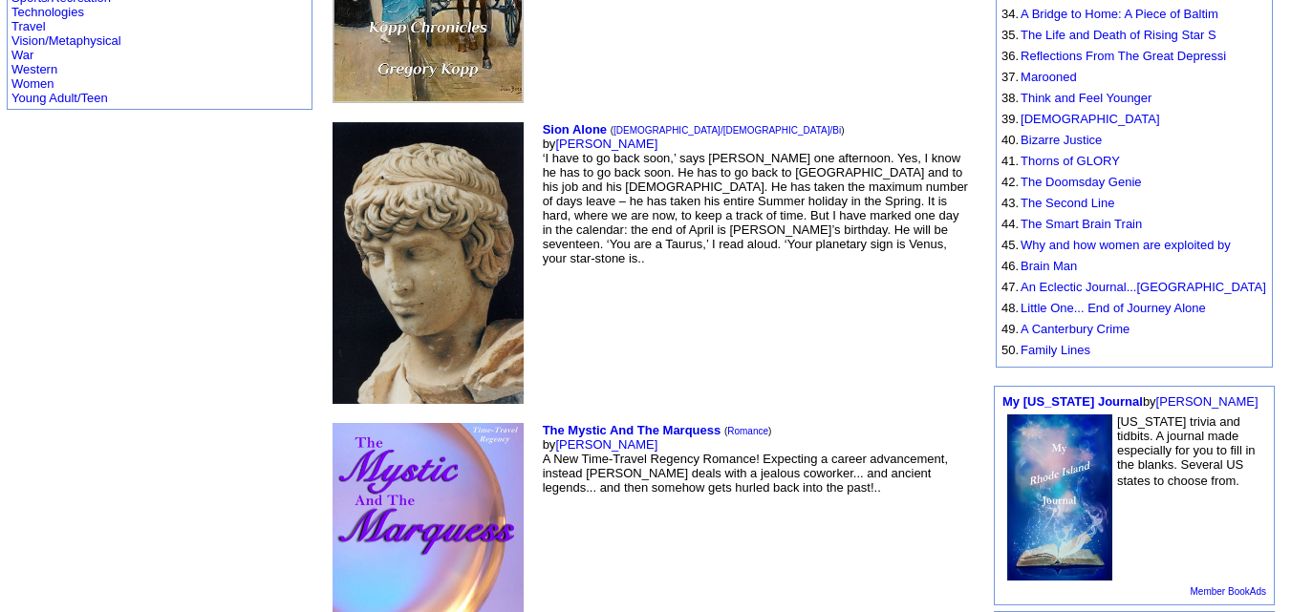
scroll to position [1029, 0]
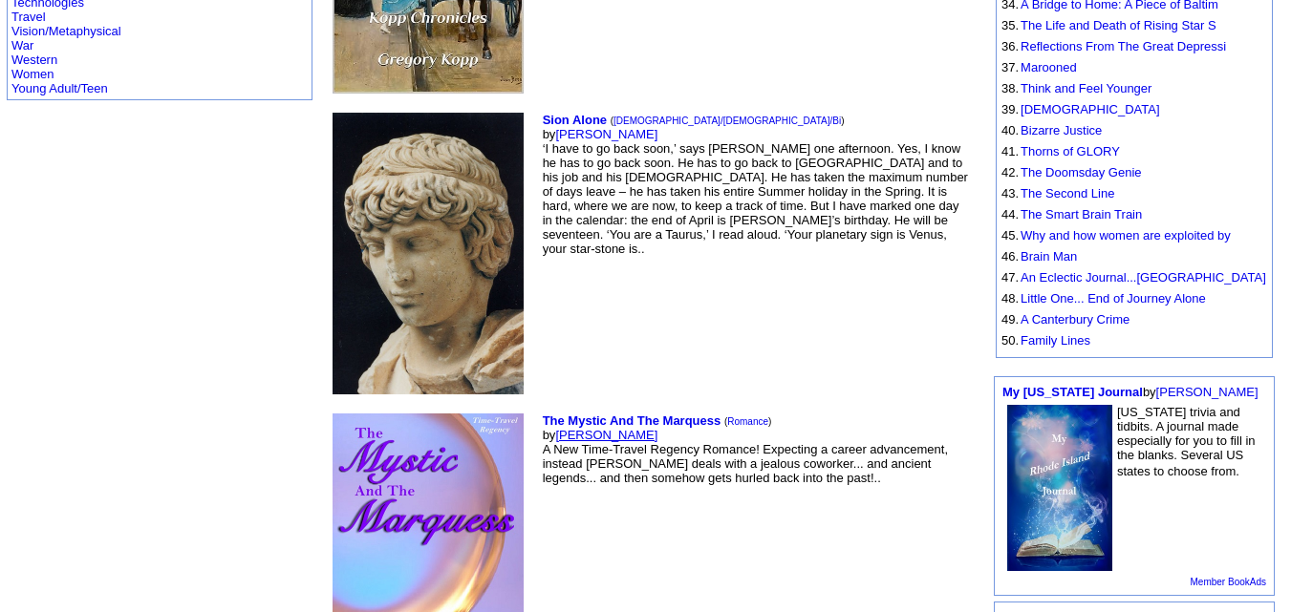
click at [555, 428] on link "Susanne Knight" at bounding box center [606, 435] width 102 height 14
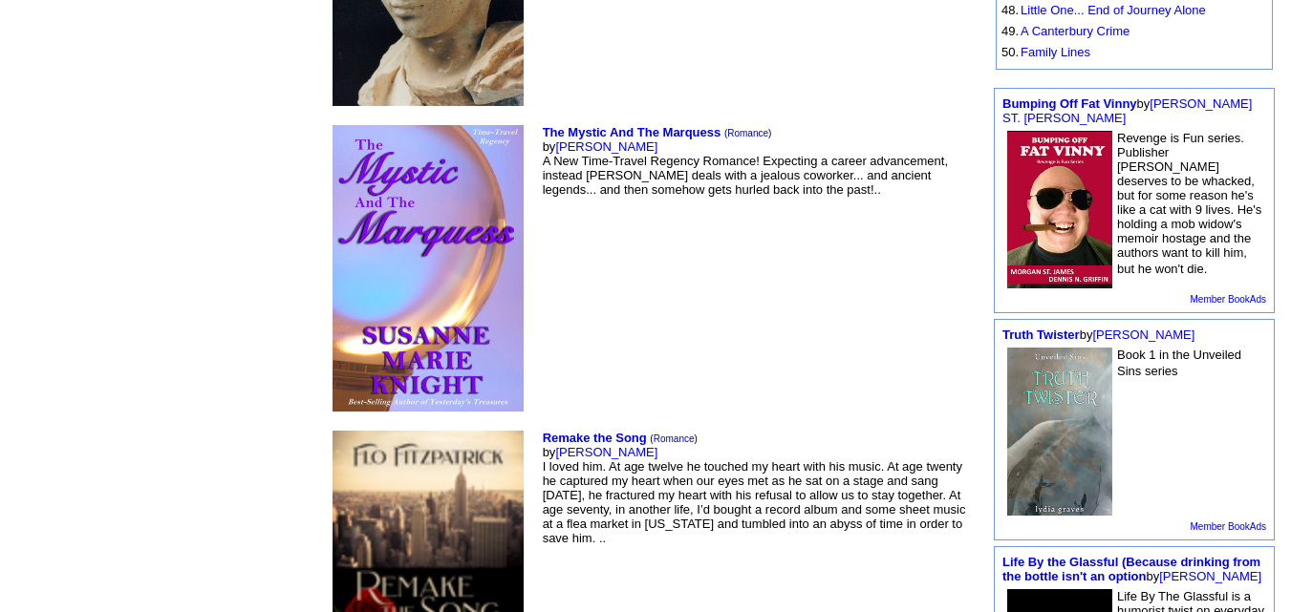
scroll to position [1319, 0]
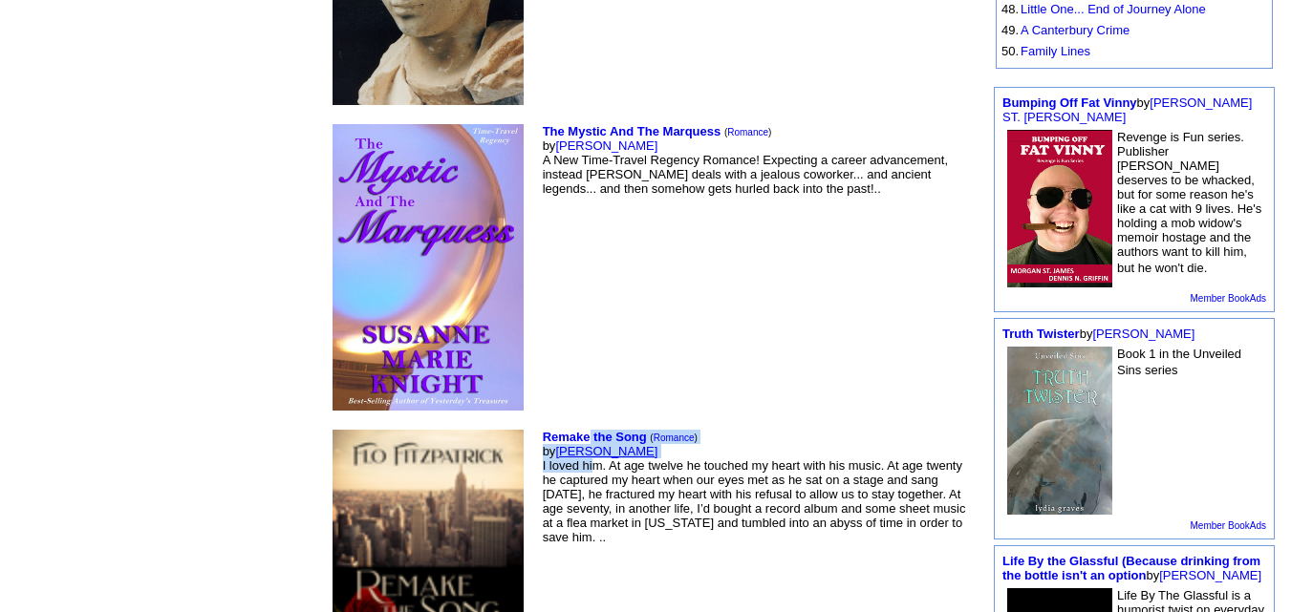
drag, startPoint x: 470, startPoint y: 241, endPoint x: 468, endPoint y: 221, distance: 20.2
click at [543, 430] on font "Remake the Song ( Romance ) by Flo Fitzpatrick I loved him. At age twelve he to…" at bounding box center [754, 487] width 423 height 115
click at [555, 444] on link "Flo Fitzpatrick" at bounding box center [606, 451] width 102 height 14
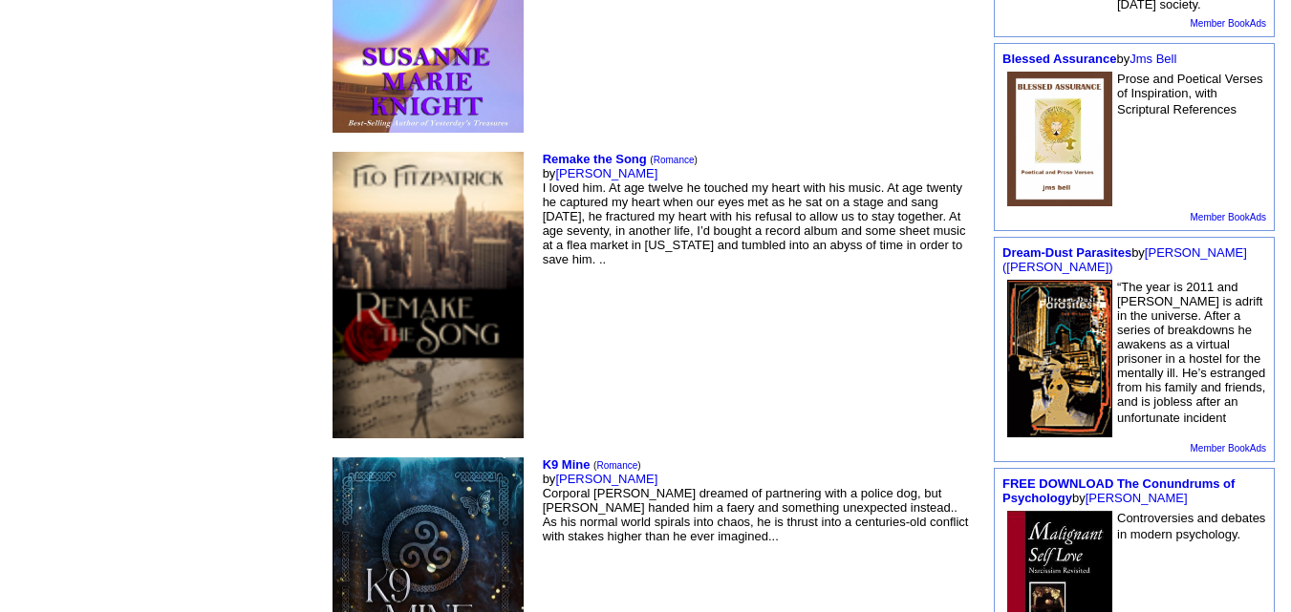
scroll to position [1598, 0]
click at [555, 471] on link "[PERSON_NAME]" at bounding box center [606, 478] width 102 height 14
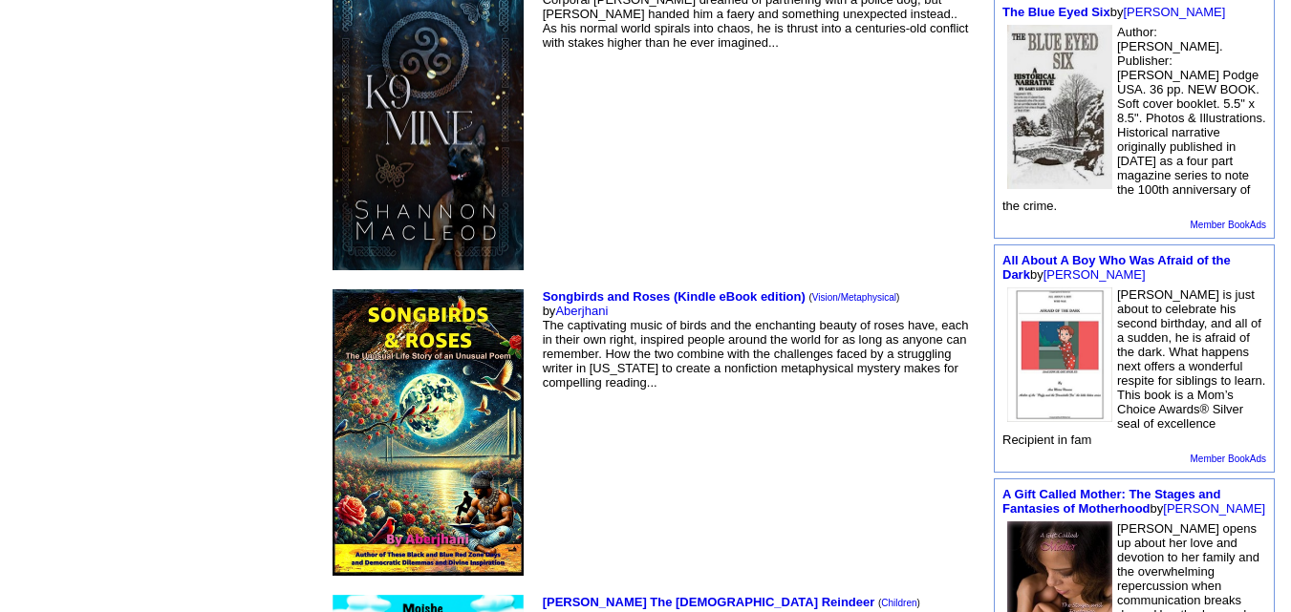
scroll to position [2092, 0]
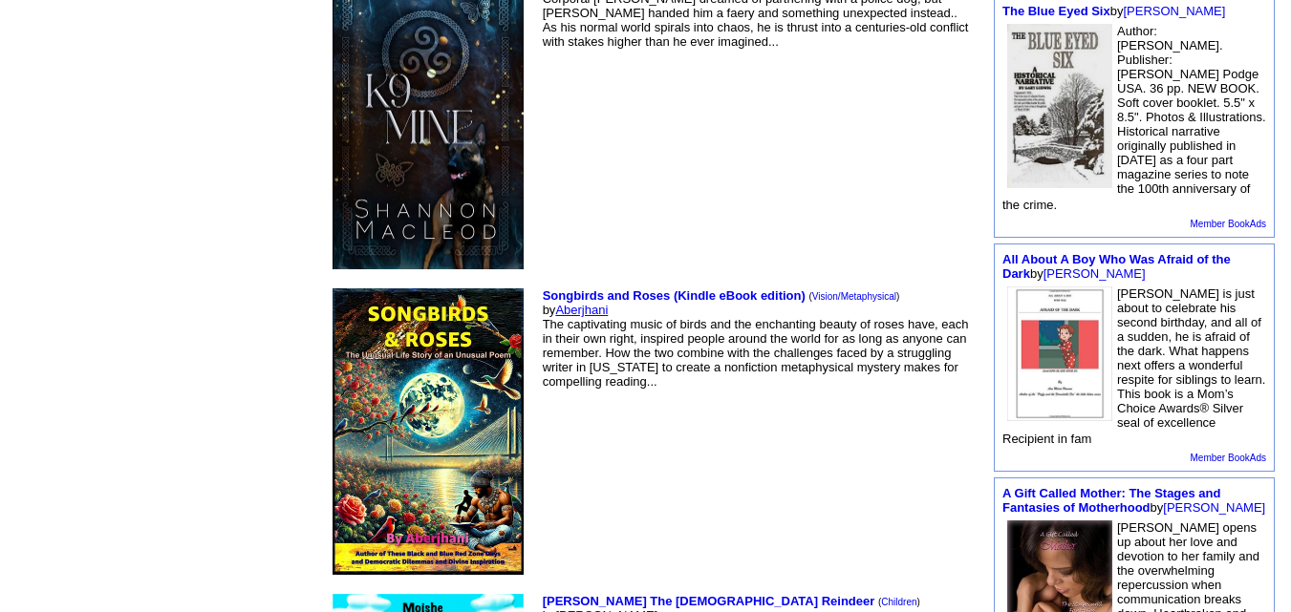
click at [555, 303] on link "Aberjhani" at bounding box center [581, 310] width 53 height 14
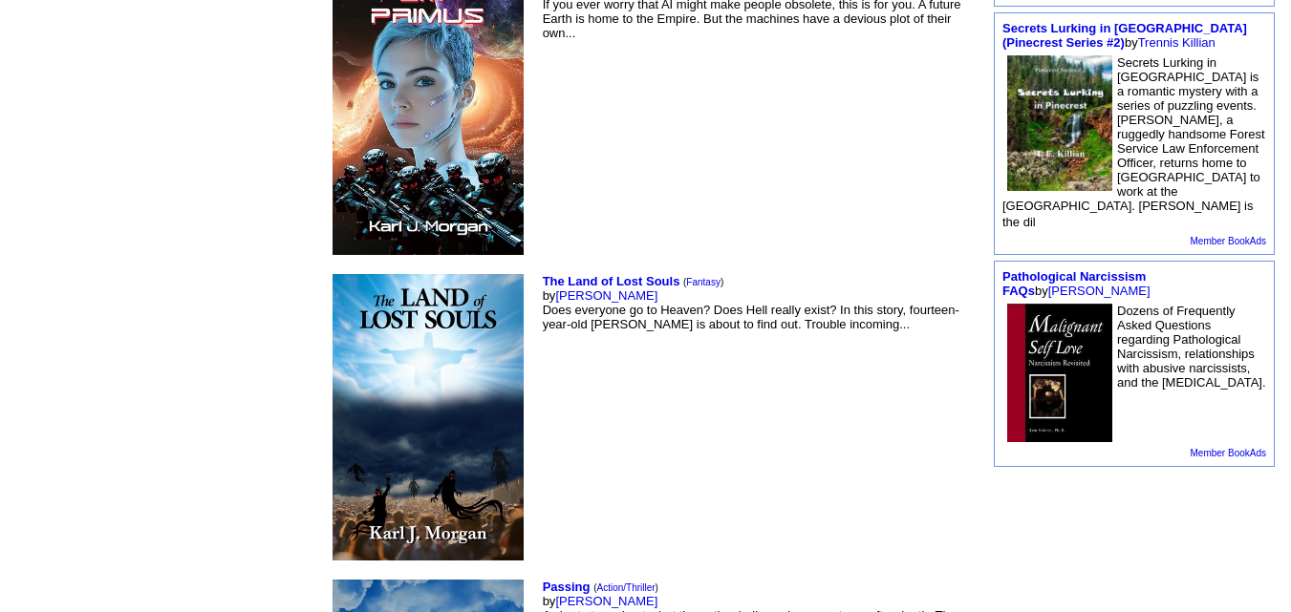
scroll to position [2697, 0]
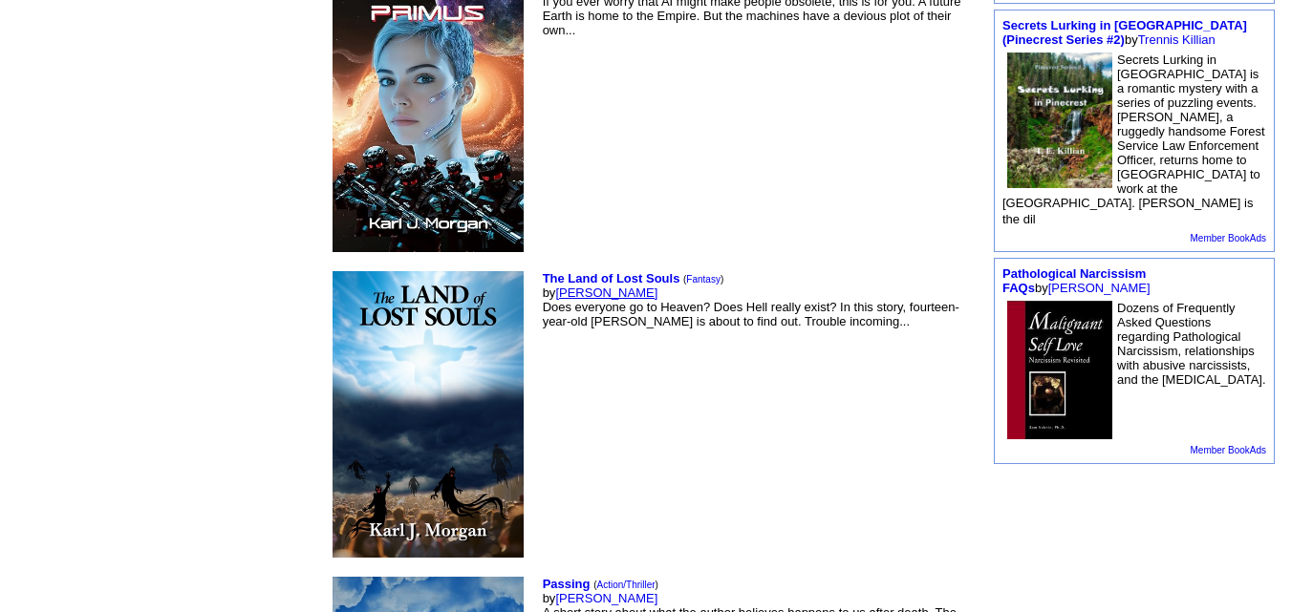
click at [555, 286] on link "Karl Morgan" at bounding box center [606, 293] width 102 height 14
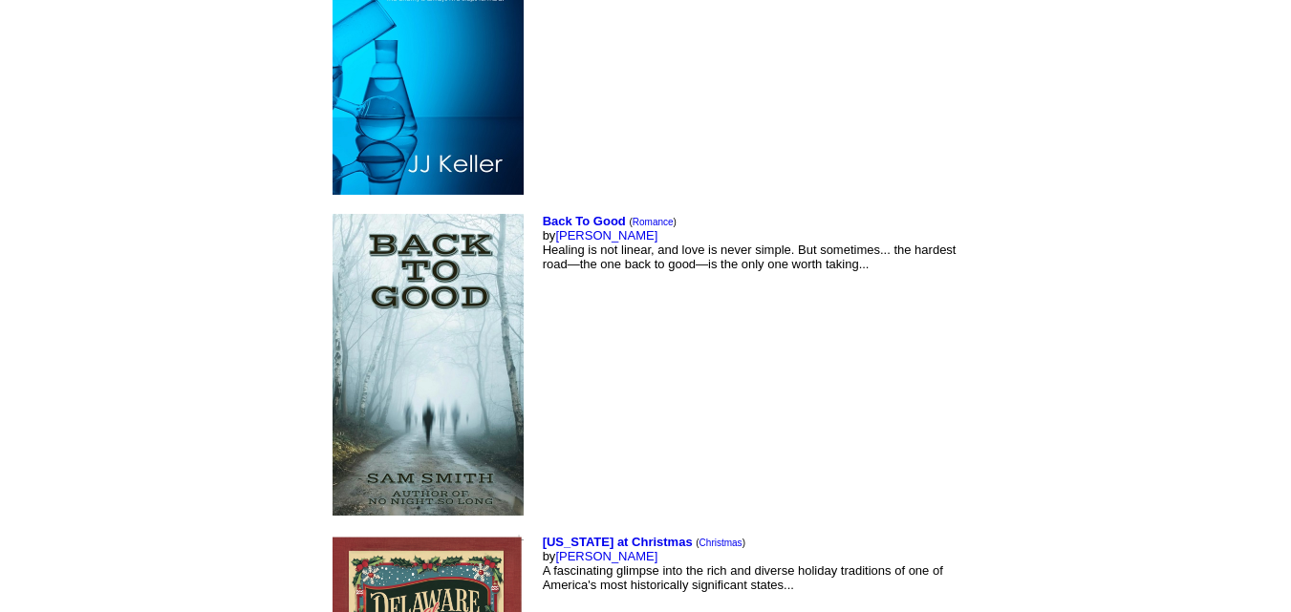
scroll to position [5694, 0]
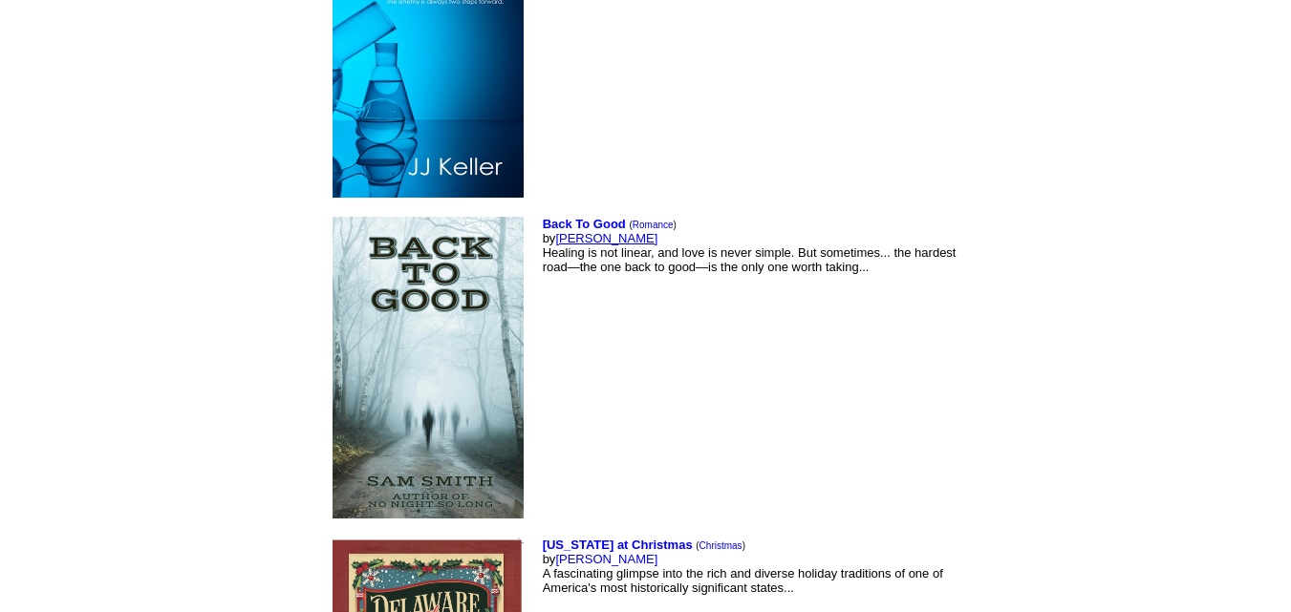
click at [555, 231] on link "[PERSON_NAME]" at bounding box center [606, 238] width 102 height 14
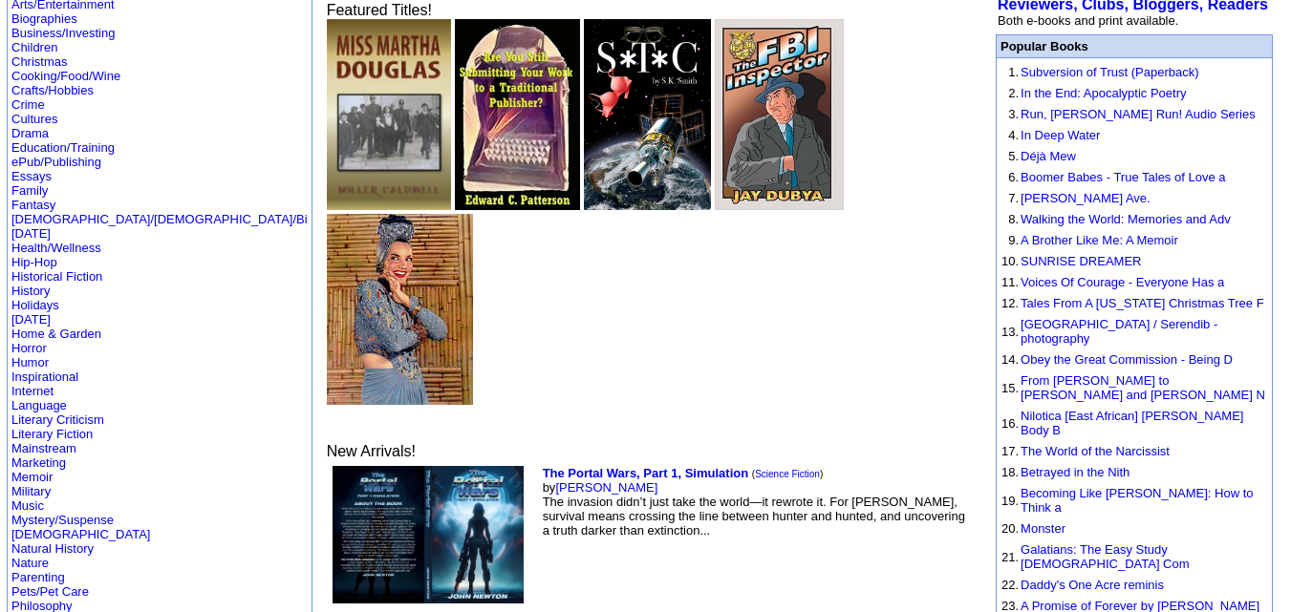
scroll to position [195, 0]
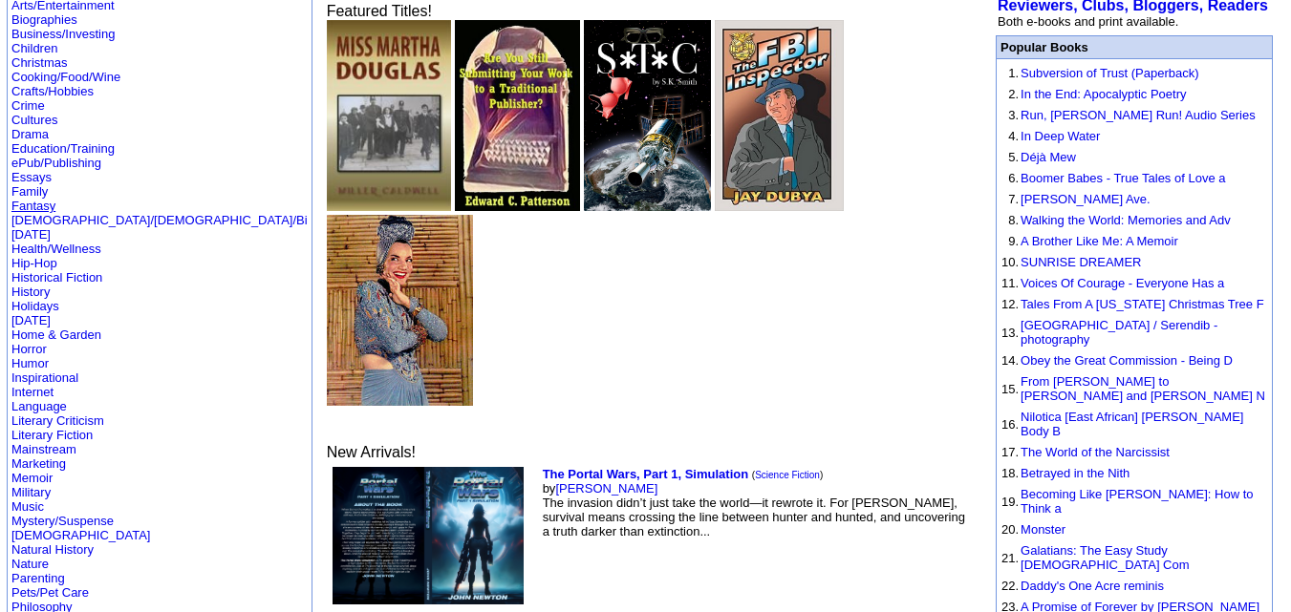
click at [25, 199] on link "Fantasy" at bounding box center [33, 206] width 44 height 14
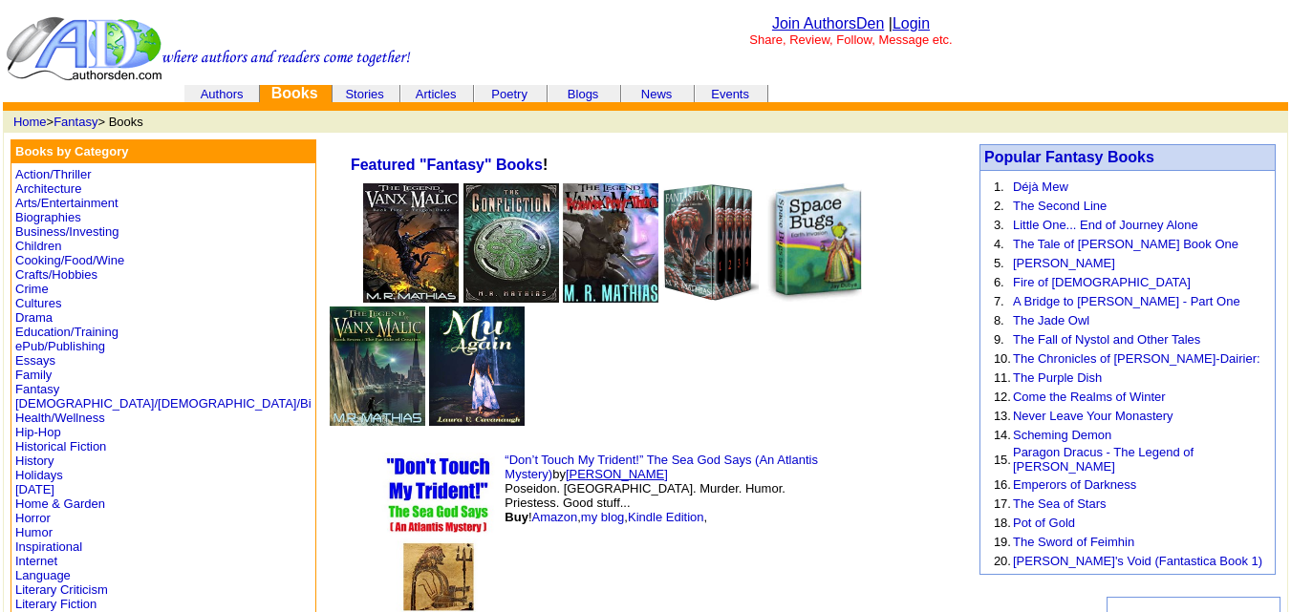
click at [668, 467] on link "[PERSON_NAME]" at bounding box center [617, 474] width 102 height 14
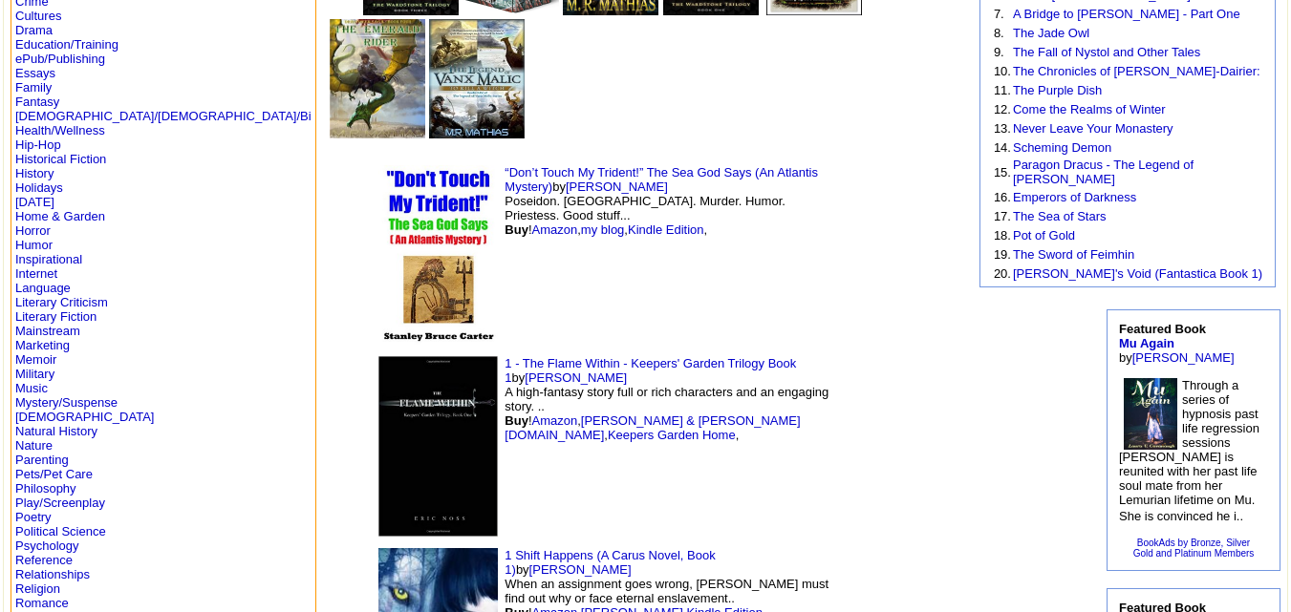
scroll to position [290, 0]
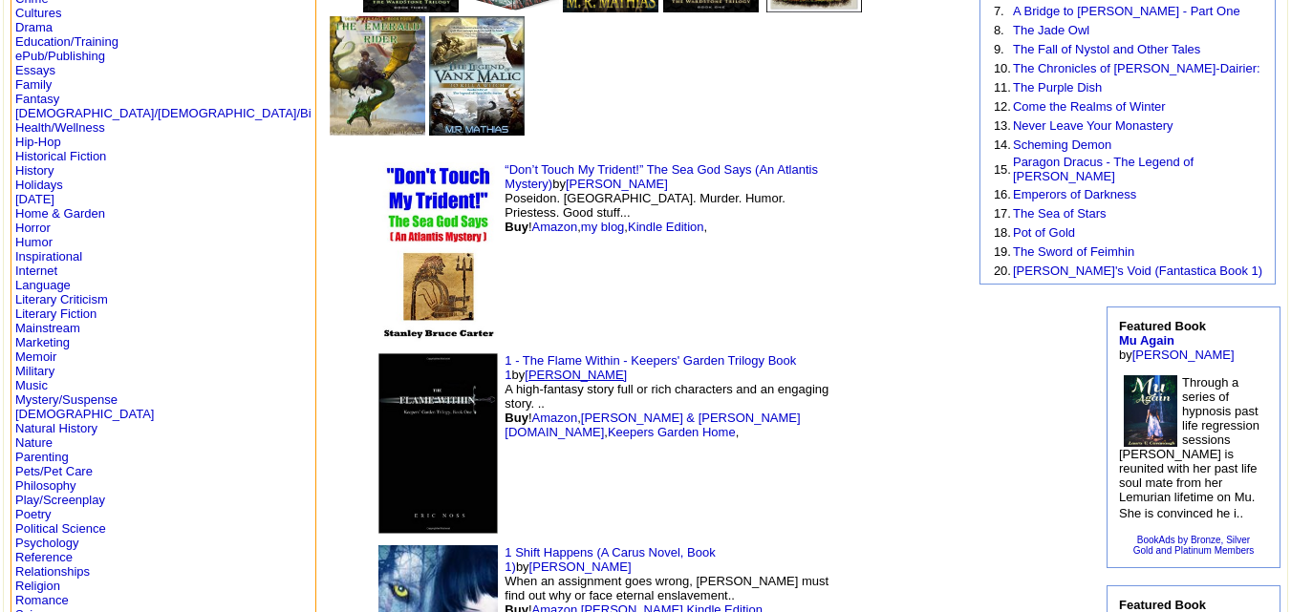
click at [627, 368] on link "[PERSON_NAME]" at bounding box center [576, 375] width 102 height 14
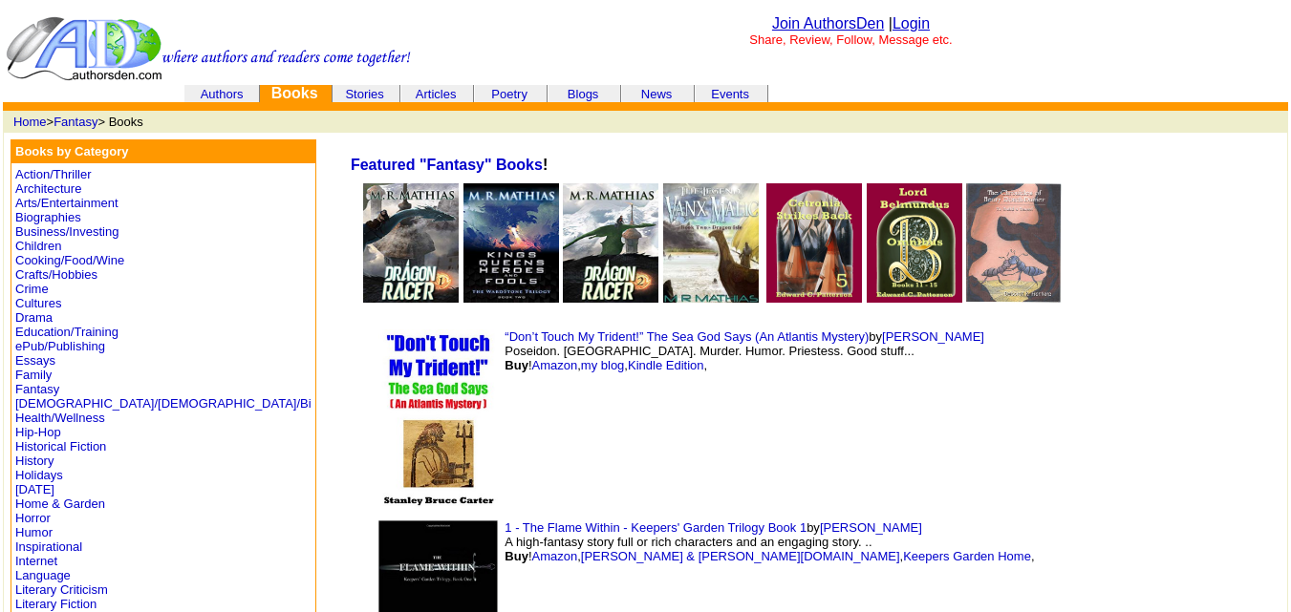
scroll to position [290, 0]
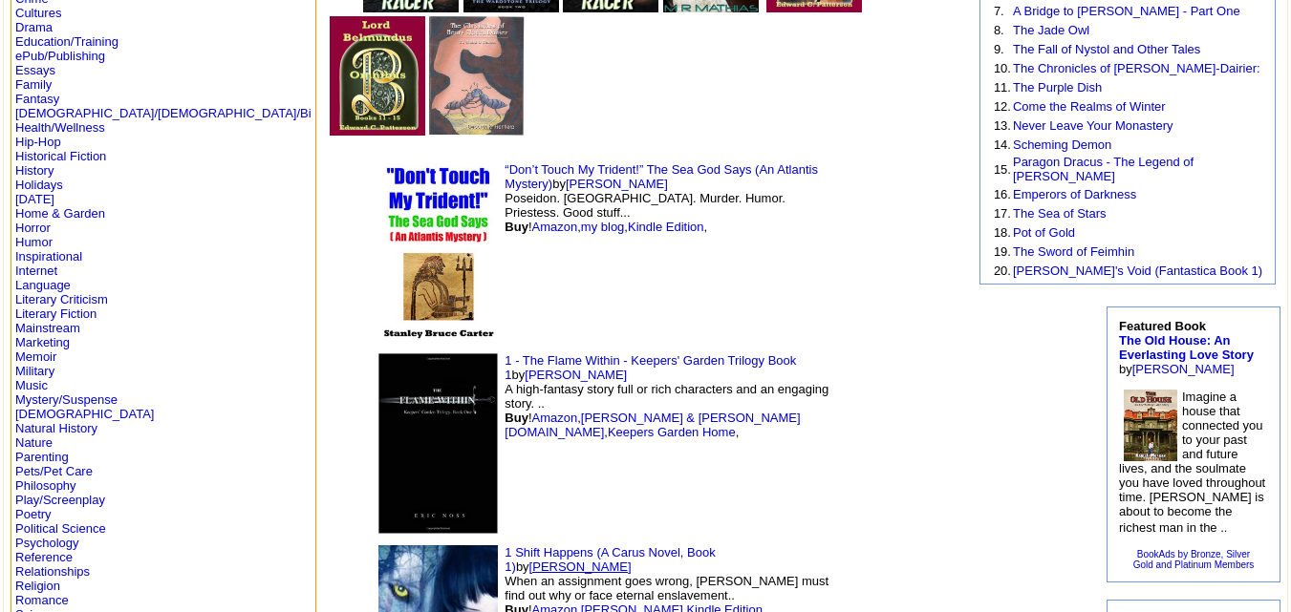
click at [632, 560] on link "[PERSON_NAME]" at bounding box center [580, 567] width 102 height 14
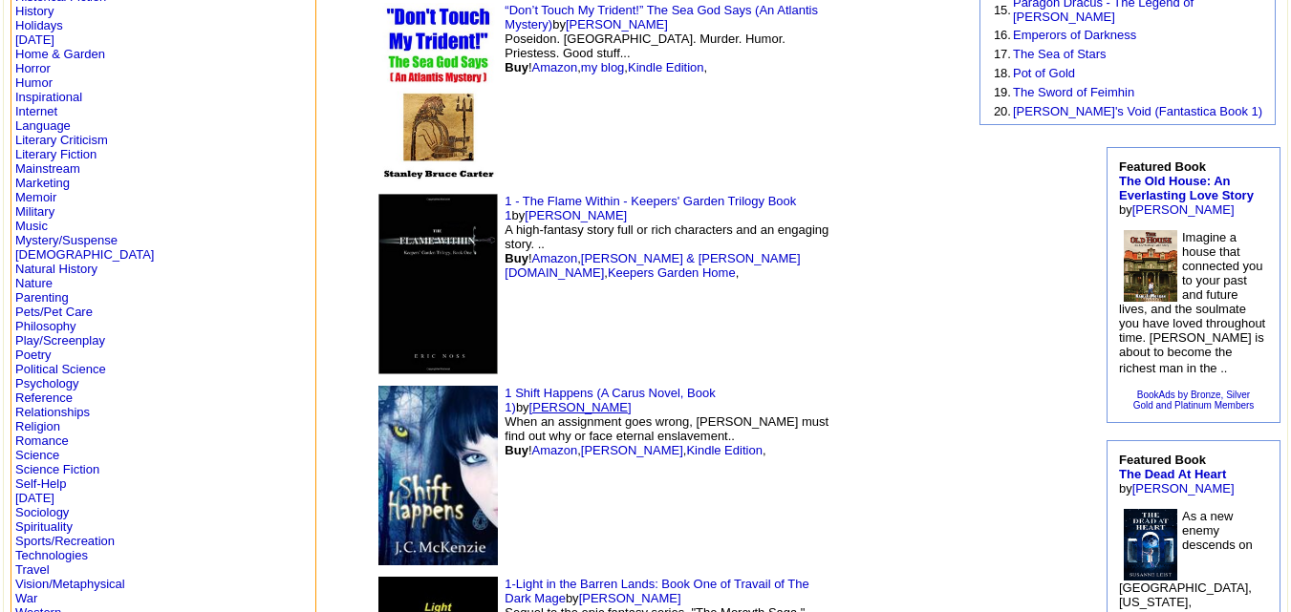
scroll to position [451, 0]
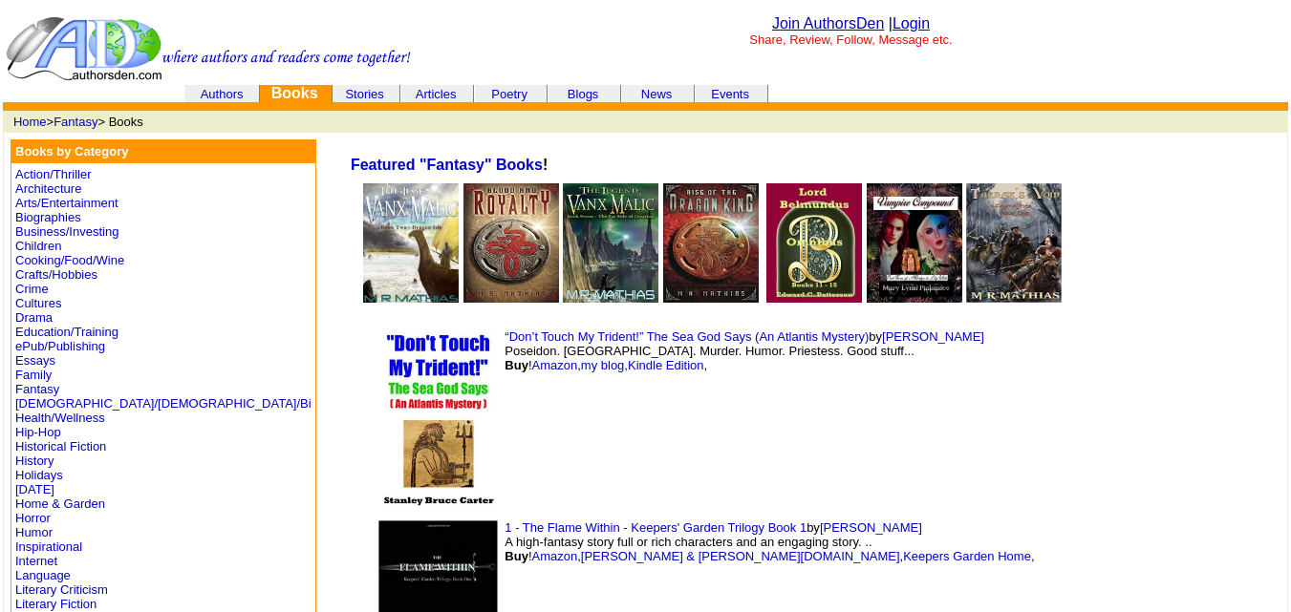
scroll to position [451, 0]
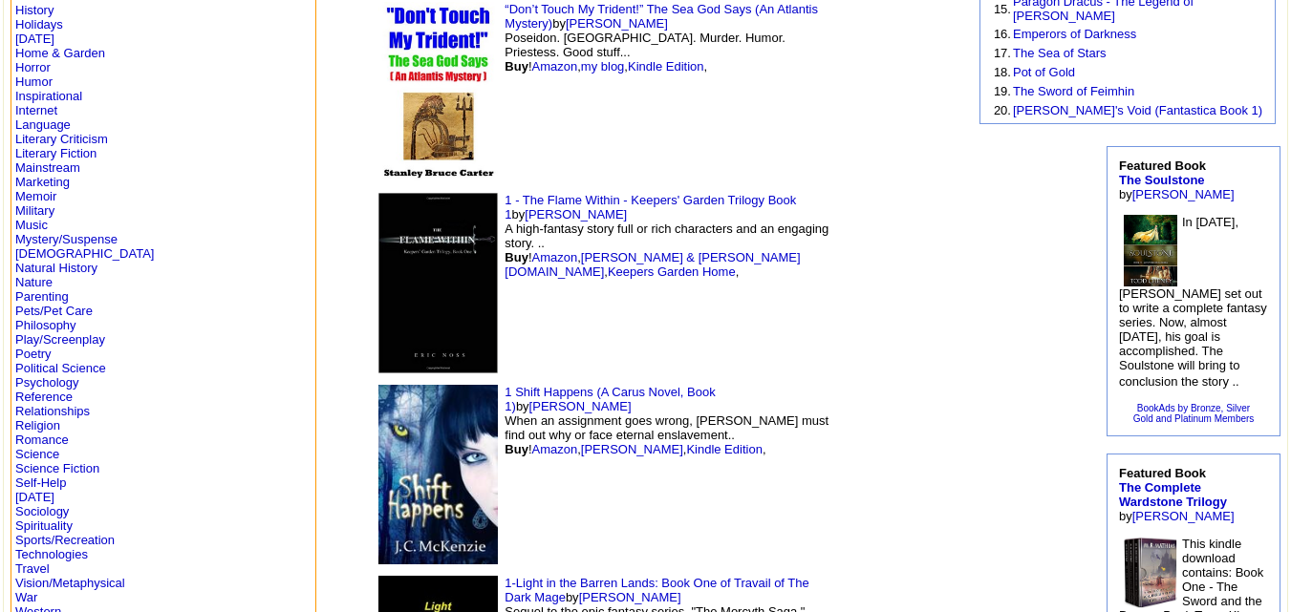
click at [681, 591] on link "[PERSON_NAME]" at bounding box center [630, 598] width 102 height 14
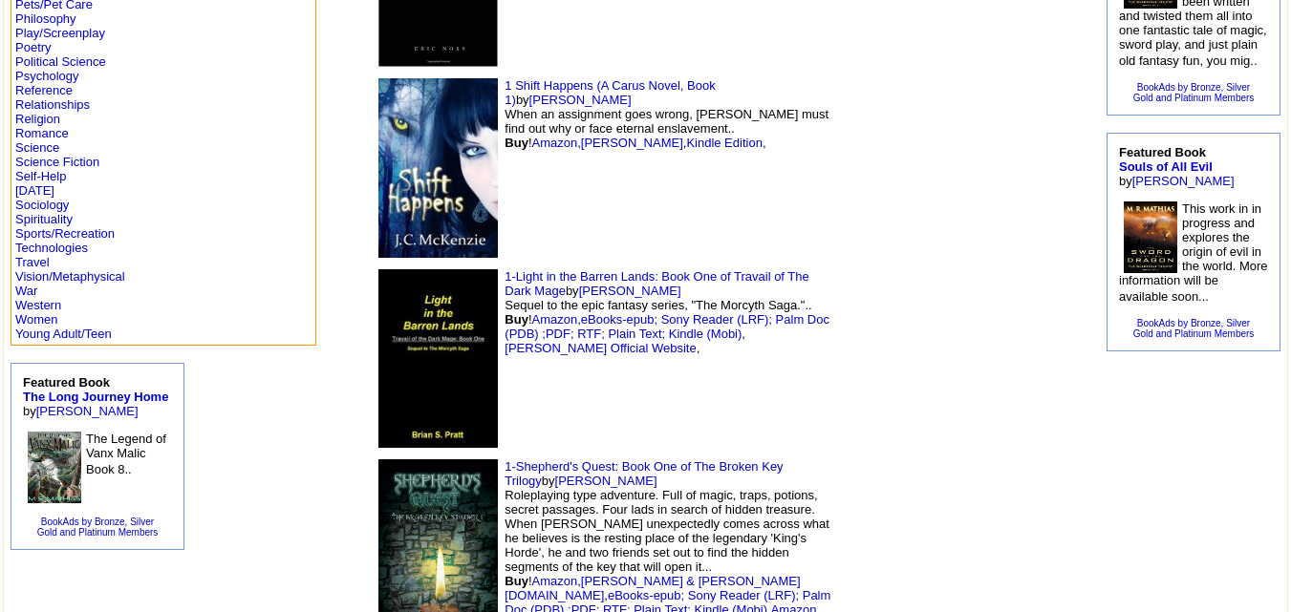
scroll to position [759, 0]
click at [736, 453] on td "1-Shepherd's Quest: Book One of The Broken Key Trilogy by [PERSON_NAME] Rolepla…" at bounding box center [605, 548] width 478 height 190
click at [729, 473] on font "by Brian Pratt Roleplaying type adventure. Full of magic, traps, potions, secre…" at bounding box center [668, 552] width 326 height 158
click at [657, 473] on link "Brian Pratt" at bounding box center [606, 480] width 102 height 14
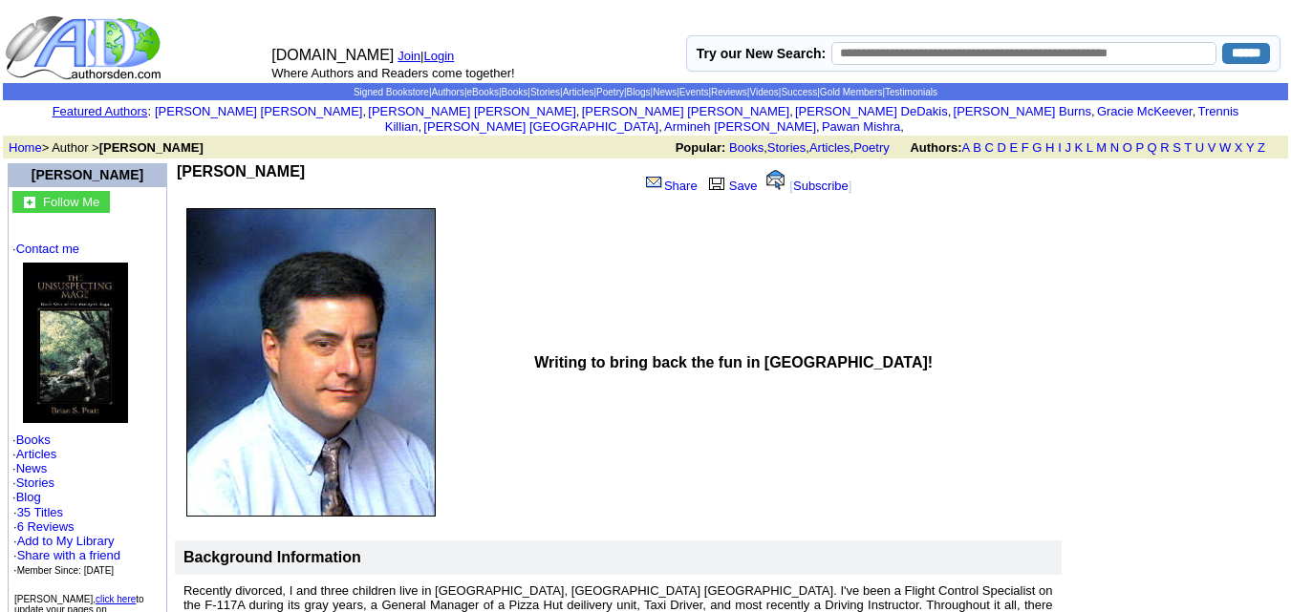
click at [726, 355] on b "Writing to bring back the fun in reading!" at bounding box center [733, 363] width 398 height 16
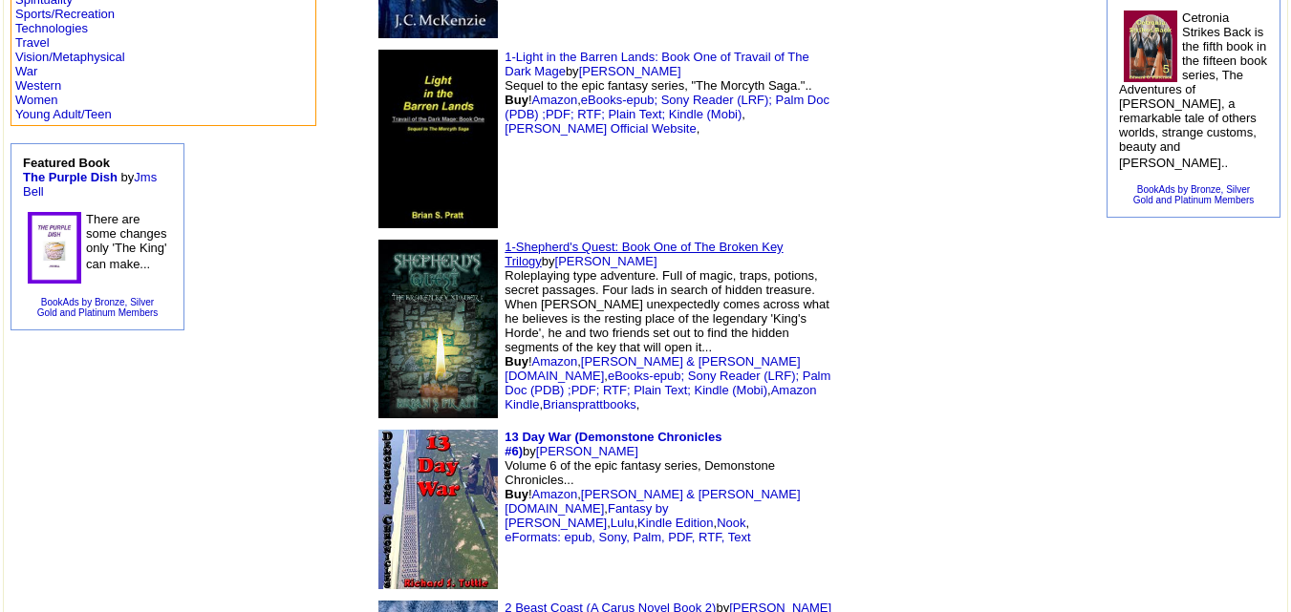
scroll to position [980, 0]
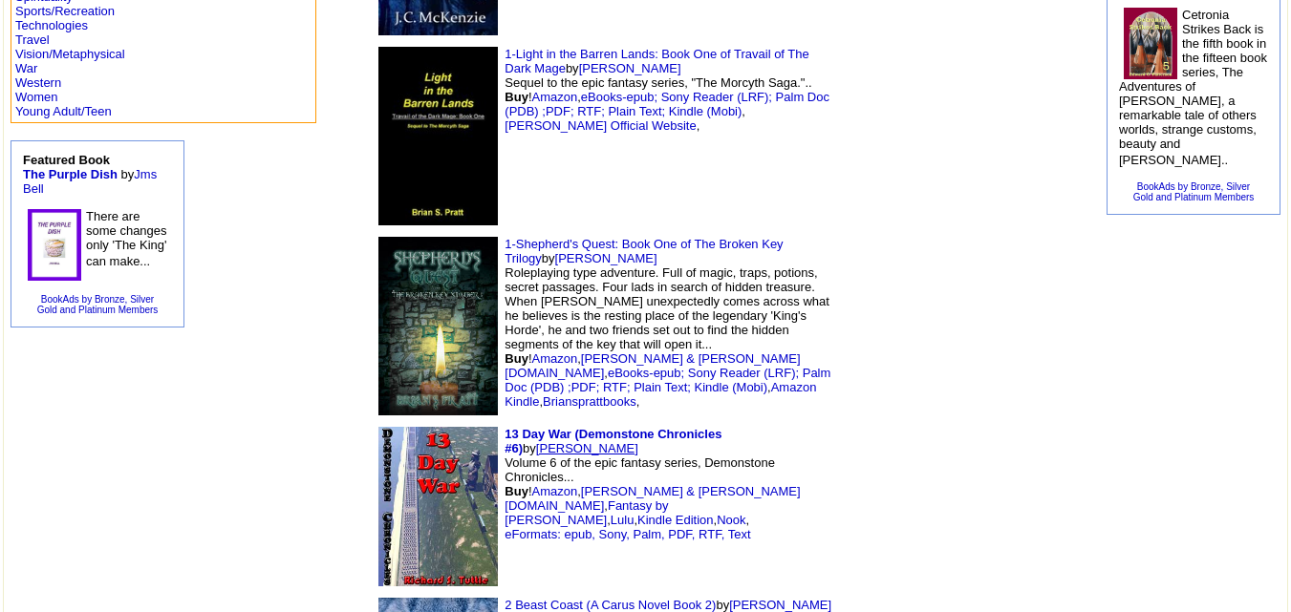
click at [638, 441] on link "Richard Tuttle" at bounding box center [587, 448] width 102 height 14
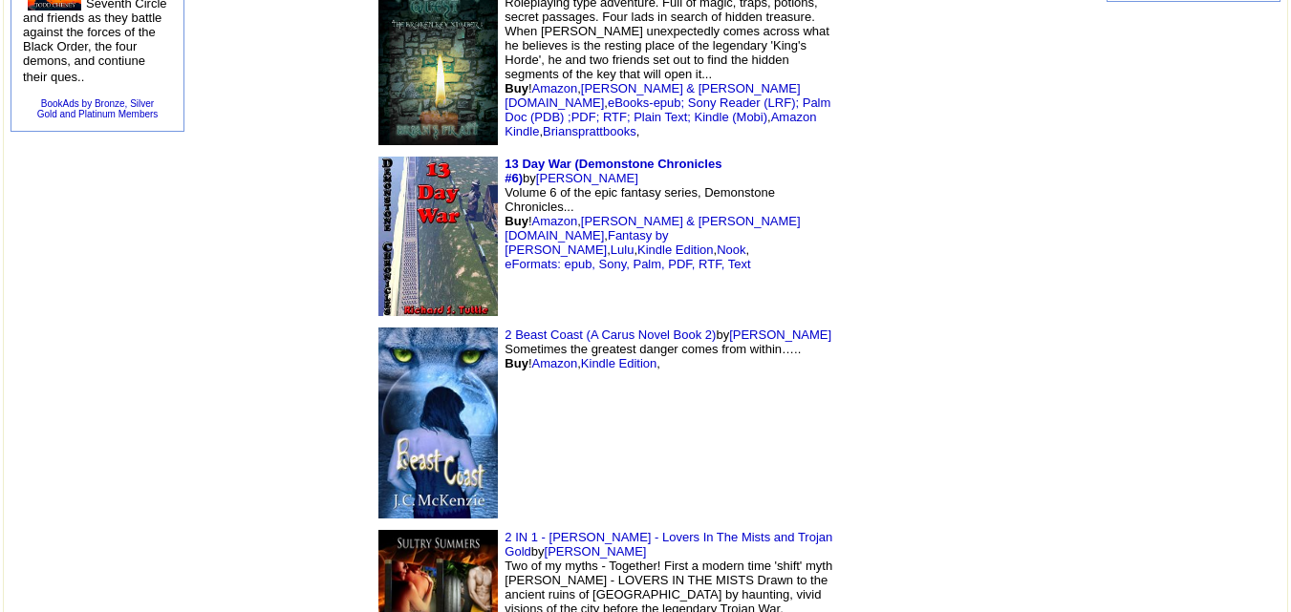
scroll to position [1257, 0]
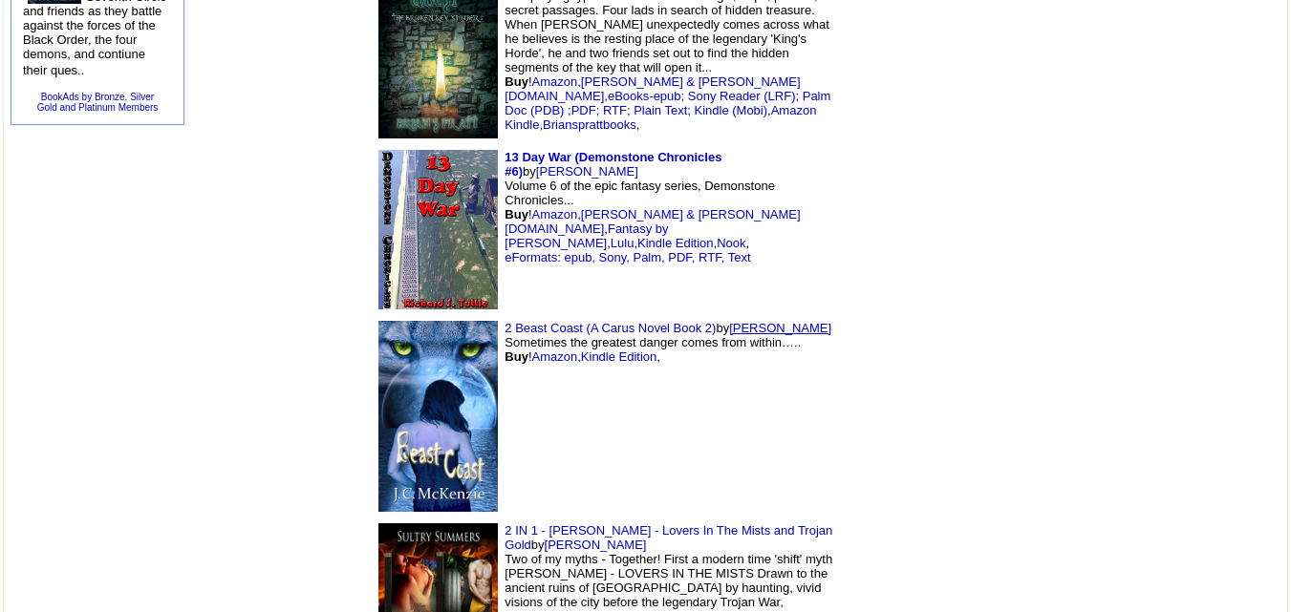
click at [729, 321] on link "[PERSON_NAME]" at bounding box center [780, 328] width 102 height 14
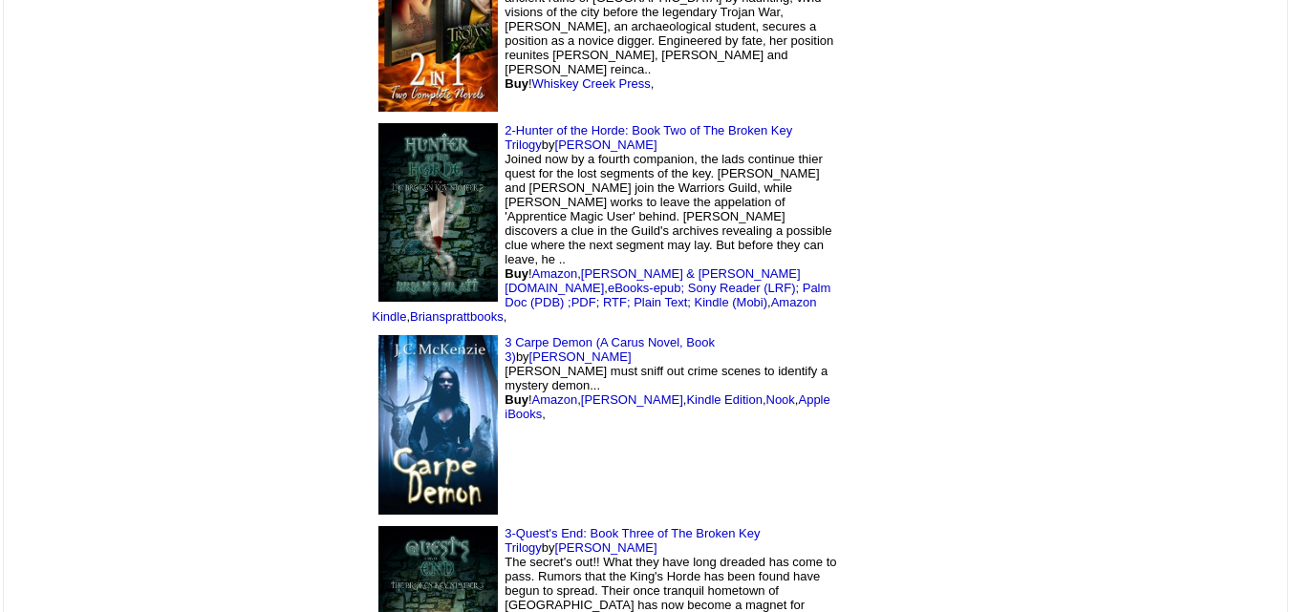
scroll to position [1856, 0]
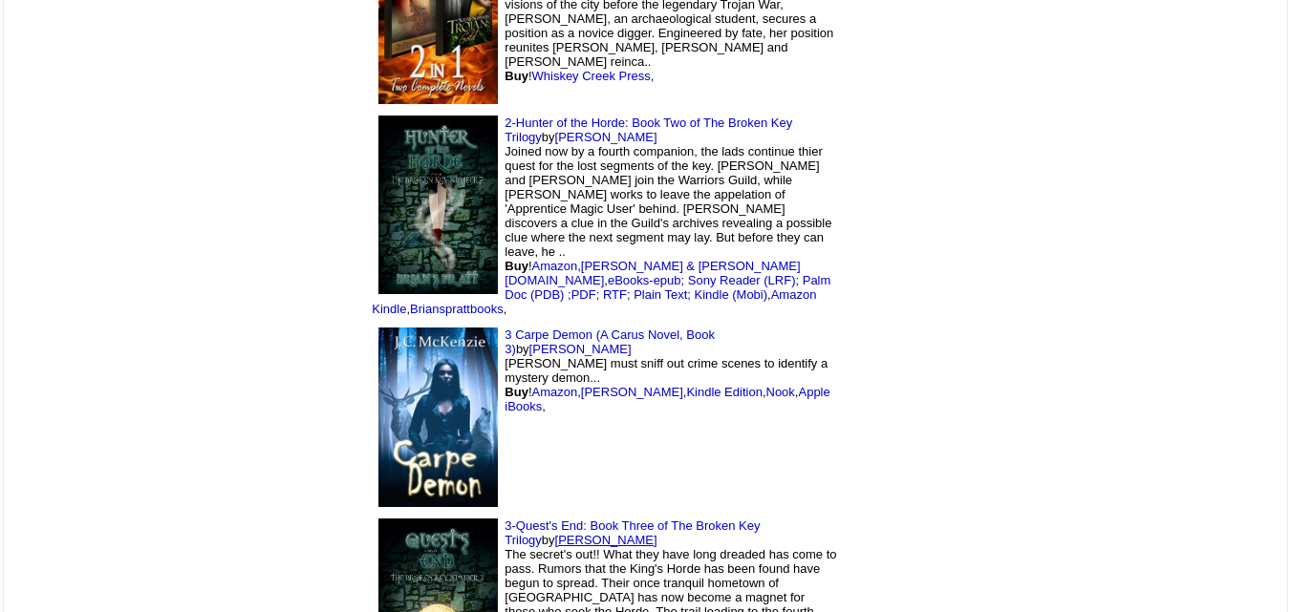
click at [657, 533] on link "Brian Pratt" at bounding box center [606, 540] width 102 height 14
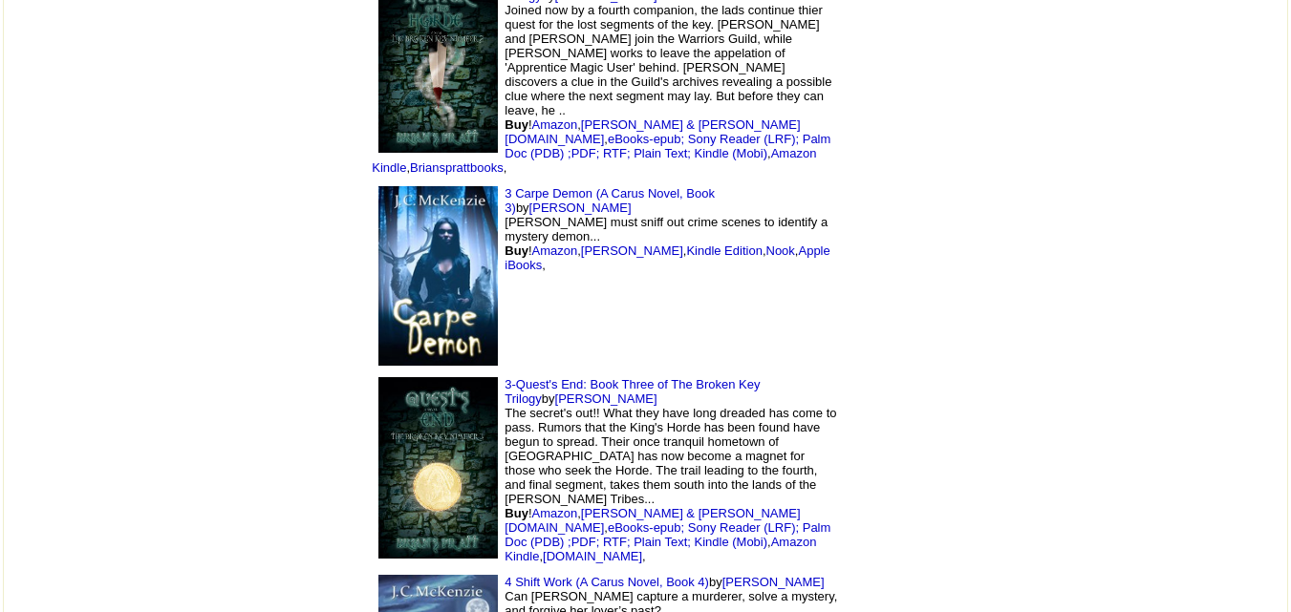
click at [648, 201] on font "by J.C. McKenzie Andy must sniff out crime scenes to identify a mystery demon..…" at bounding box center [667, 237] width 325 height 72
click at [632, 201] on link "[PERSON_NAME]" at bounding box center [580, 208] width 102 height 14
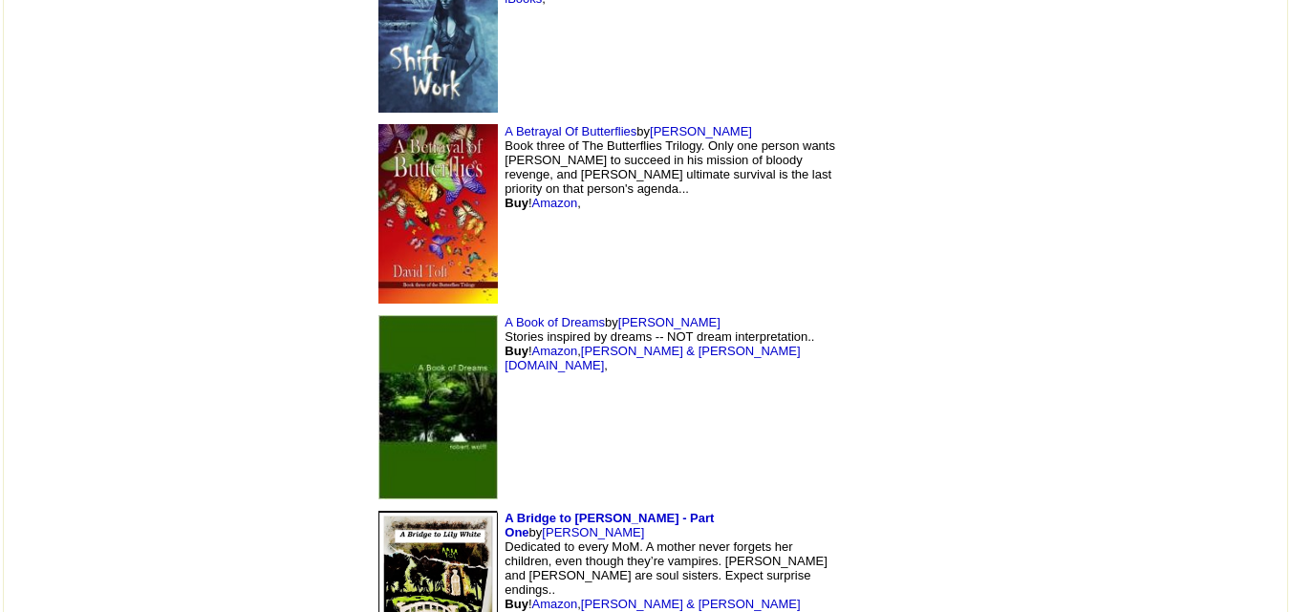
scroll to position [2639, 0]
click at [618, 314] on link "[PERSON_NAME]" at bounding box center [669, 321] width 102 height 14
